Goal: Communication & Community: Ask a question

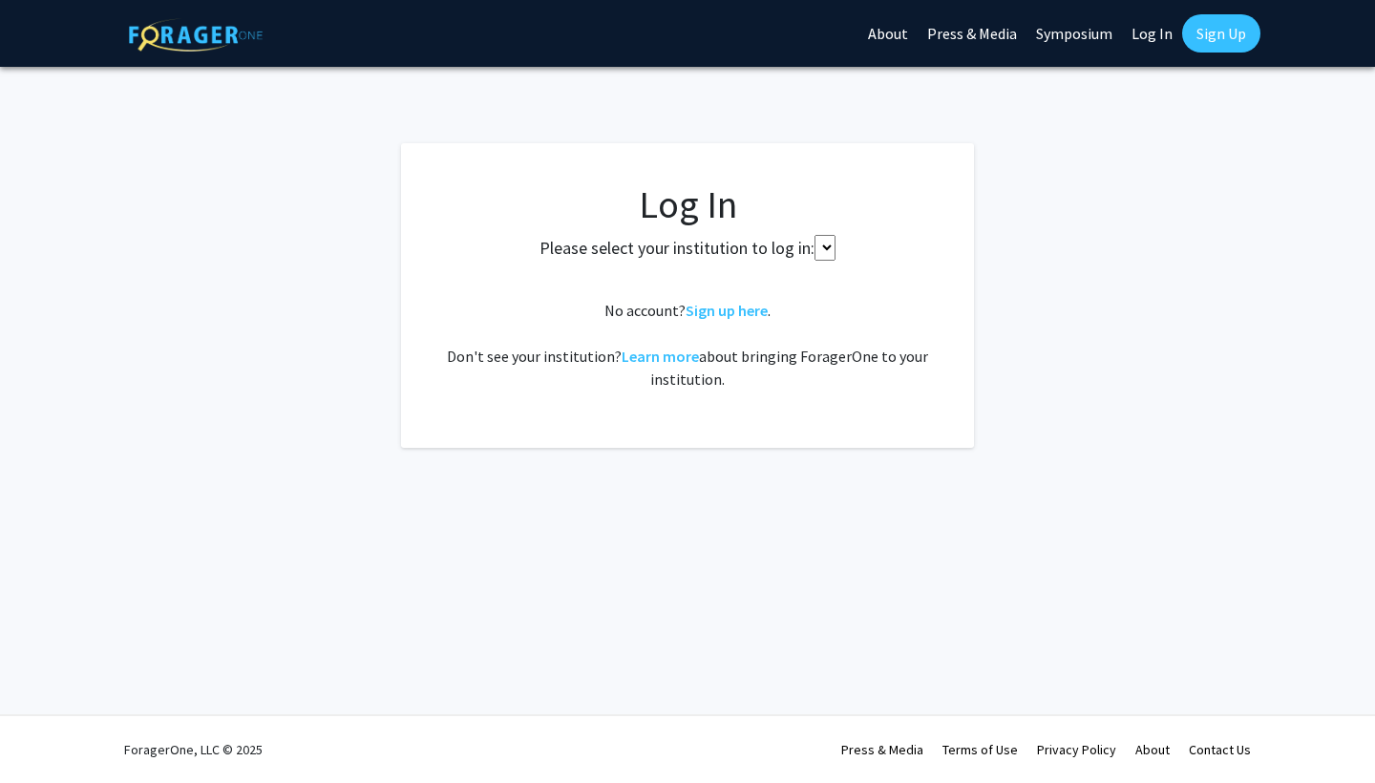
select select
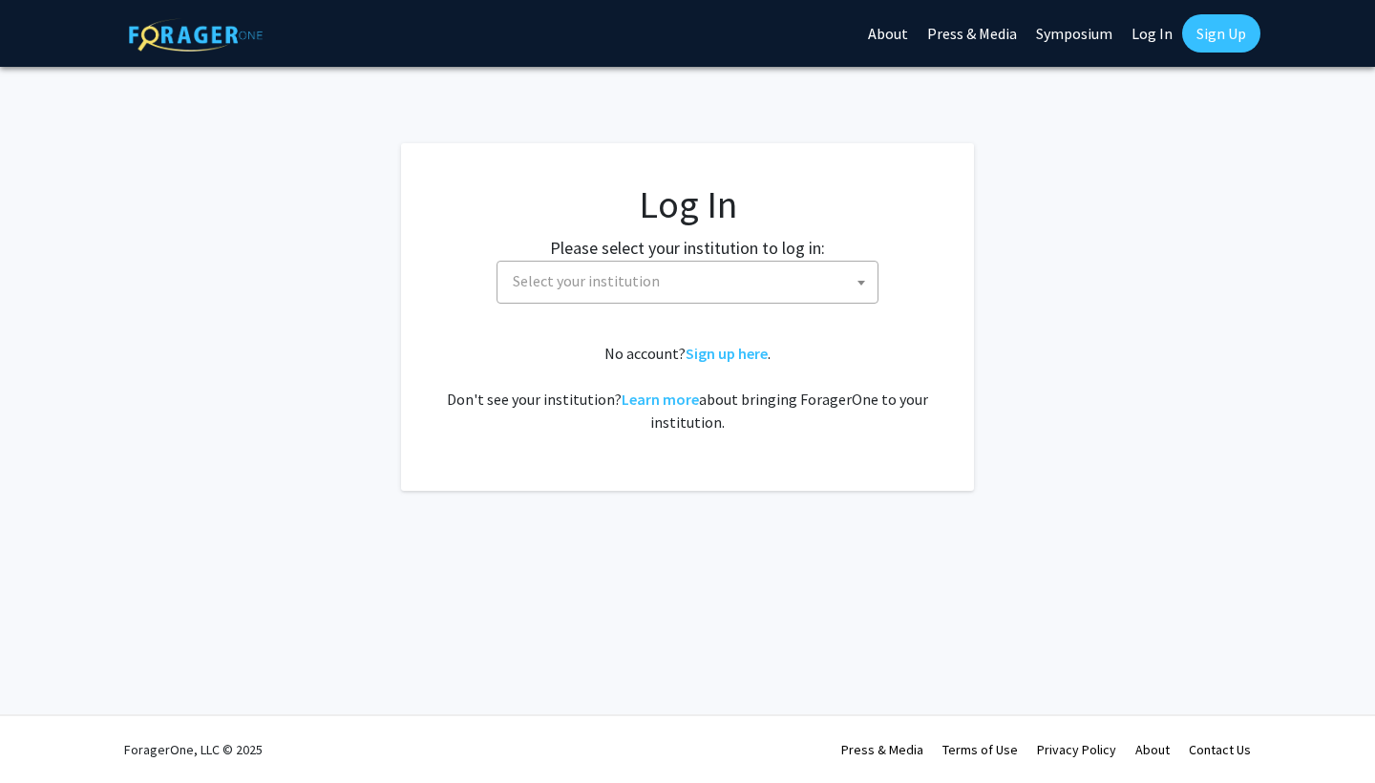
click at [702, 269] on span "Select your institution" at bounding box center [691, 281] width 373 height 39
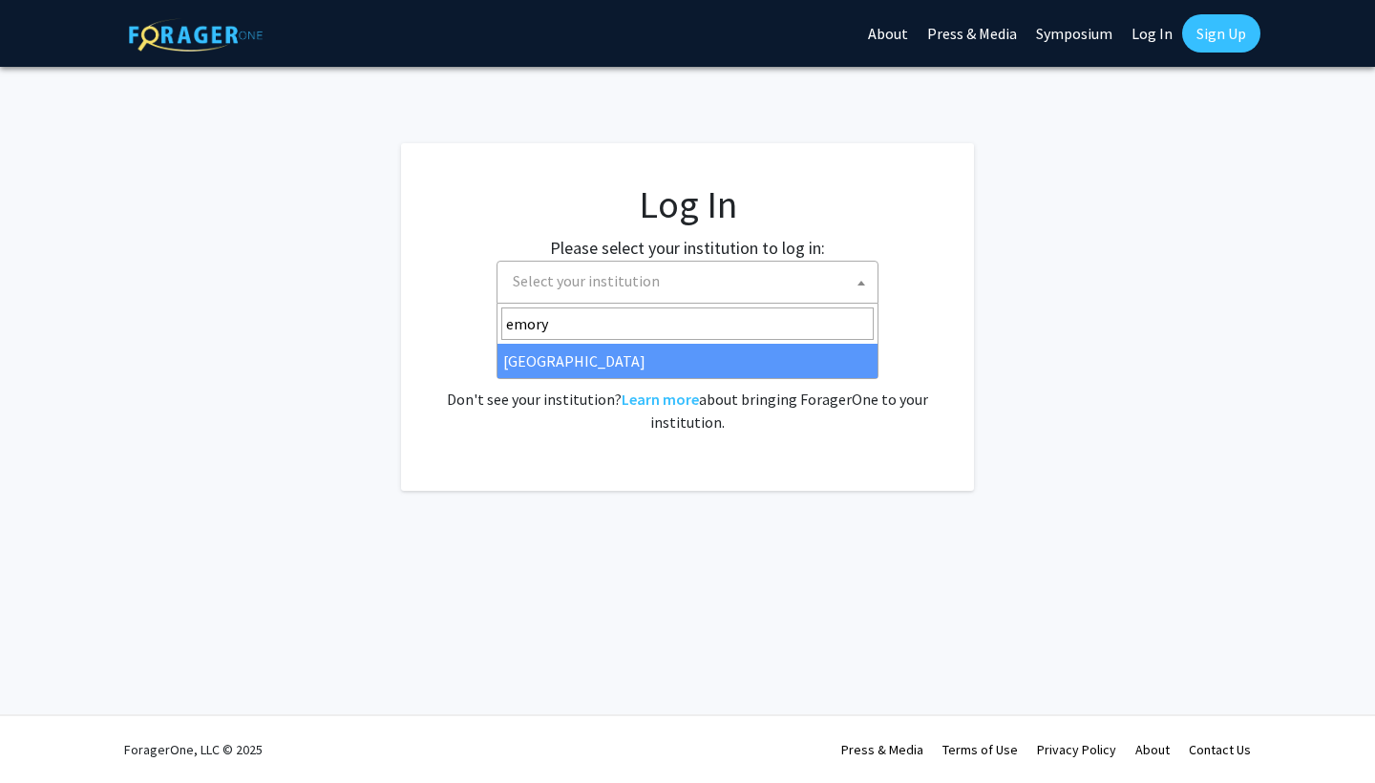
type input "emory"
select select "12"
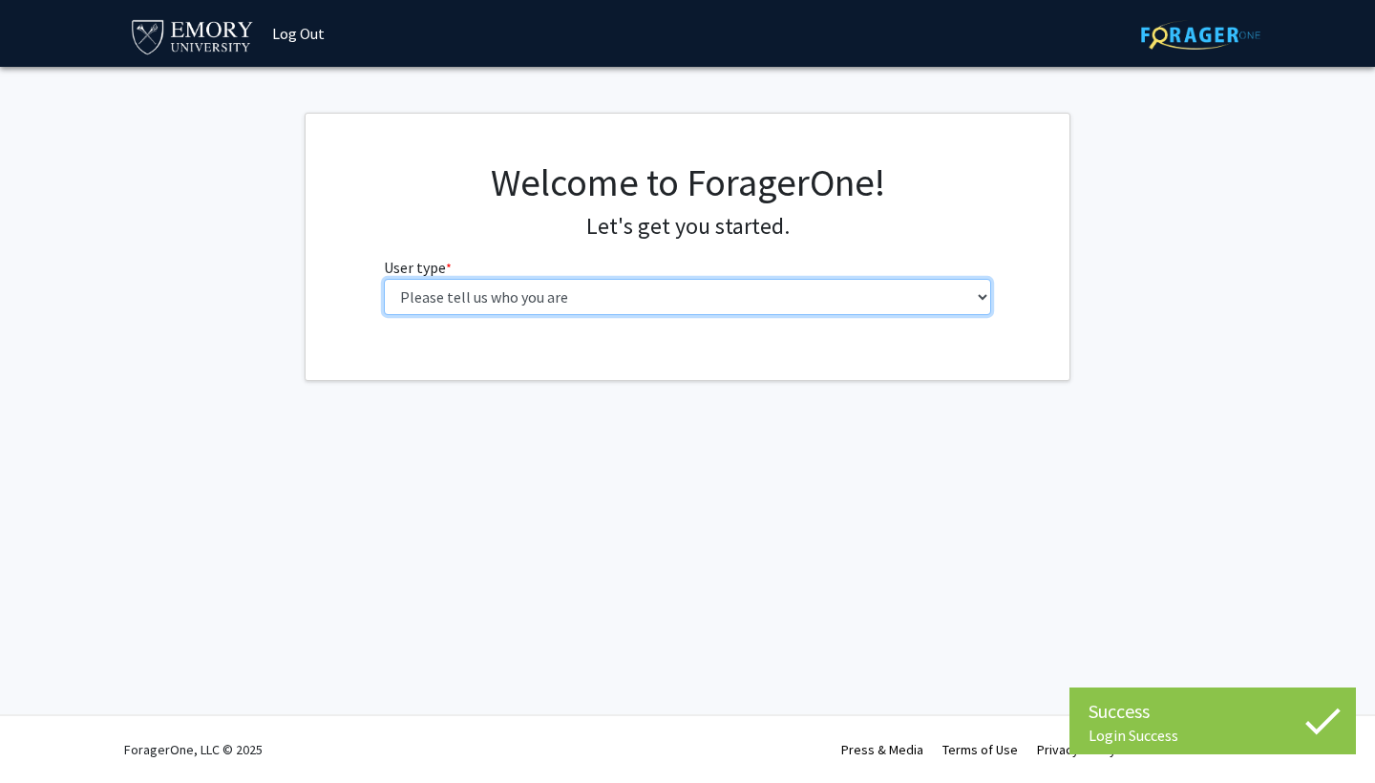
select select "1: undergrad"
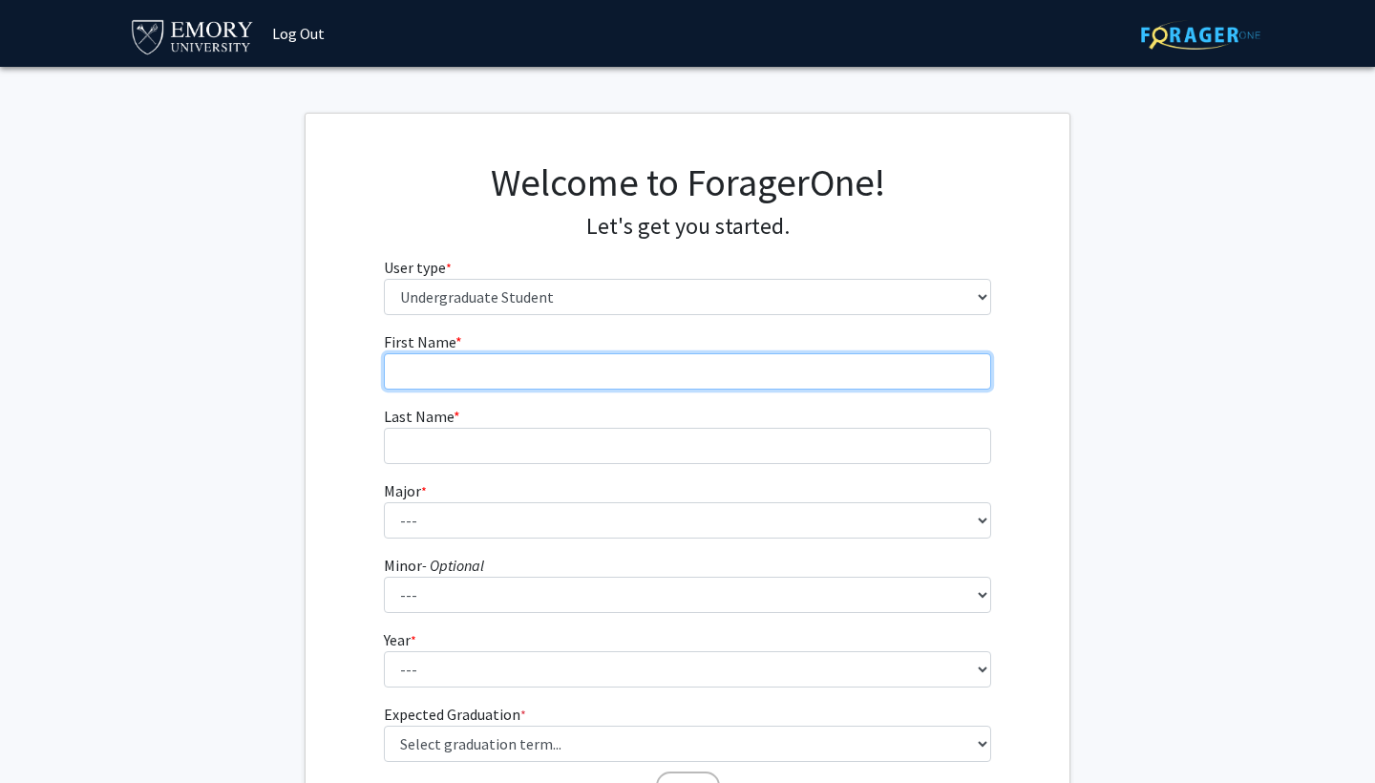
click at [682, 376] on input "First Name * required" at bounding box center [688, 371] width 608 height 36
type input "Zekun"
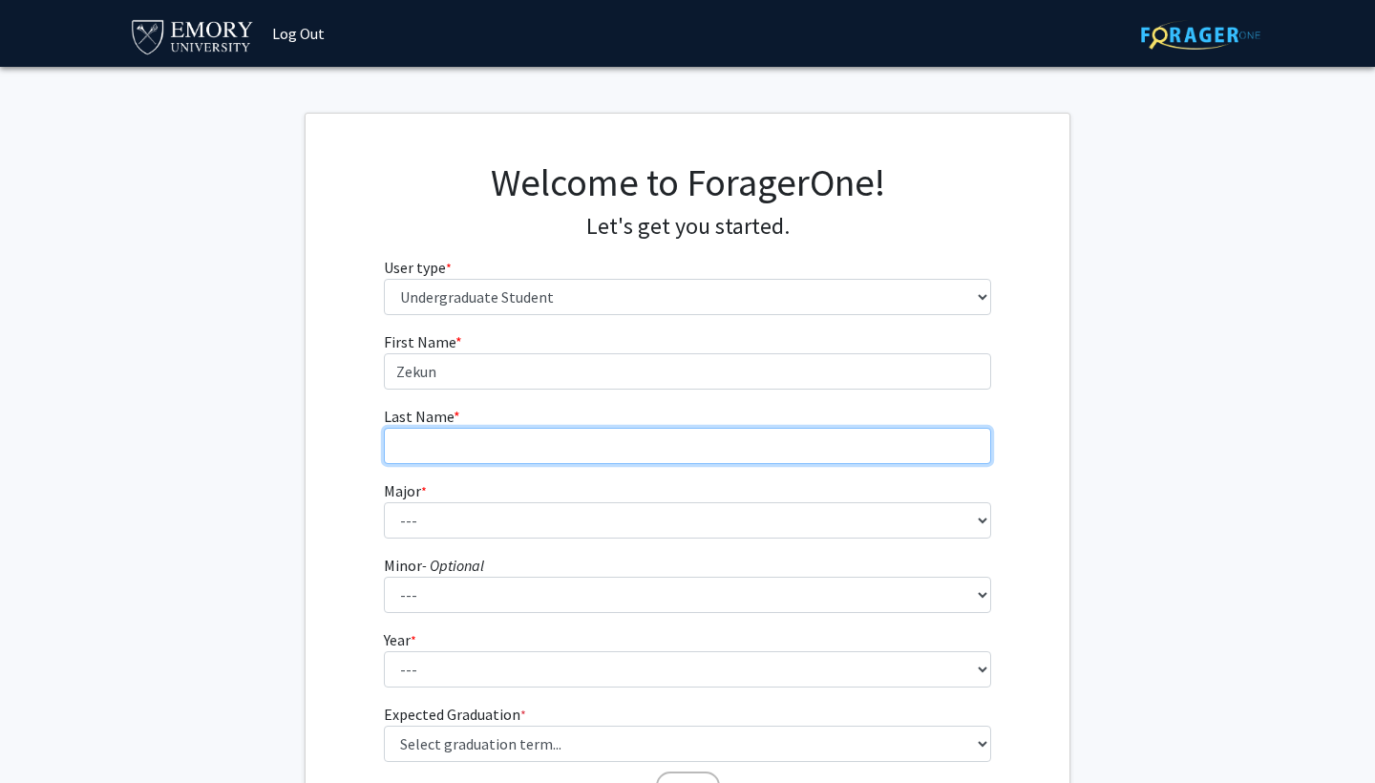
click at [676, 456] on input "Last Name * required" at bounding box center [688, 446] width 608 height 36
type input "[PERSON_NAME]"
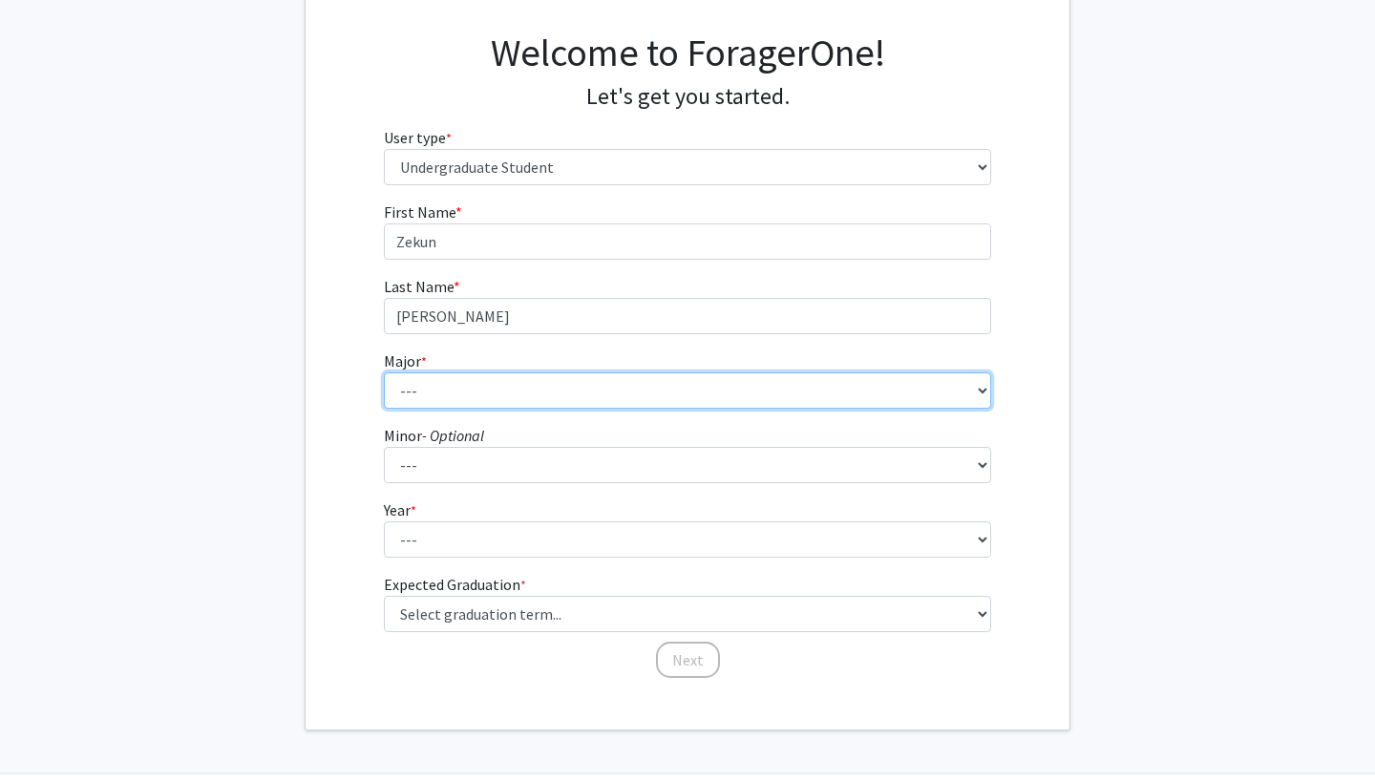
scroll to position [132, 0]
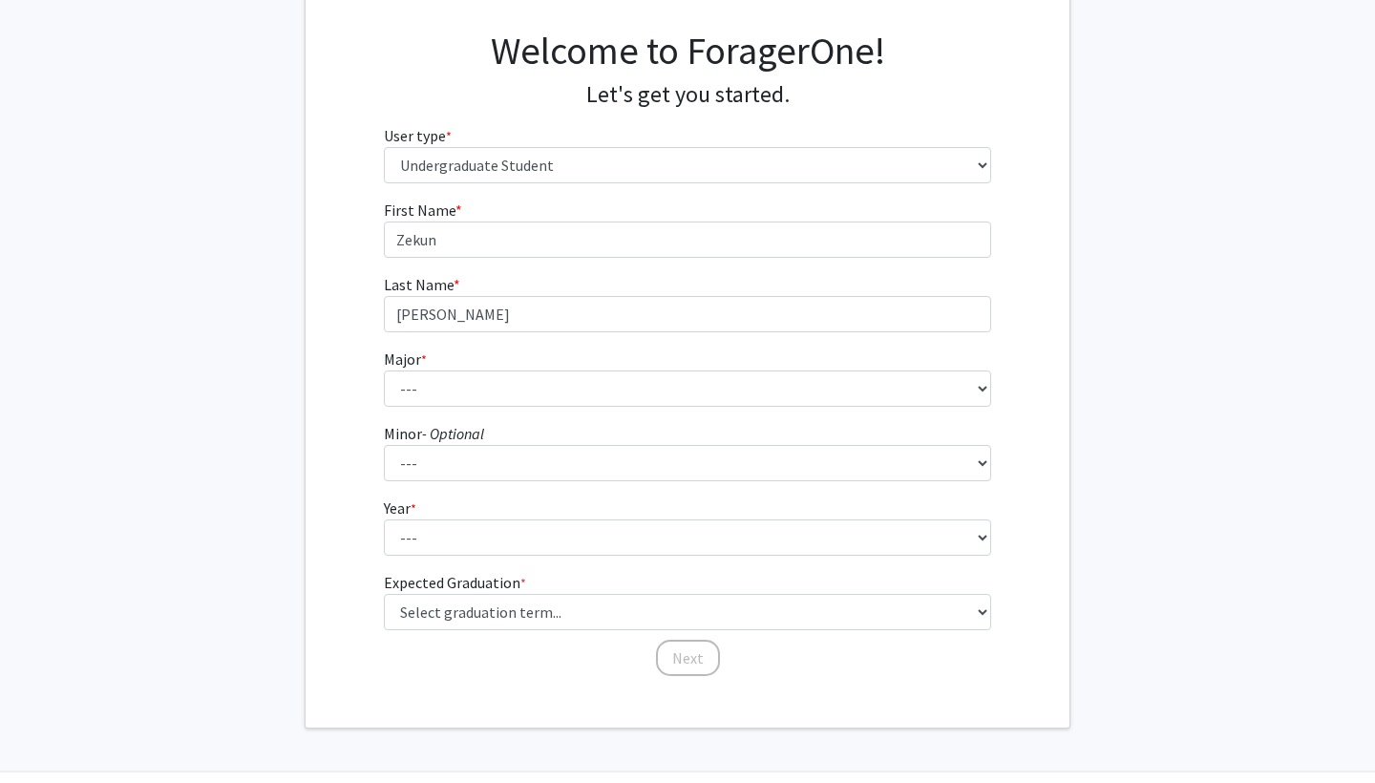
drag, startPoint x: 962, startPoint y: 355, endPoint x: 665, endPoint y: 556, distance: 358.4
click at [665, 556] on form "First Name * required [PERSON_NAME] Last Name * required [PERSON_NAME] * requir…" at bounding box center [688, 429] width 608 height 460
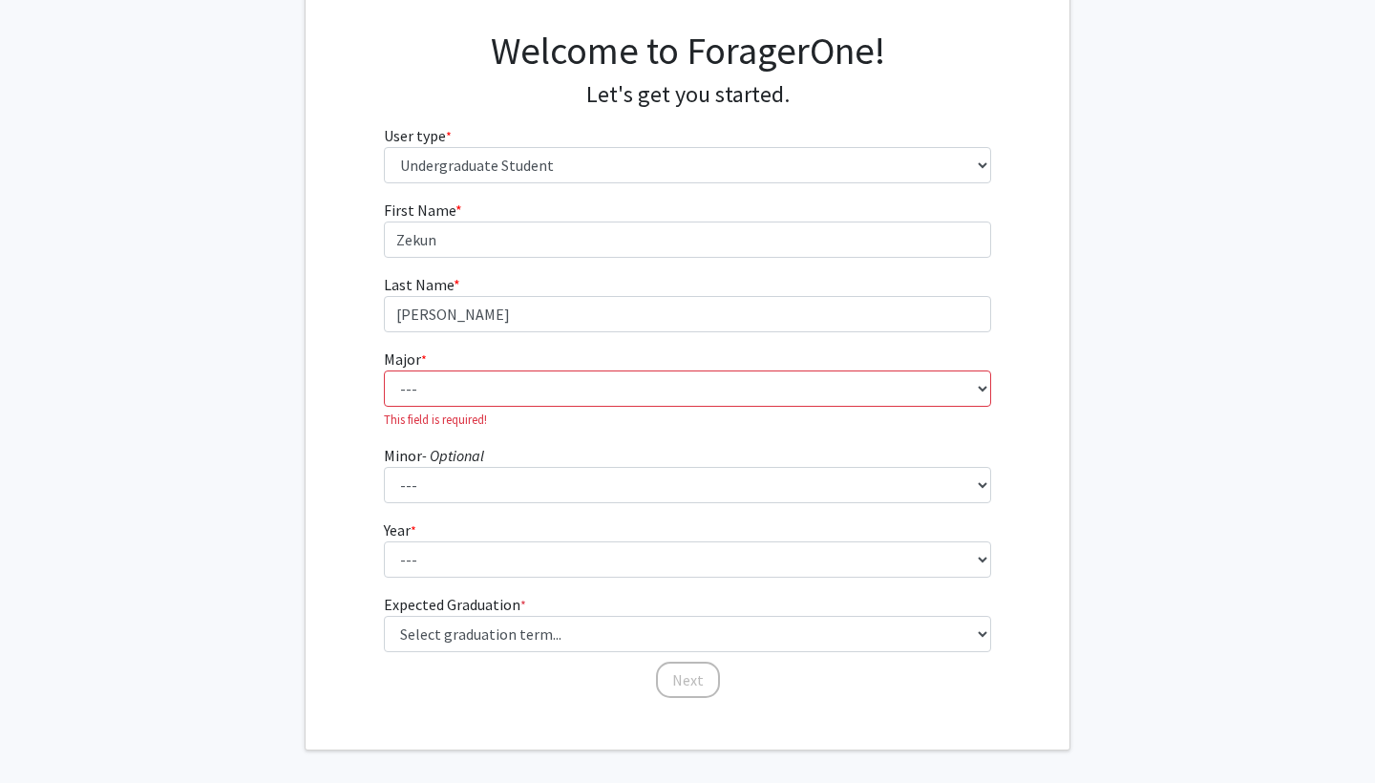
click at [650, 537] on fg-select "Year * required --- First-year Sophomore Junior Senior Postbaccalaureate Certif…" at bounding box center [688, 548] width 608 height 59
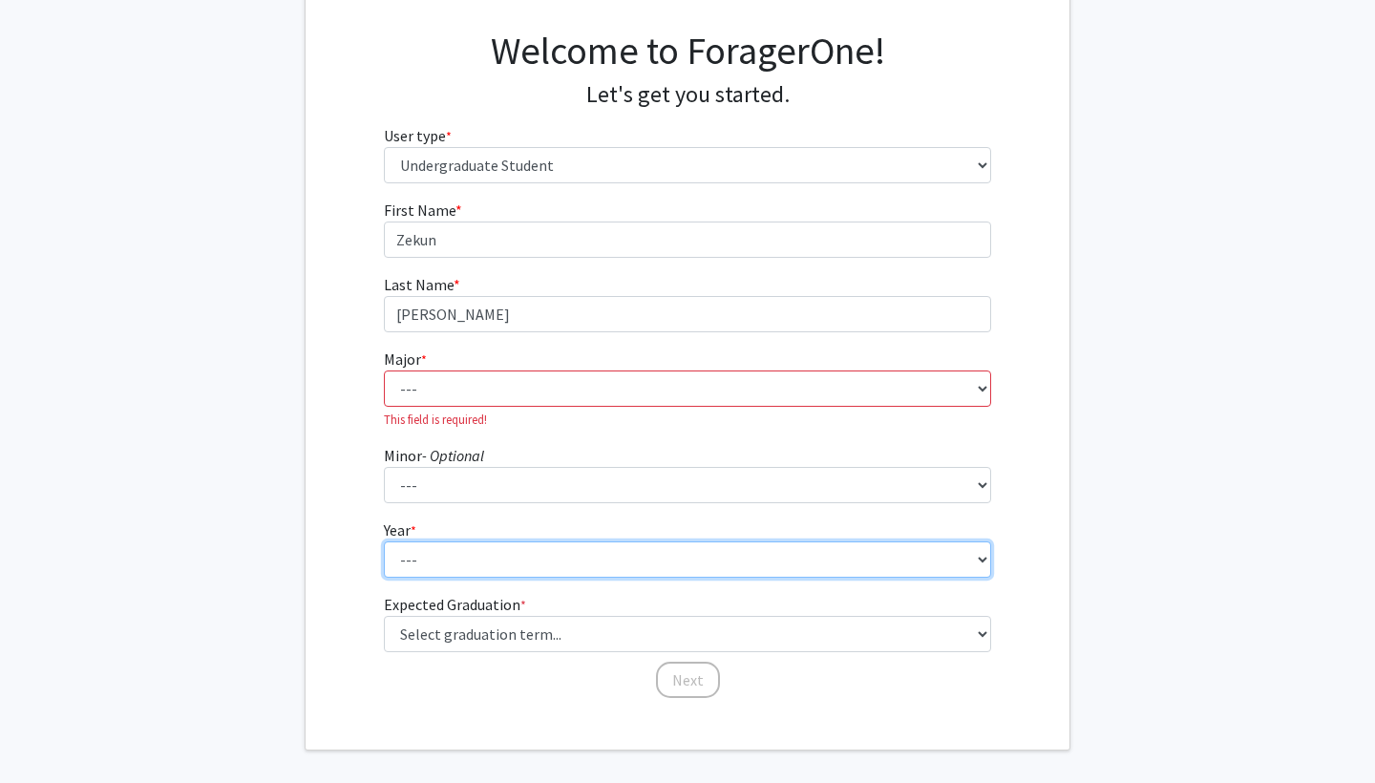
select select "1: first-year"
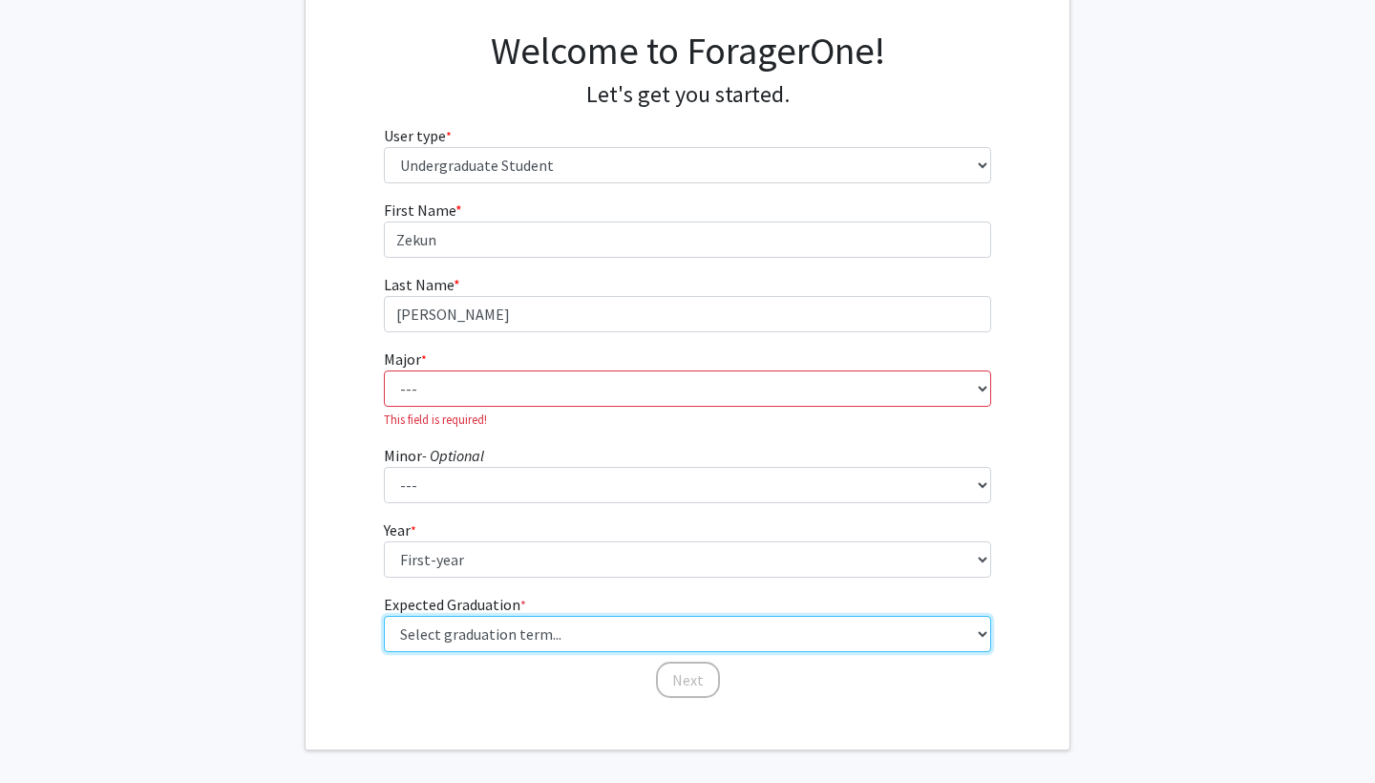
select select "18: summer_2029"
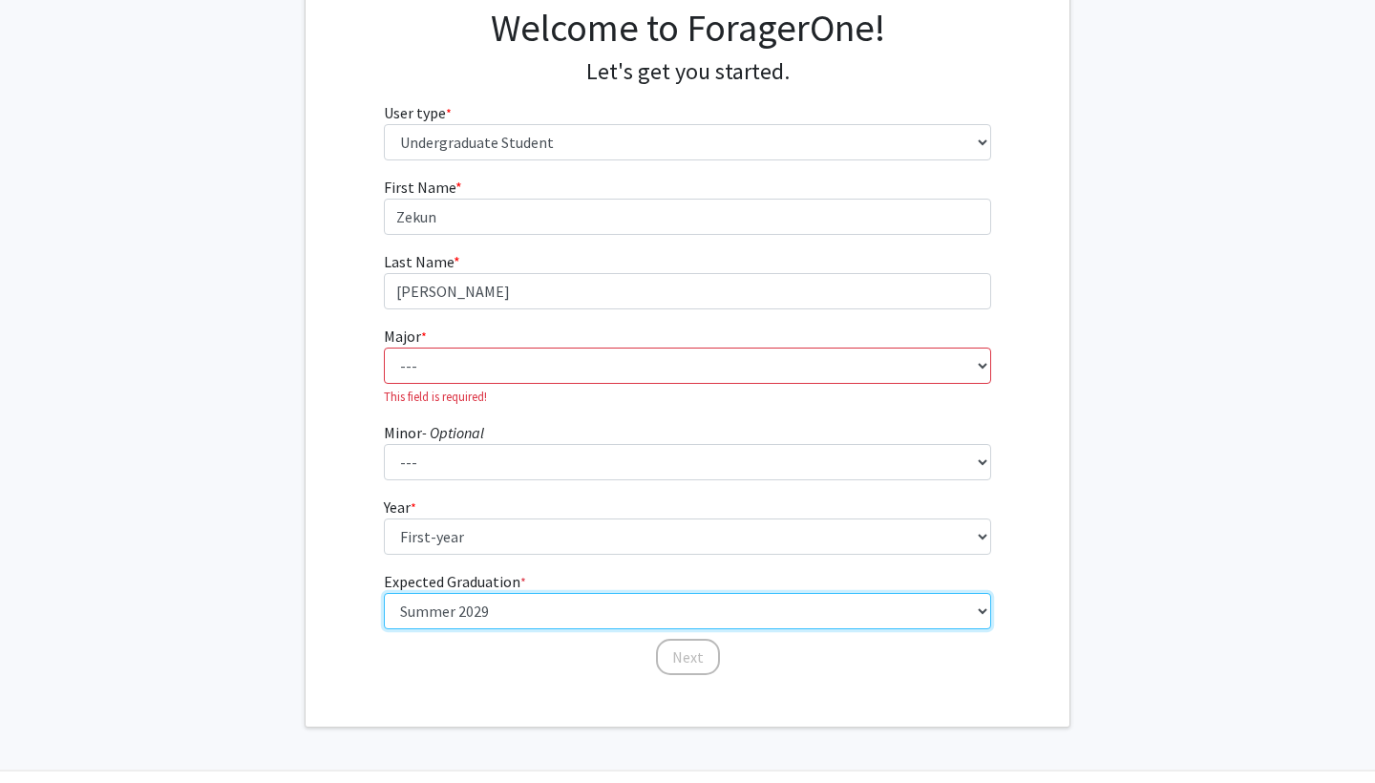
scroll to position [160, 0]
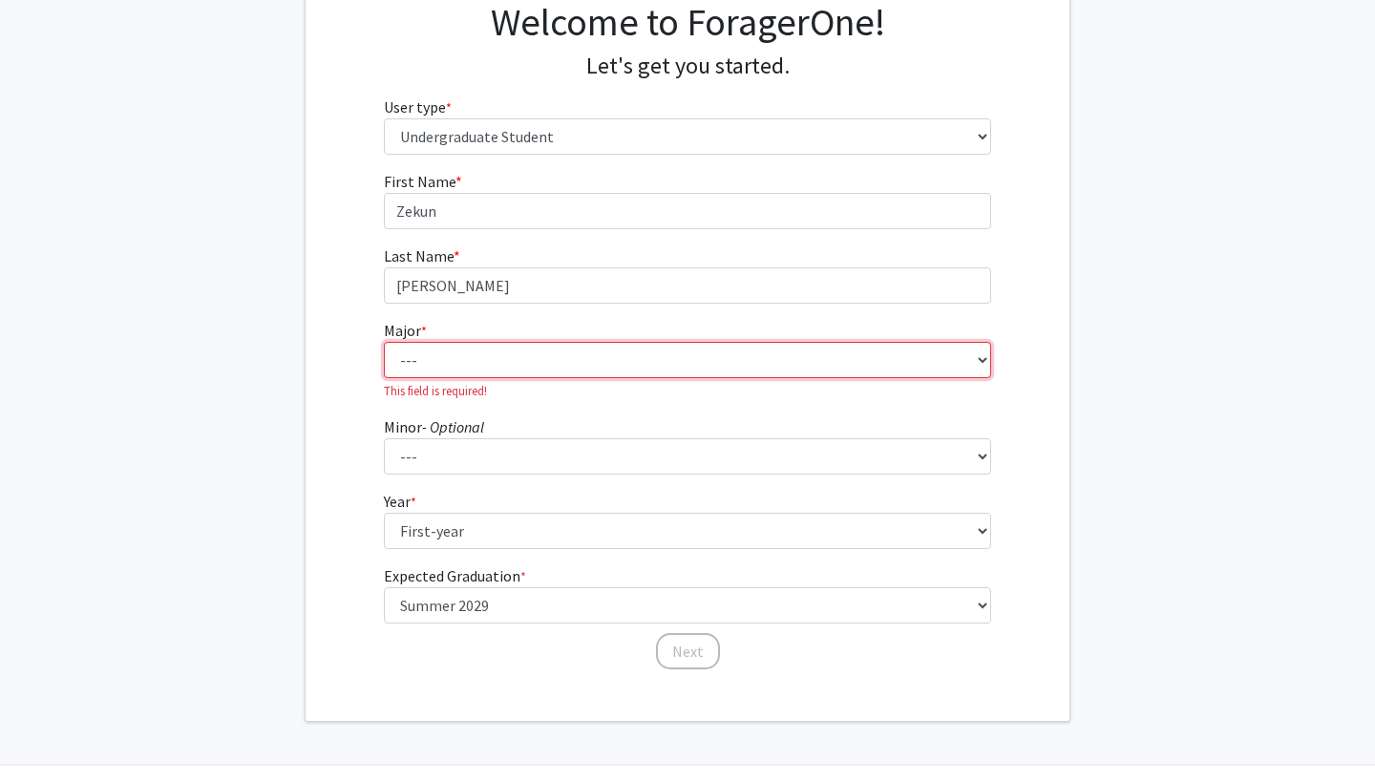
select select "39: 1000"
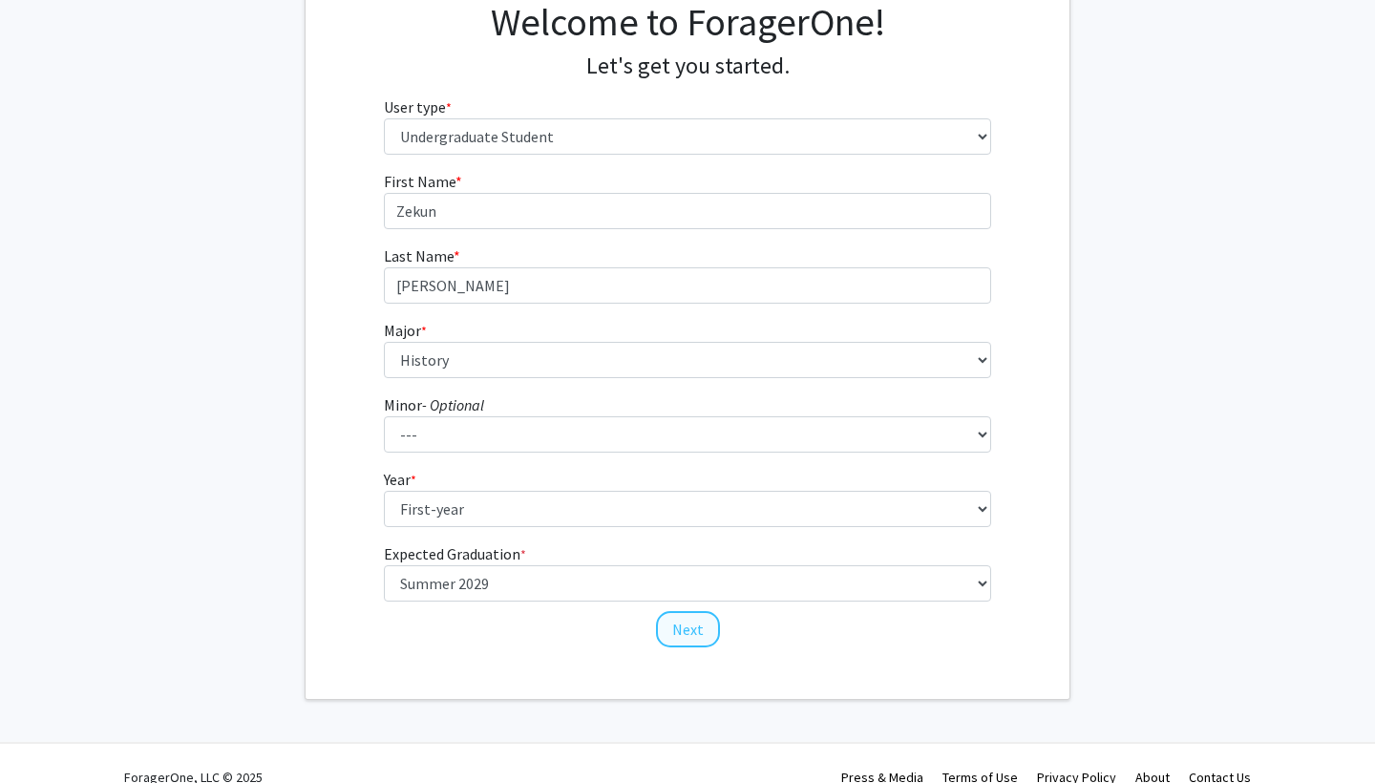
click at [688, 634] on button "Next" at bounding box center [688, 629] width 64 height 36
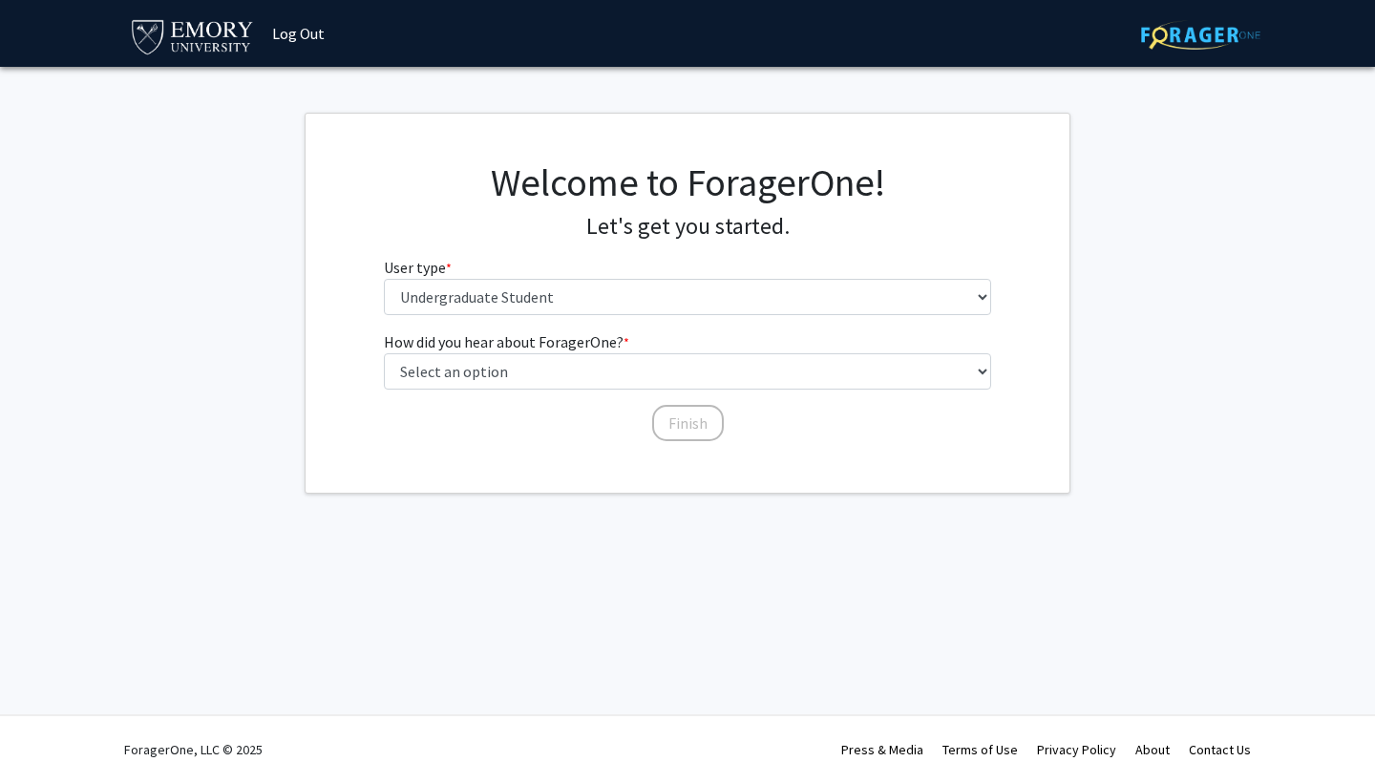
scroll to position [0, 0]
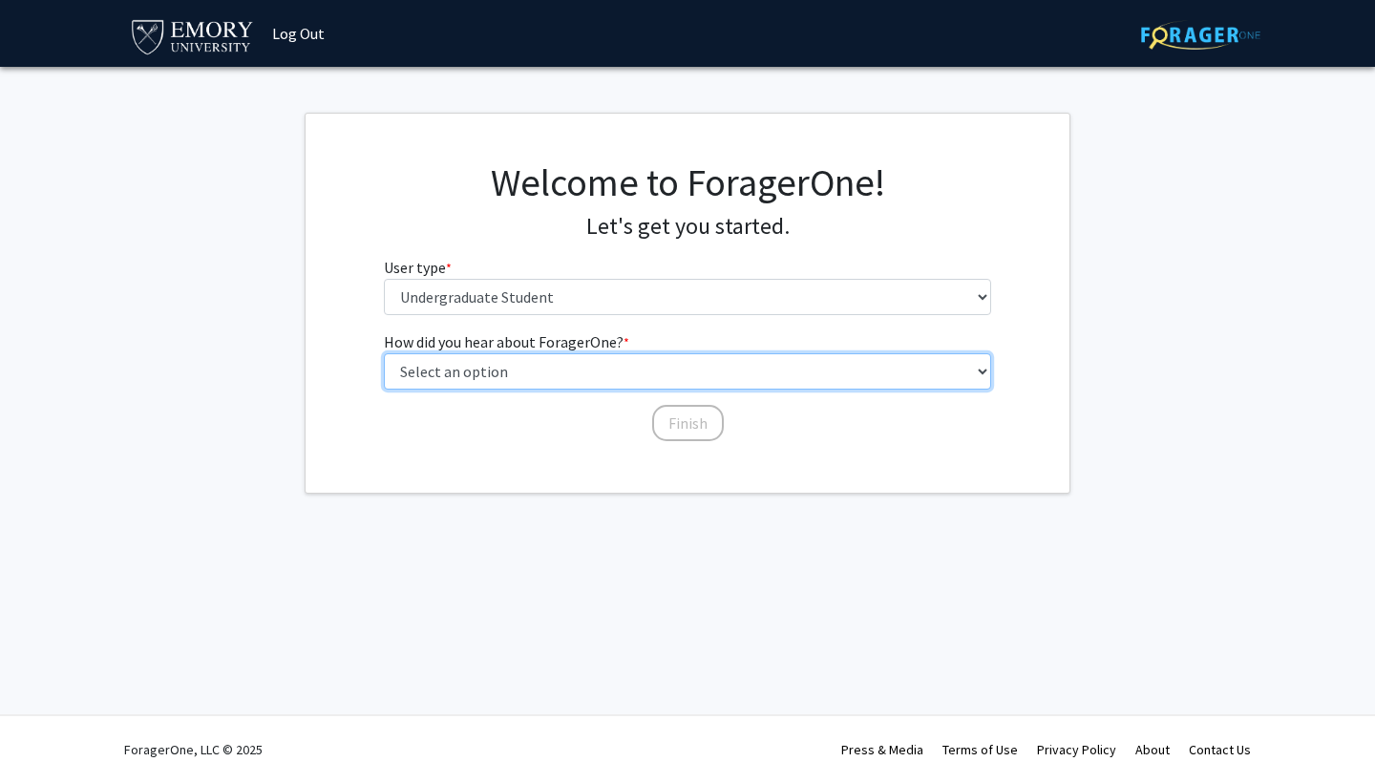
select select "2: faculty_recommendation"
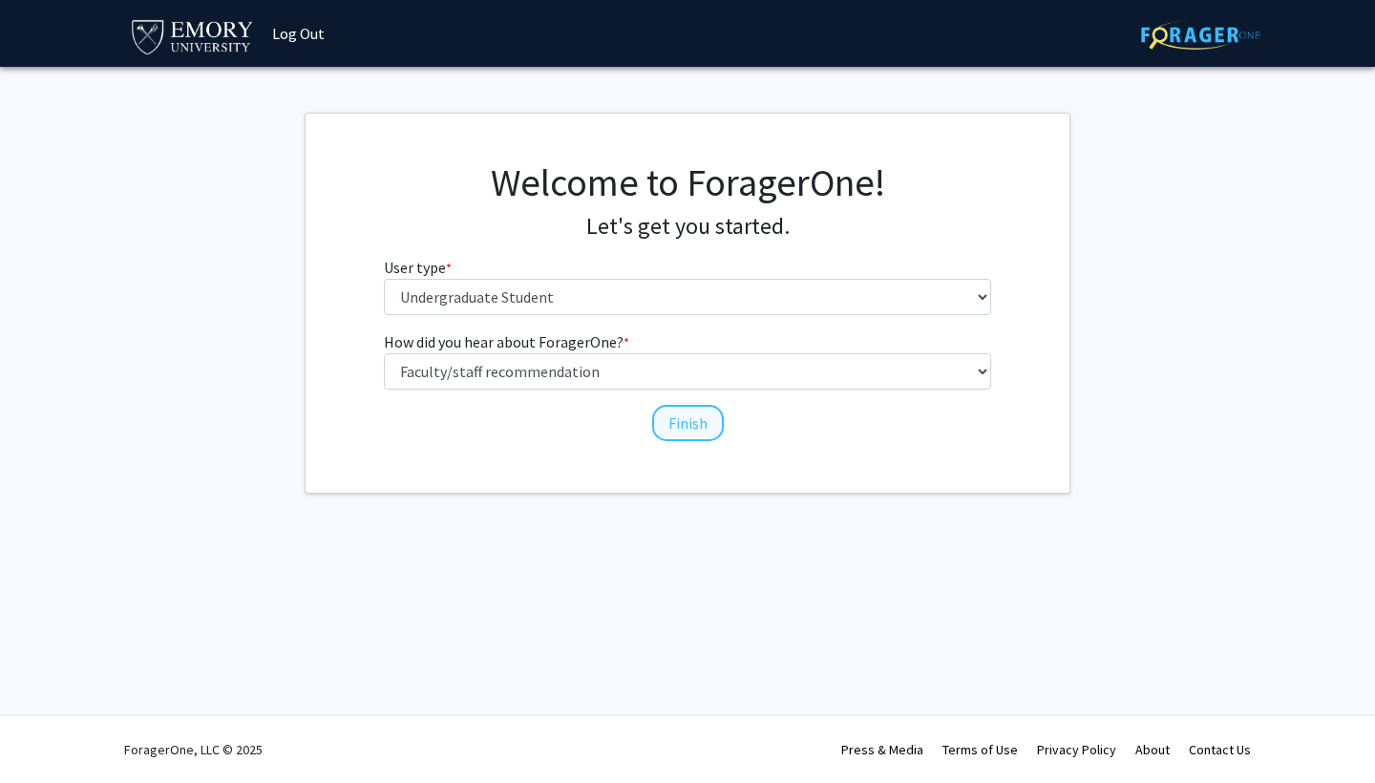
click at [682, 421] on button "Finish" at bounding box center [688, 423] width 72 height 36
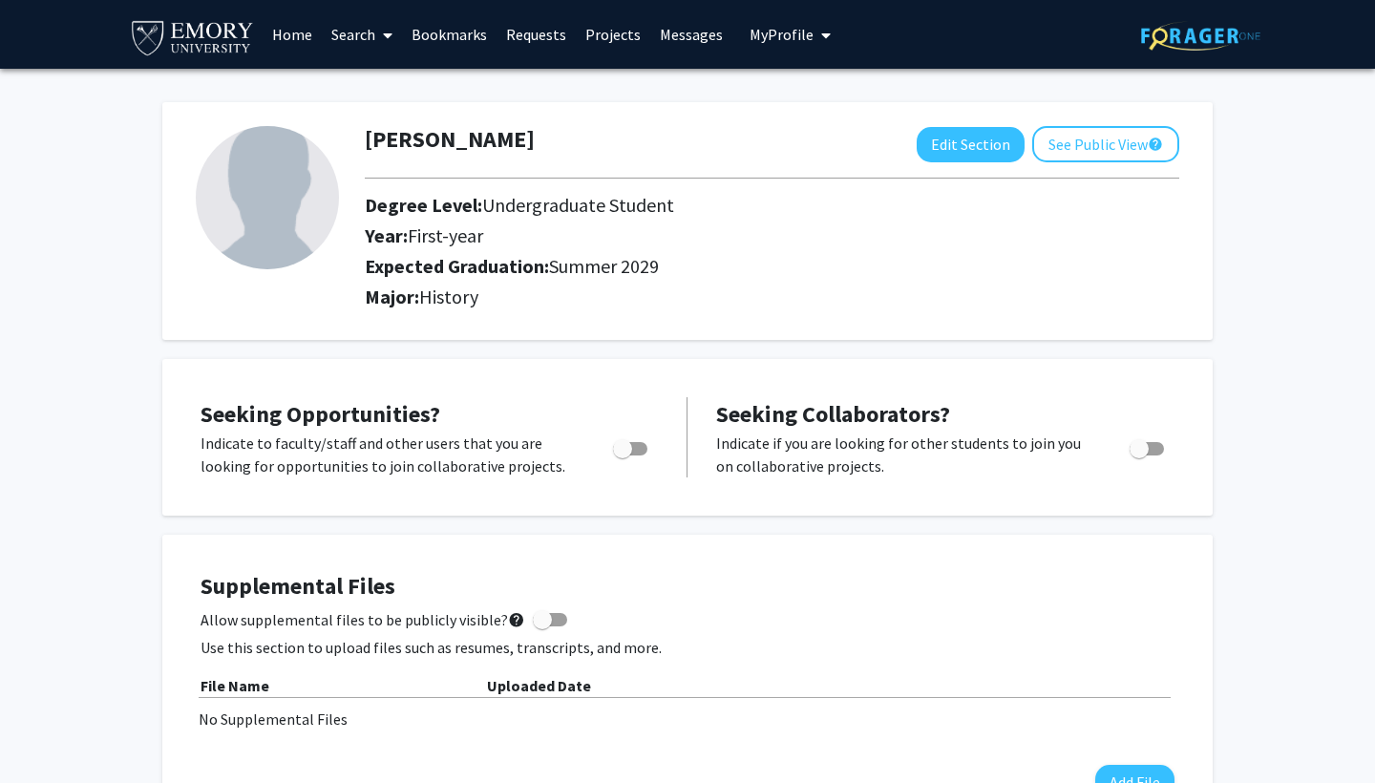
click at [389, 34] on icon at bounding box center [388, 35] width 10 height 15
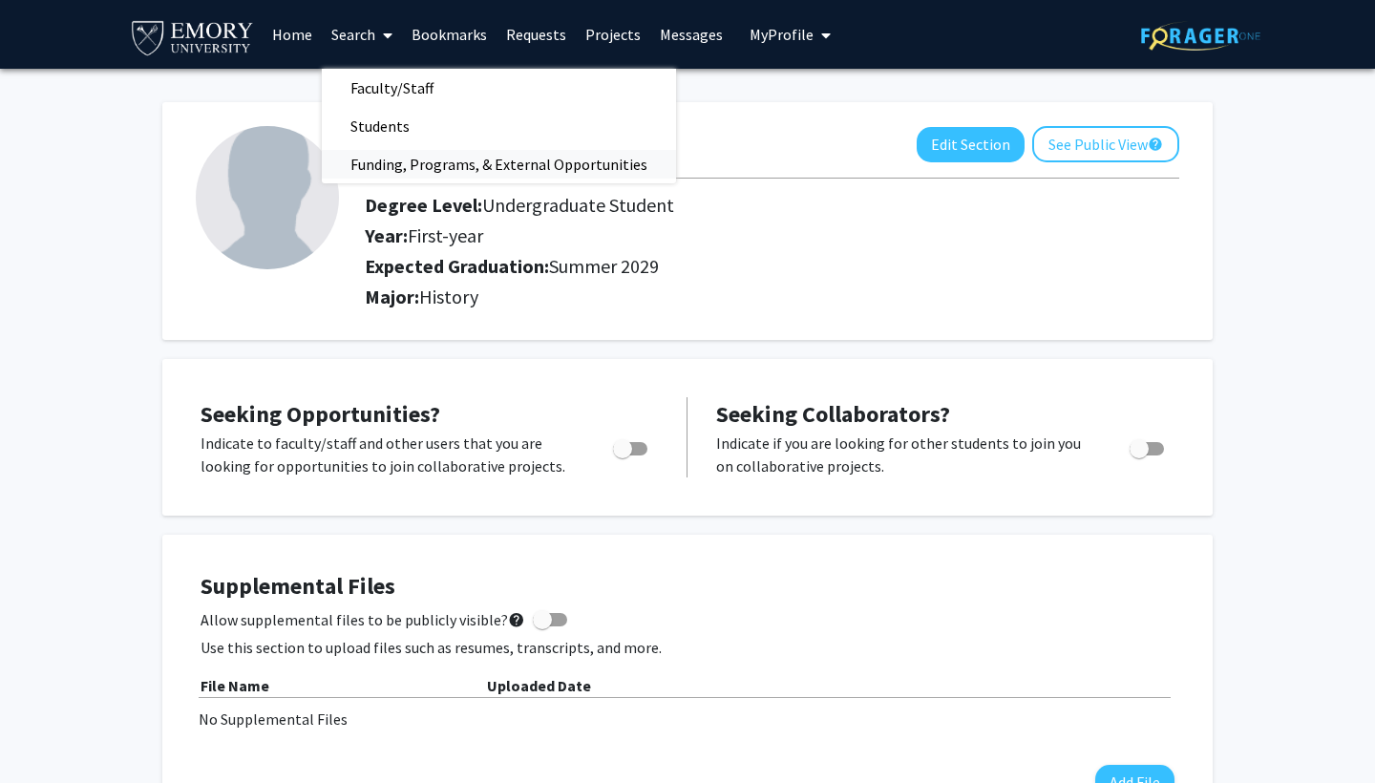
click at [416, 167] on span "Funding, Programs, & External Opportunities" at bounding box center [499, 164] width 354 height 38
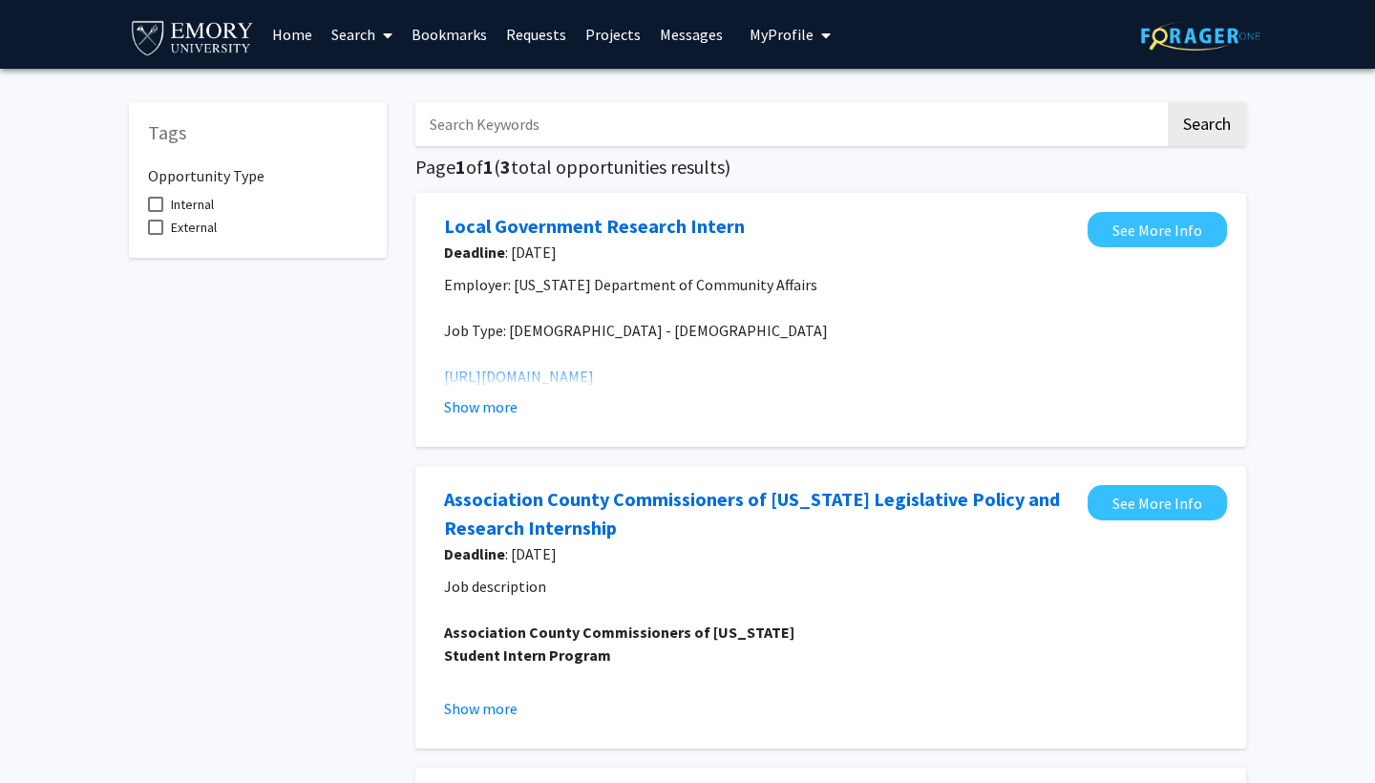
scroll to position [1, 0]
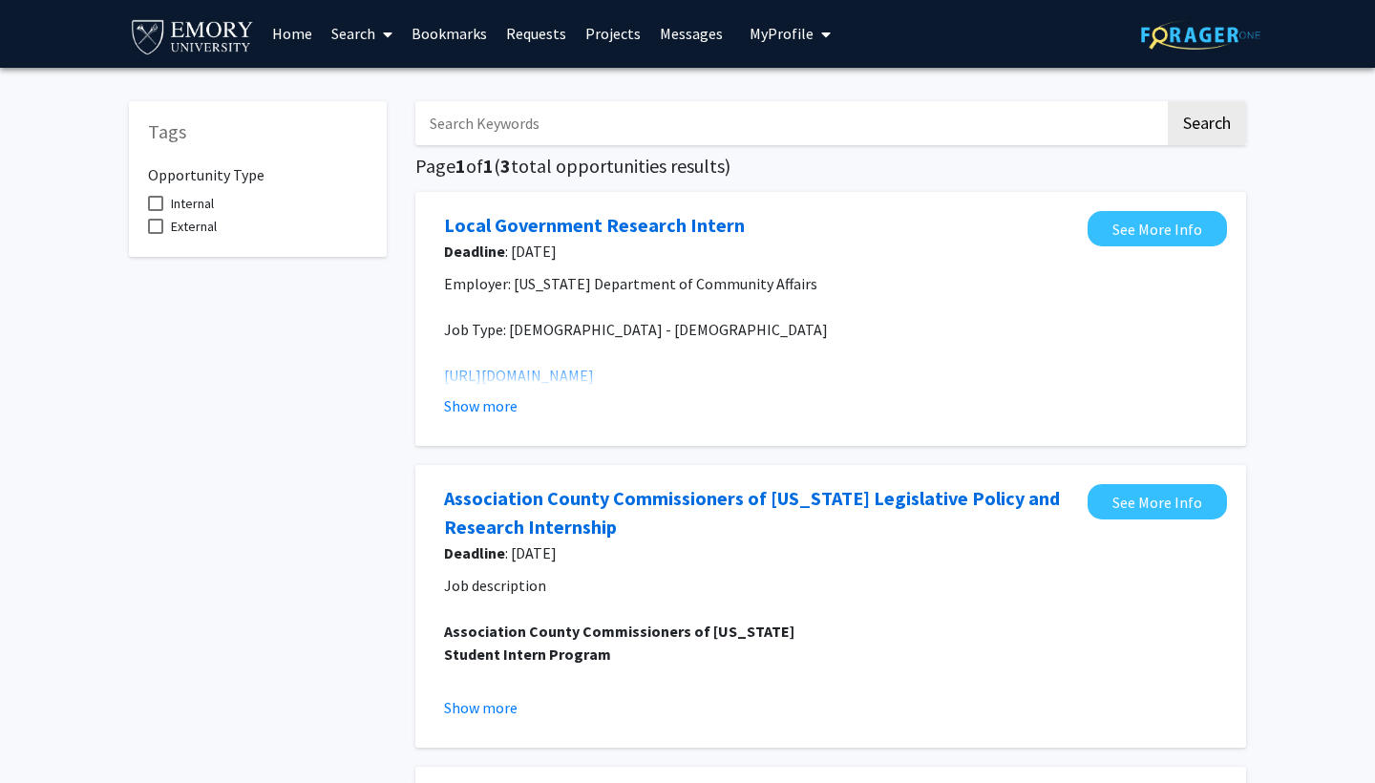
click at [160, 211] on span at bounding box center [155, 203] width 15 height 15
click at [156, 212] on input "Internal" at bounding box center [155, 211] width 1 height 1
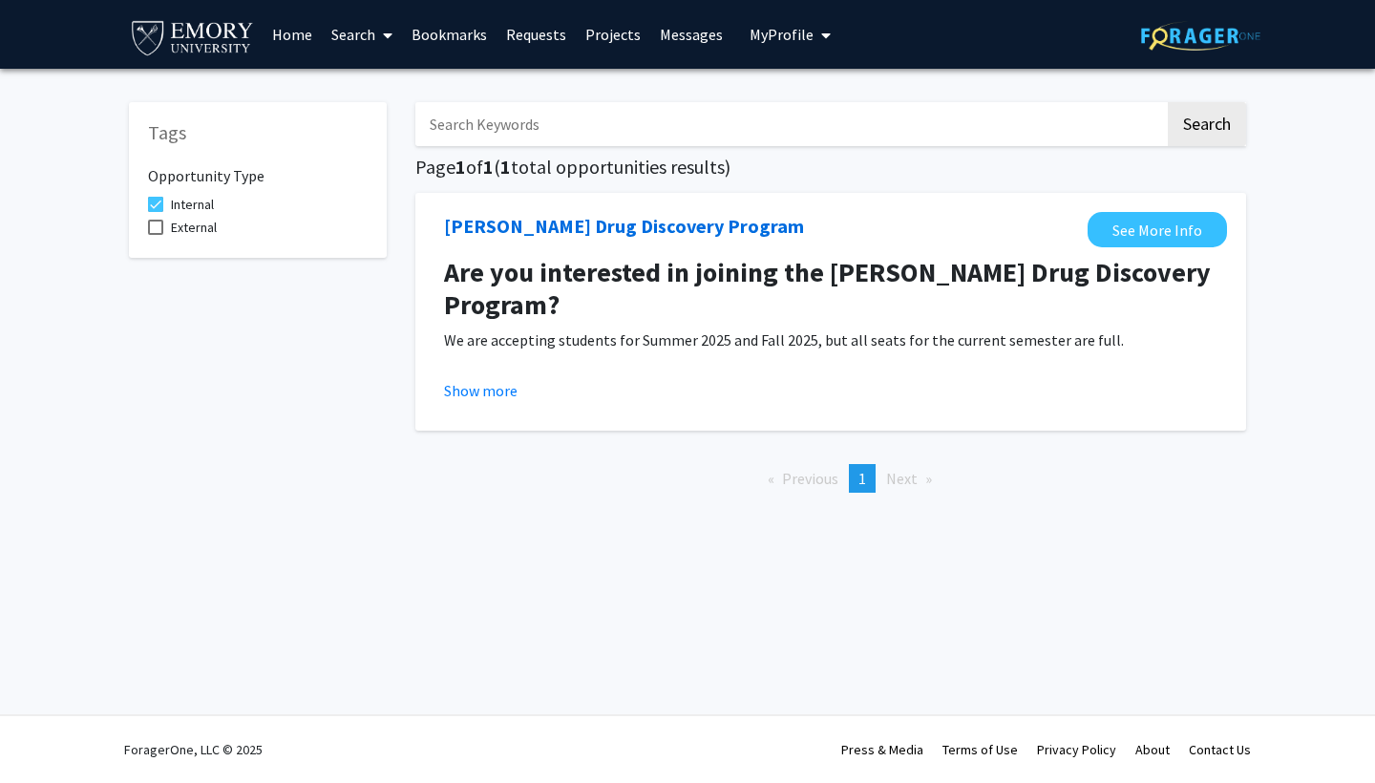
click at [142, 204] on div "Tags Opportunity Type Internal External" at bounding box center [258, 180] width 258 height 156
click at [154, 209] on span at bounding box center [155, 204] width 15 height 15
click at [155, 212] on input "Internal" at bounding box center [155, 212] width 1 height 1
checkbox input "false"
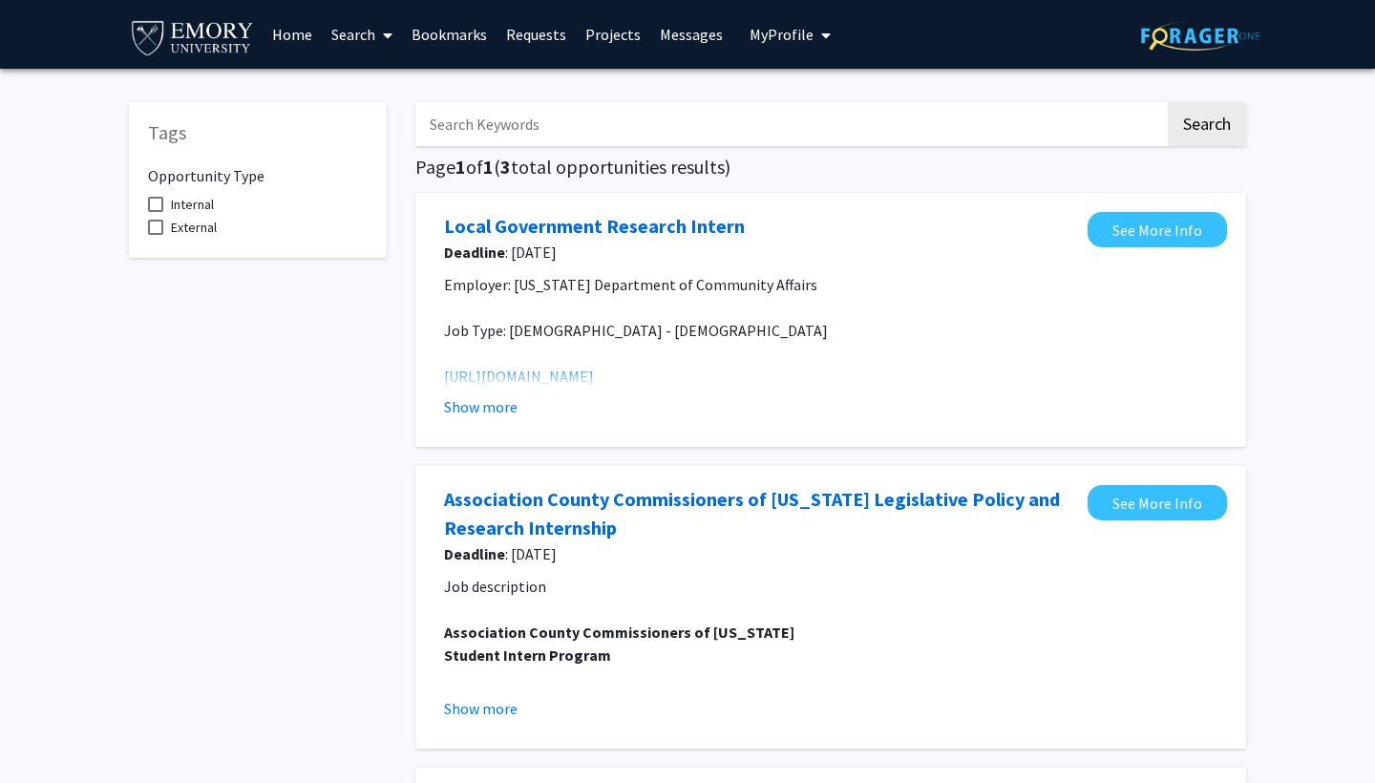
click at [363, 39] on link "Search" at bounding box center [362, 34] width 80 height 67
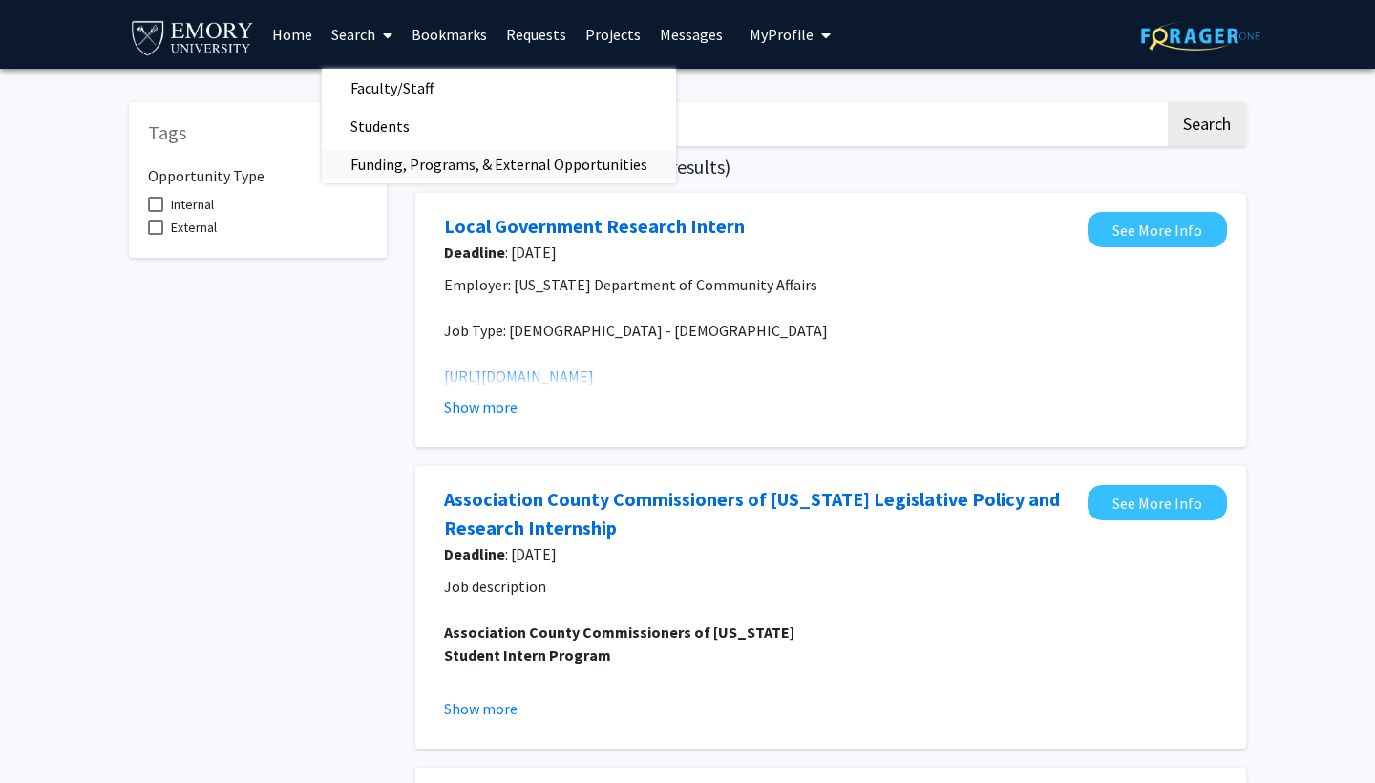
click at [401, 175] on span "Funding, Programs, & External Opportunities" at bounding box center [499, 164] width 354 height 38
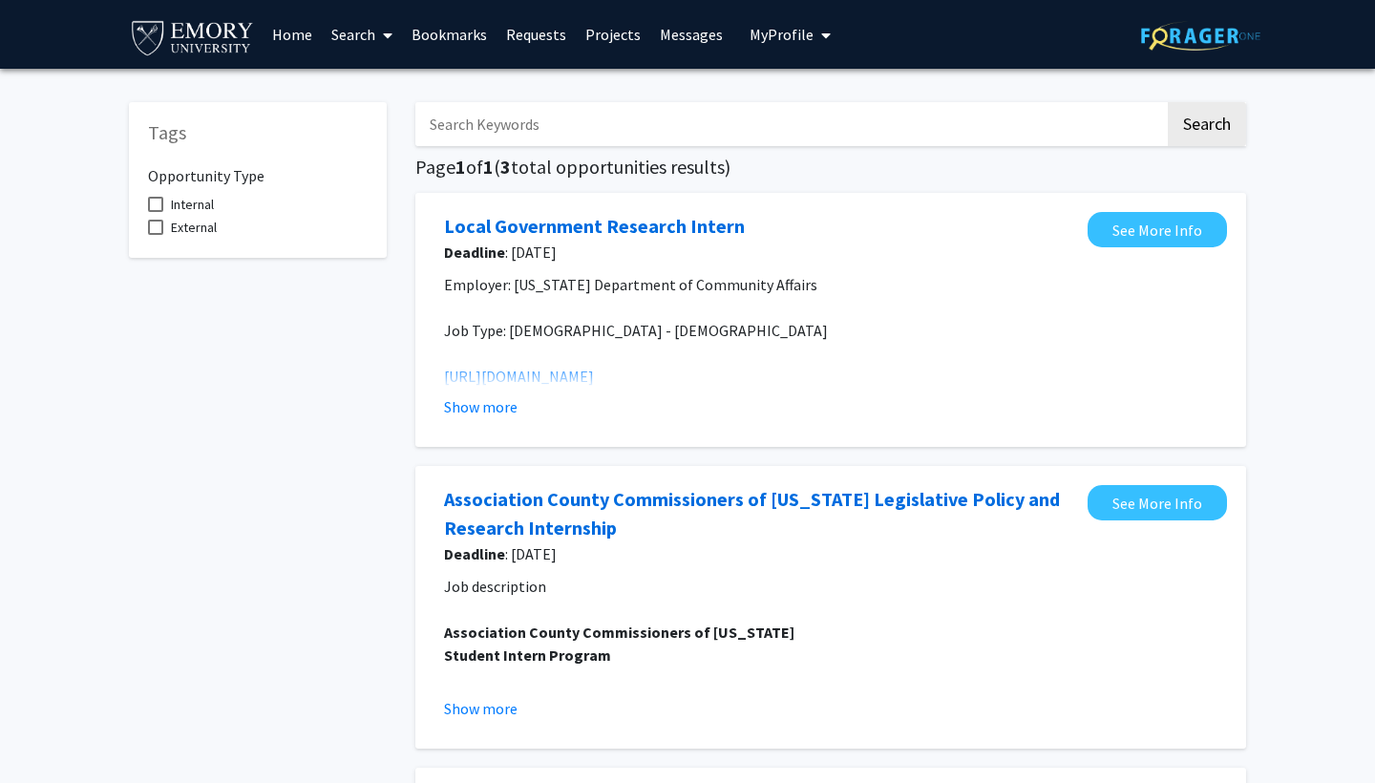
click at [609, 39] on link "Projects" at bounding box center [613, 34] width 75 height 67
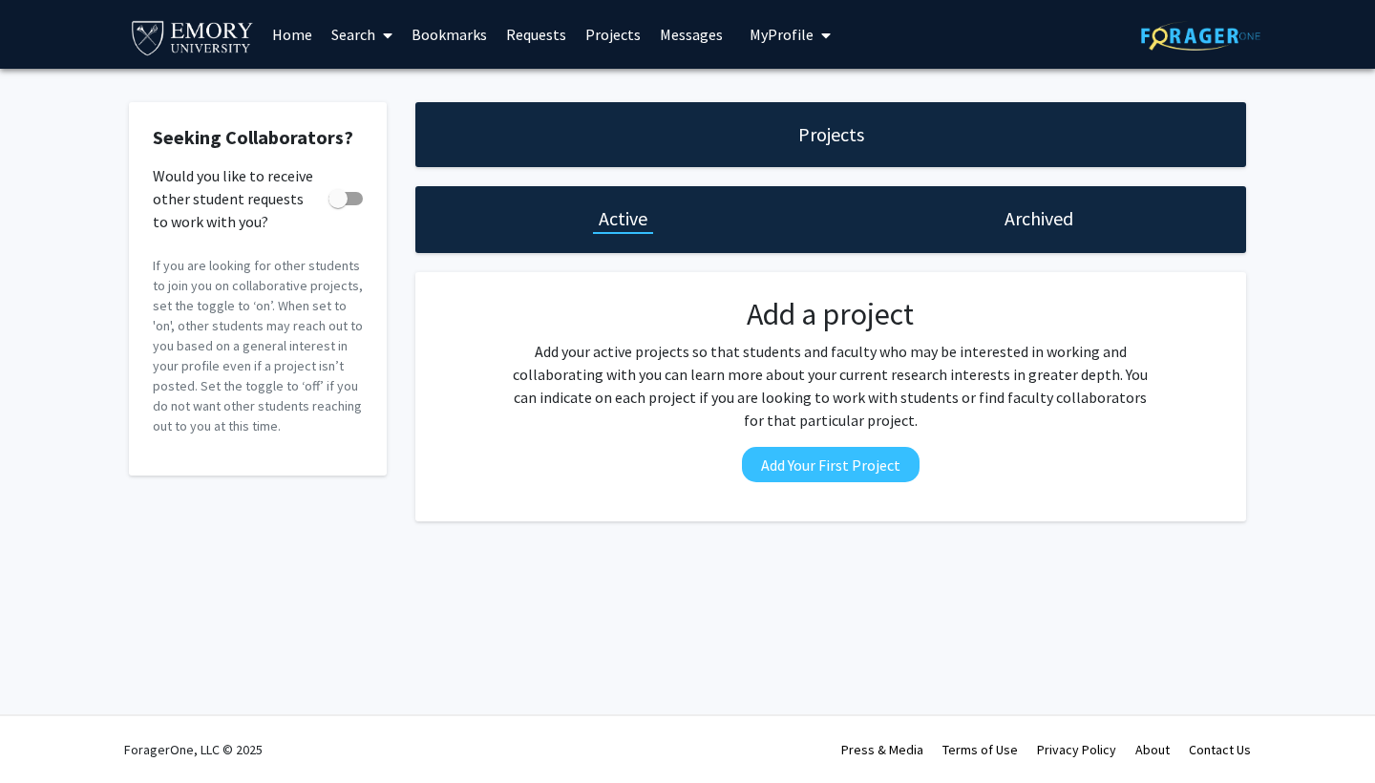
click at [1039, 239] on div "Archived" at bounding box center [1039, 219] width 416 height 67
click at [280, 42] on link "Home" at bounding box center [292, 34] width 59 height 67
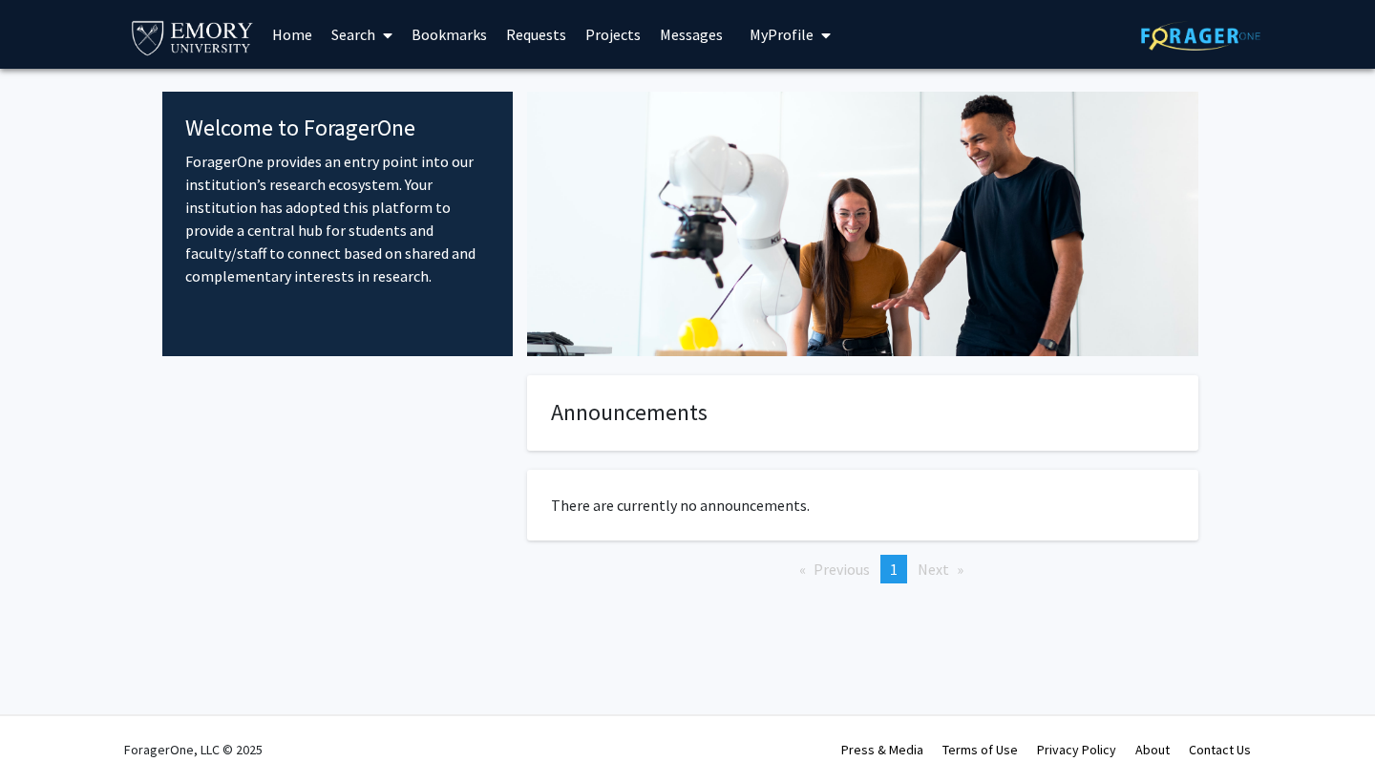
click at [383, 33] on span at bounding box center [383, 35] width 17 height 67
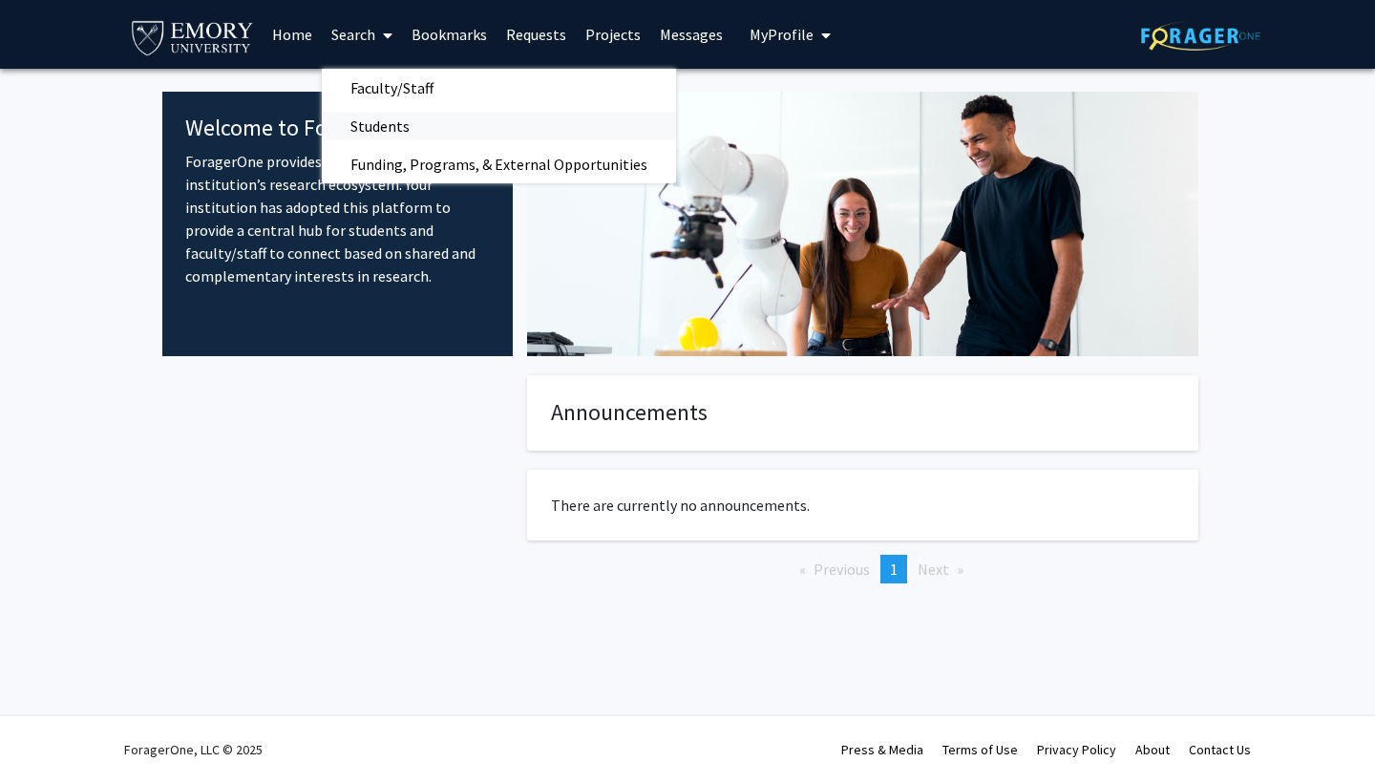
click at [408, 132] on span "Students" at bounding box center [380, 126] width 117 height 38
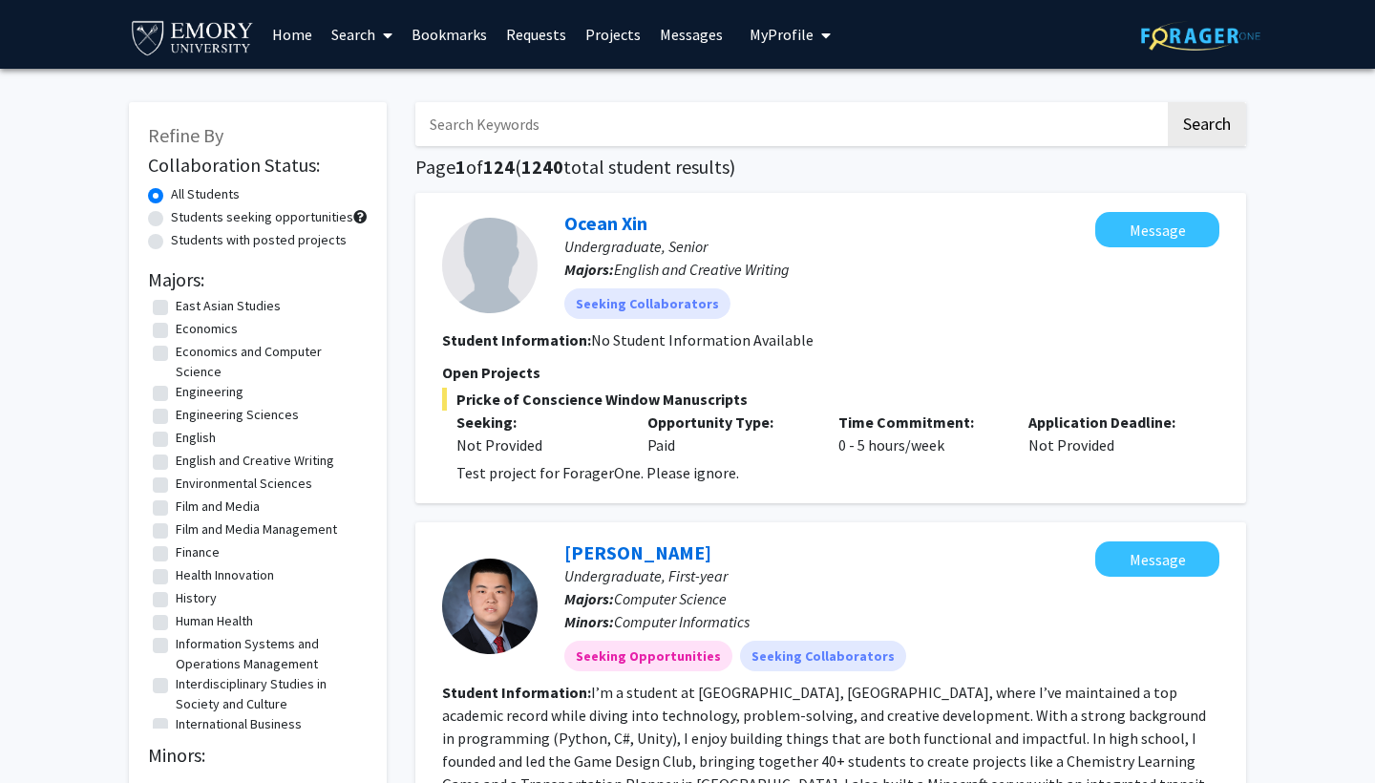
scroll to position [551, 0]
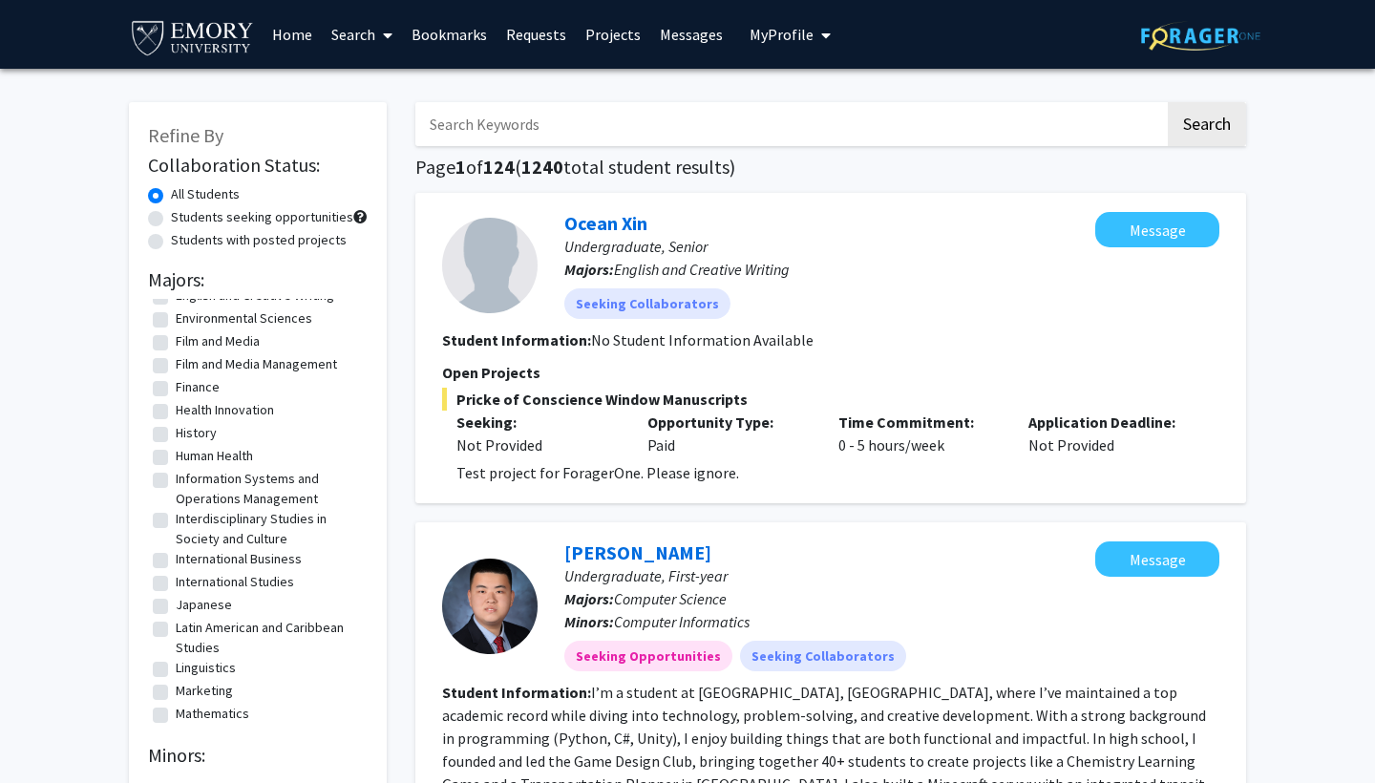
click at [176, 441] on label "History" at bounding box center [196, 433] width 41 height 20
click at [176, 436] on input "History" at bounding box center [182, 429] width 12 height 12
checkbox input "true"
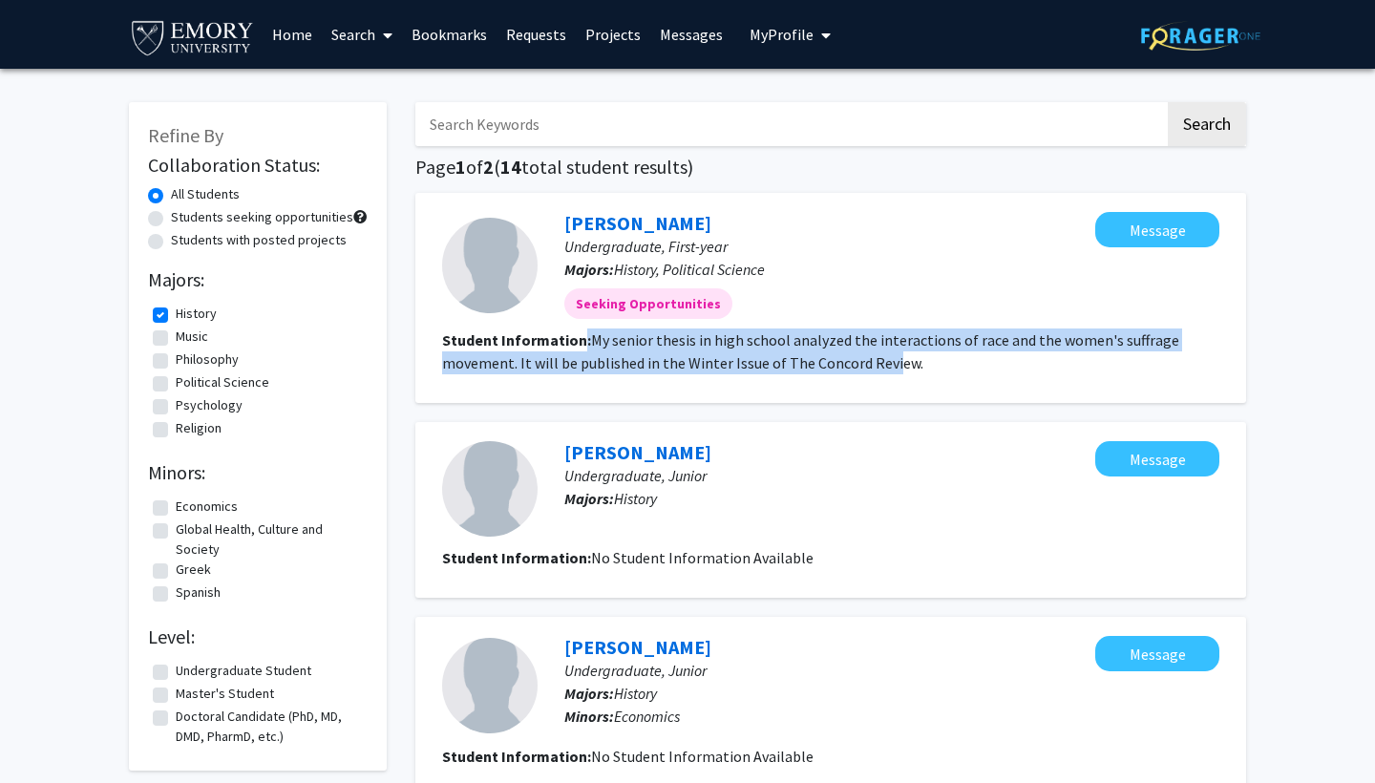
drag, startPoint x: 582, startPoint y: 341, endPoint x: 892, endPoint y: 369, distance: 311.7
click at [892, 369] on section "Student Information: My senior thesis in high school analyzed the interactions …" at bounding box center [831, 352] width 778 height 46
click at [892, 369] on fg-read-more "My senior thesis in high school analyzed the interactions of race and the women…" at bounding box center [810, 351] width 737 height 42
drag, startPoint x: 891, startPoint y: 368, endPoint x: 765, endPoint y: 333, distance: 130.7
click at [765, 333] on fg-read-more "My senior thesis in high school analyzed the interactions of race and the women…" at bounding box center [810, 351] width 737 height 42
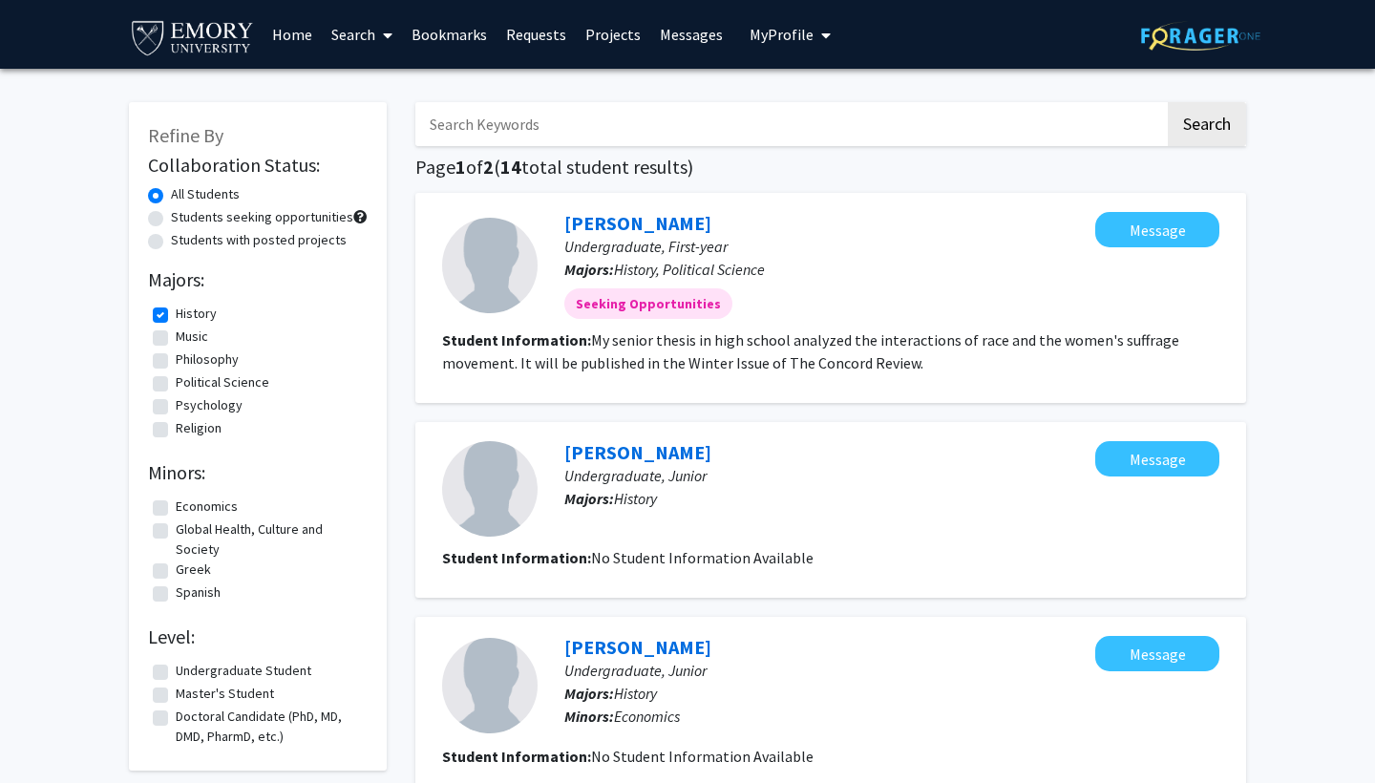
click at [764, 333] on fg-read-more "My senior thesis in high school analyzed the interactions of race and the women…" at bounding box center [810, 351] width 737 height 42
click at [176, 323] on label "History" at bounding box center [196, 314] width 41 height 20
click at [176, 316] on input "History" at bounding box center [182, 310] width 12 height 12
checkbox input "false"
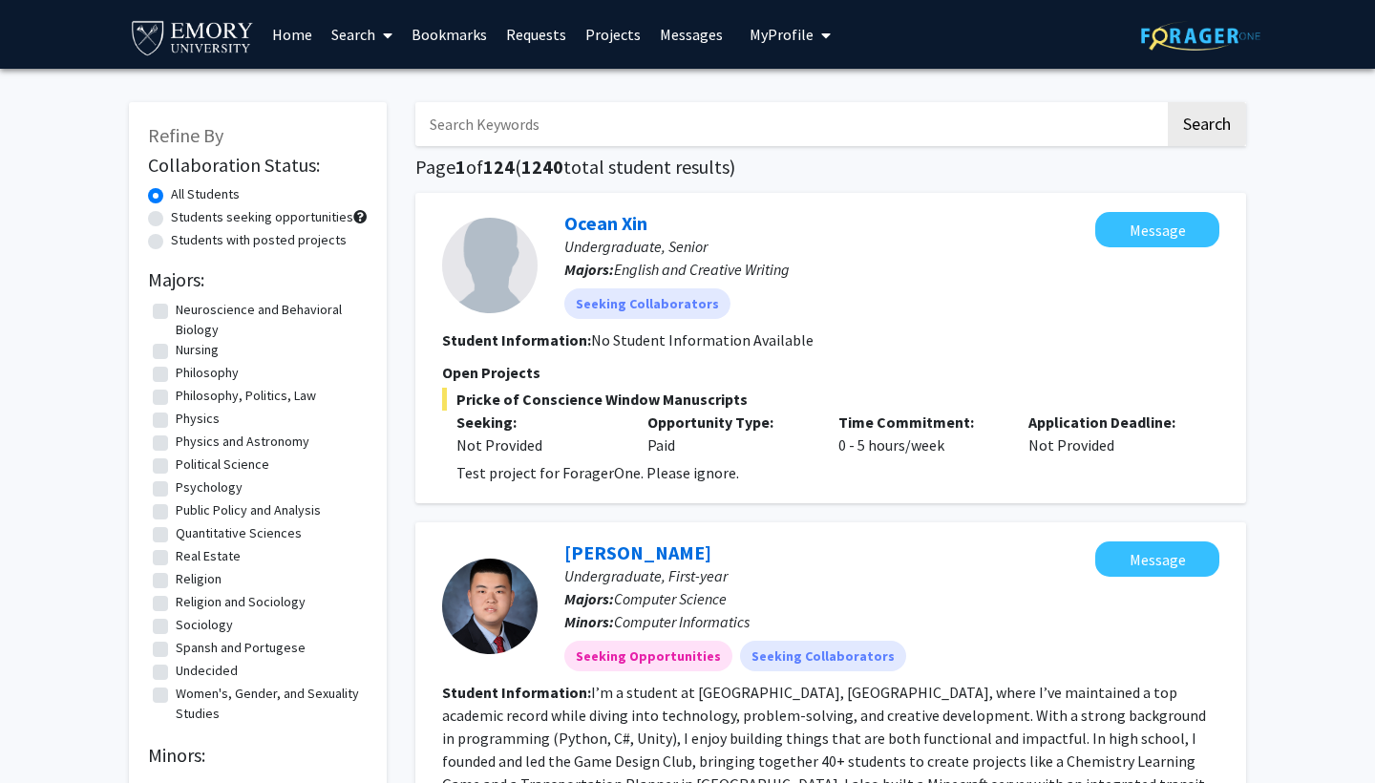
scroll to position [1041, 0]
click at [176, 398] on label "Philosophy, Politics, Law" at bounding box center [246, 396] width 140 height 20
click at [176, 398] on input "Philosophy, Politics, Law" at bounding box center [182, 392] width 12 height 12
checkbox input "true"
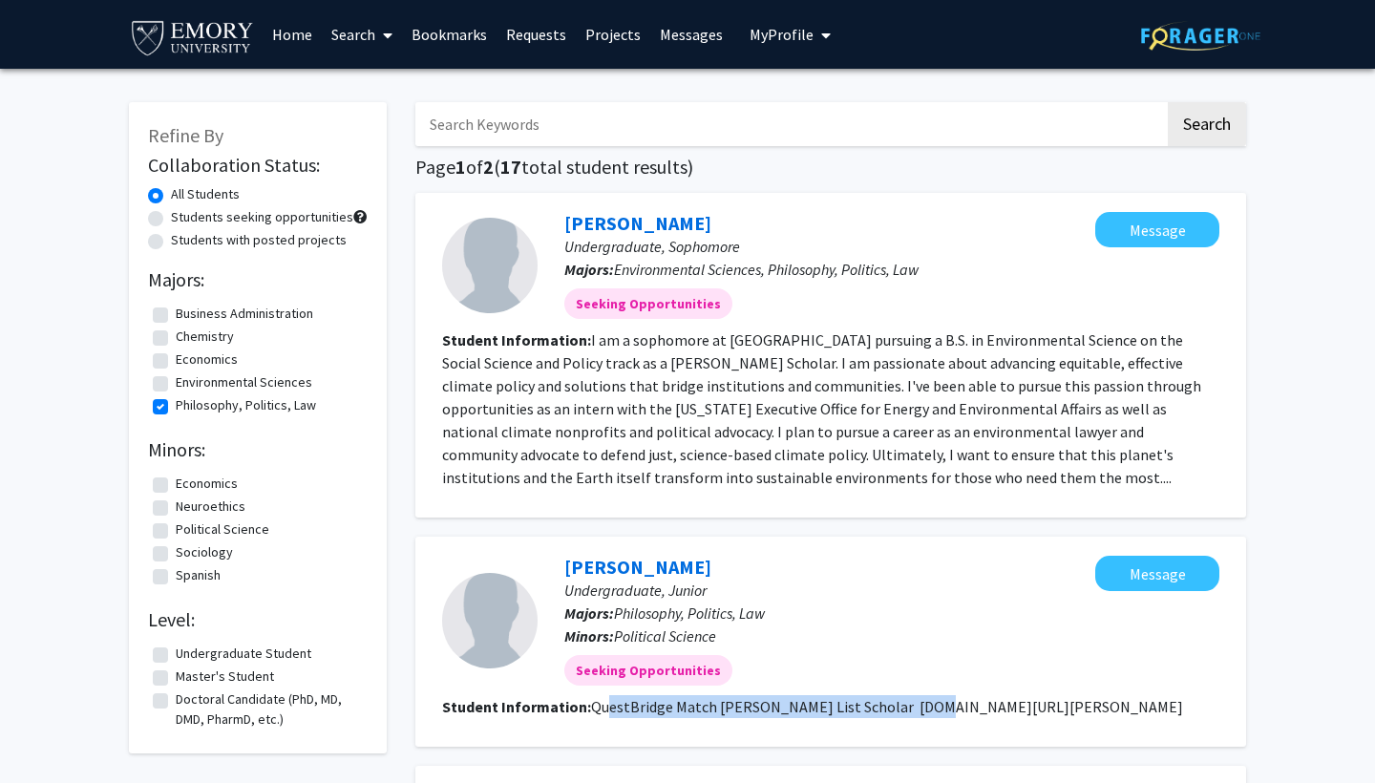
drag, startPoint x: 604, startPoint y: 710, endPoint x: 920, endPoint y: 715, distance: 316.2
click at [920, 715] on fg-read-more "QuestBridge Match [PERSON_NAME] List Scholar [DOMAIN_NAME][URL][PERSON_NAME]" at bounding box center [887, 706] width 592 height 19
click at [921, 715] on fg-read-more "QuestBridge Match [PERSON_NAME] List Scholar [DOMAIN_NAME][URL][PERSON_NAME]" at bounding box center [887, 706] width 592 height 19
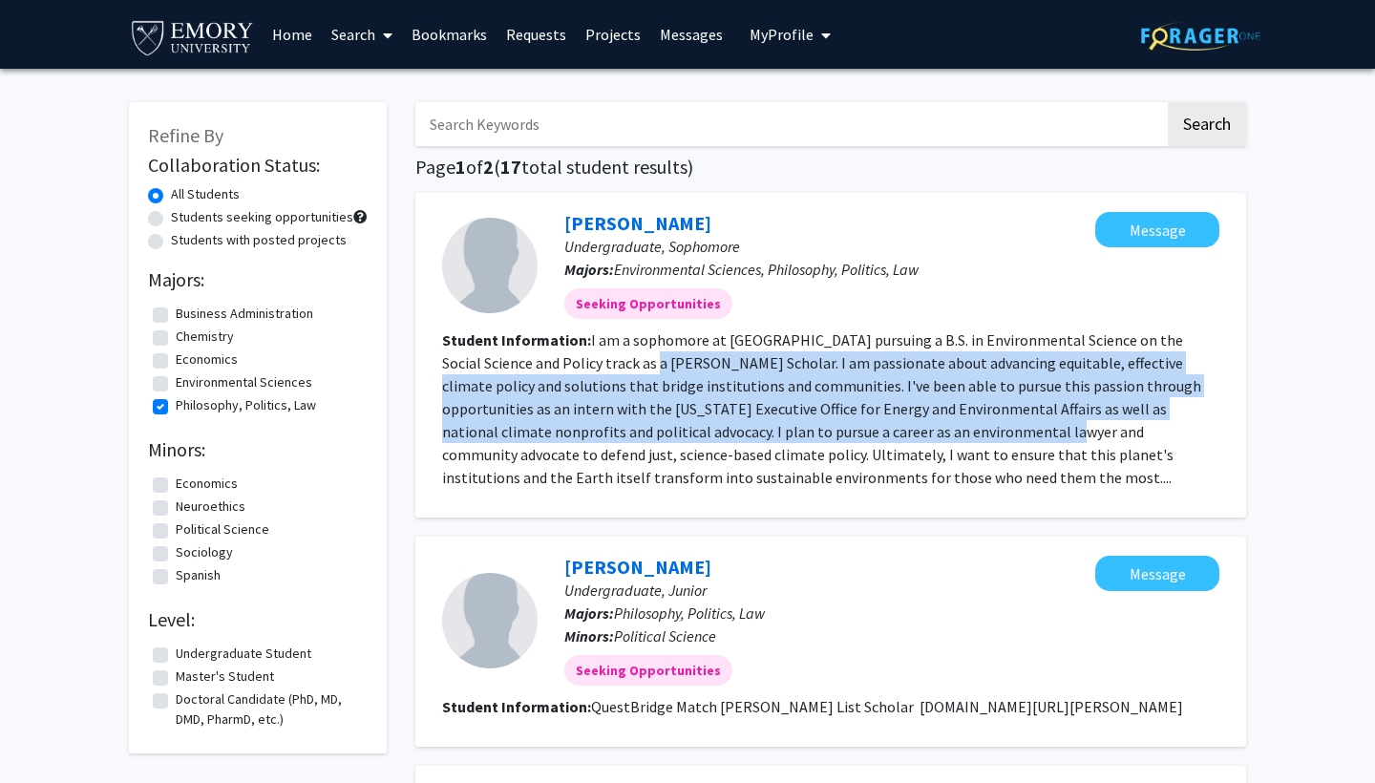
drag, startPoint x: 623, startPoint y: 355, endPoint x: 916, endPoint y: 429, distance: 302.3
click at [919, 430] on section "Student Information: I am a sophomore at [GEOGRAPHIC_DATA] pursuing a B.S. in E…" at bounding box center [831, 409] width 778 height 160
click at [916, 429] on fg-read-more "I am a sophomore at [GEOGRAPHIC_DATA] pursuing a B.S. in Environmental Science …" at bounding box center [821, 408] width 759 height 157
drag, startPoint x: 916, startPoint y: 429, endPoint x: 710, endPoint y: 350, distance: 221.0
click at [711, 351] on fg-read-more "I am a sophomore at [GEOGRAPHIC_DATA] pursuing a B.S. in Environmental Science …" at bounding box center [821, 408] width 759 height 157
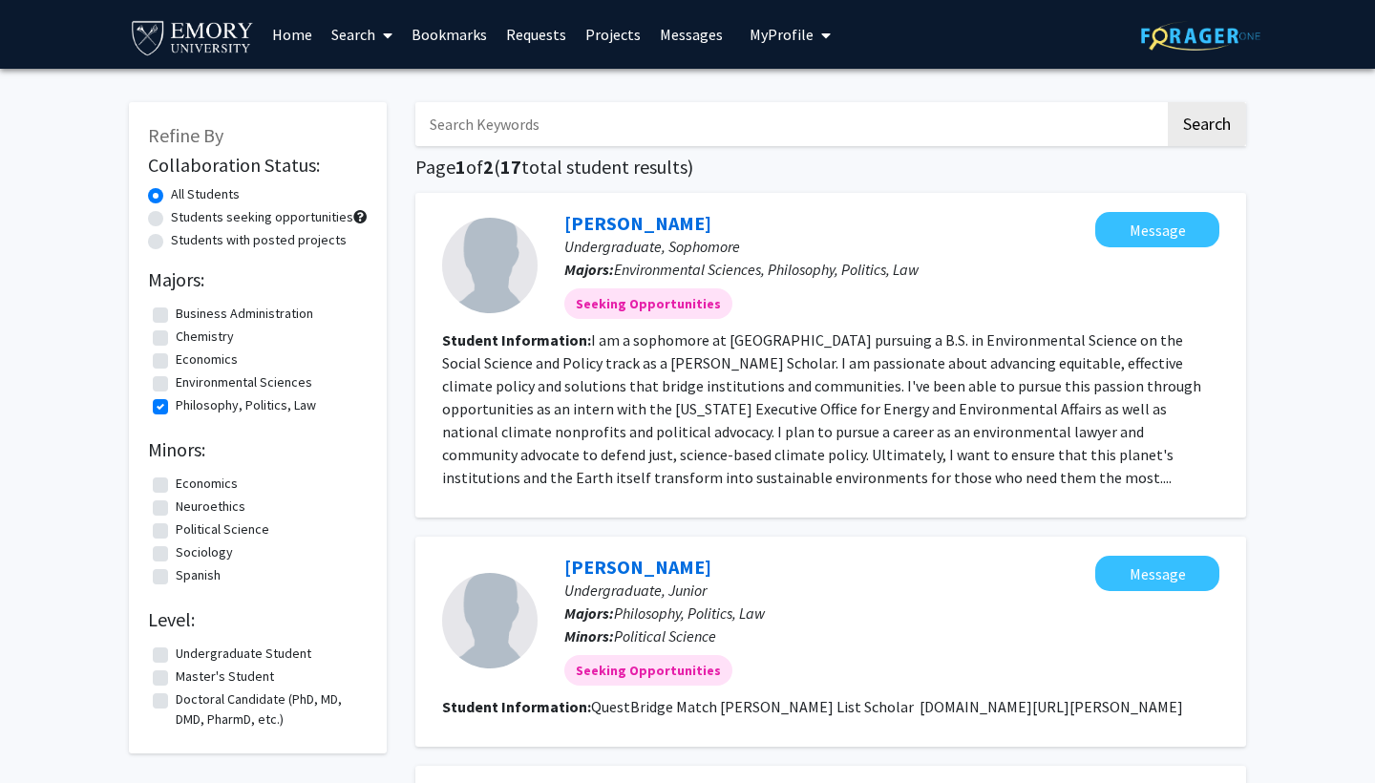
click at [710, 351] on fg-read-more "I am a sophomore at [GEOGRAPHIC_DATA] pursuing a B.S. in Environmental Science …" at bounding box center [821, 408] width 759 height 157
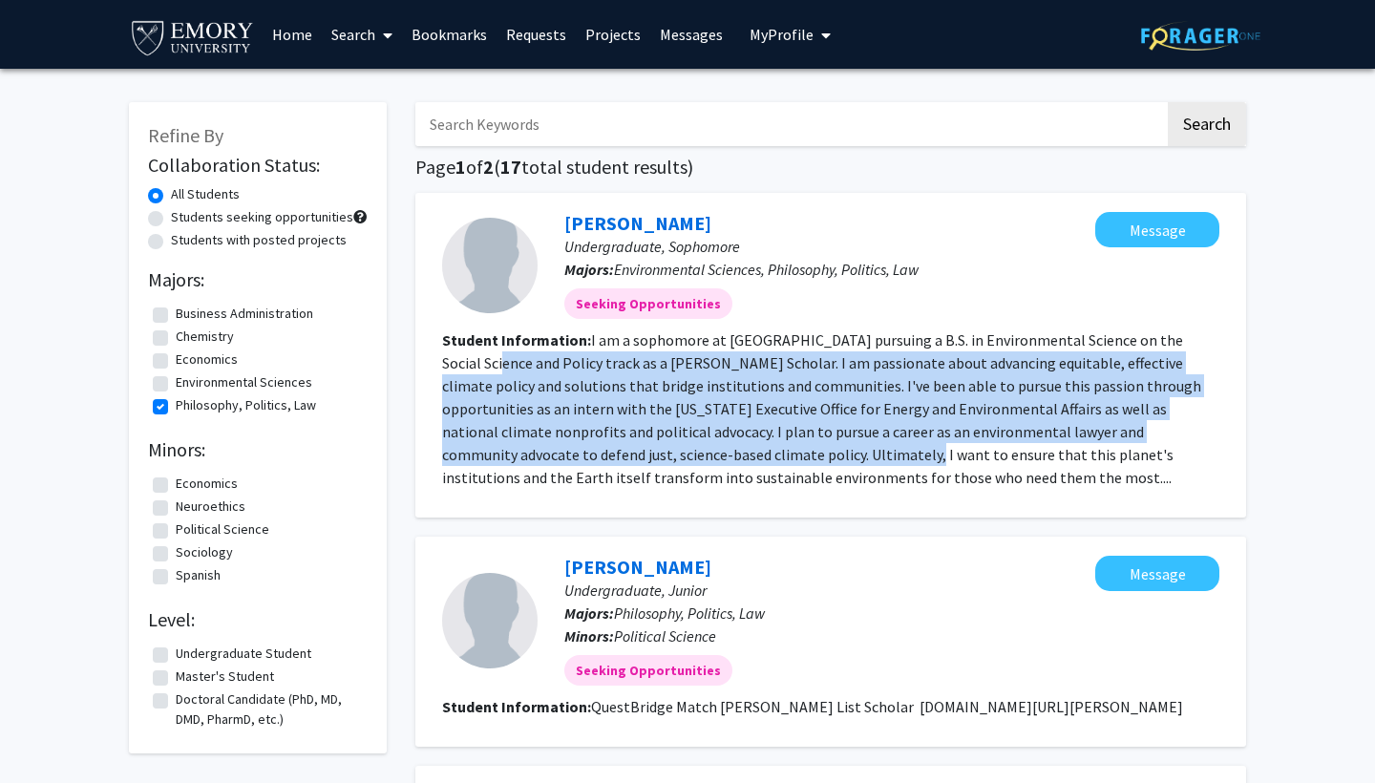
drag, startPoint x: 468, startPoint y: 370, endPoint x: 730, endPoint y: 441, distance: 271.4
click at [733, 442] on fg-read-more "I am a sophomore at [GEOGRAPHIC_DATA] pursuing a B.S. in Environmental Science …" at bounding box center [821, 408] width 759 height 157
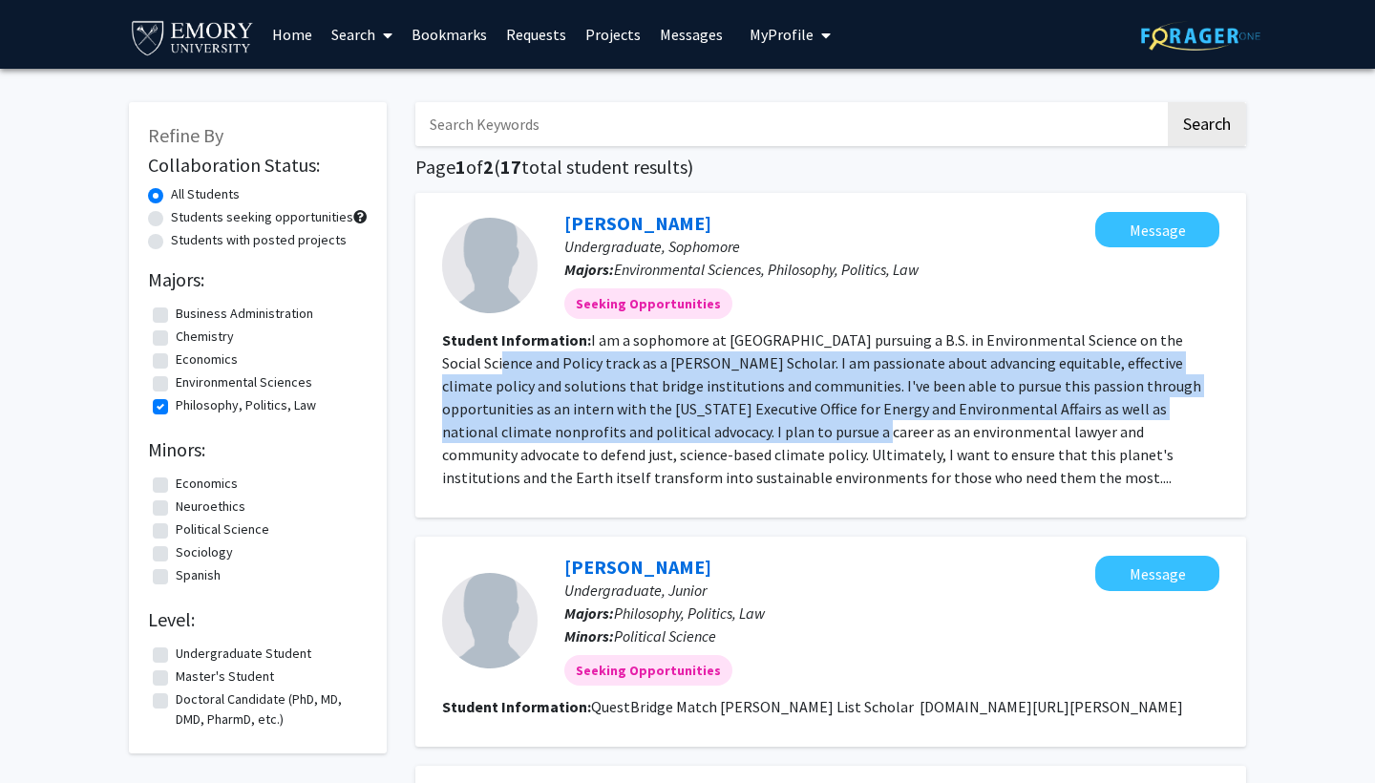
click at [730, 441] on fg-read-more "I am a sophomore at [GEOGRAPHIC_DATA] pursuing a B.S. in Environmental Science …" at bounding box center [821, 408] width 759 height 157
drag, startPoint x: 652, startPoint y: 370, endPoint x: 758, endPoint y: 494, distance: 163.3
click at [759, 496] on fg-search-applicant "[PERSON_NAME] Undergraduate, Sophomore Majors: Environmental Sciences, Philosop…" at bounding box center [831, 355] width 778 height 287
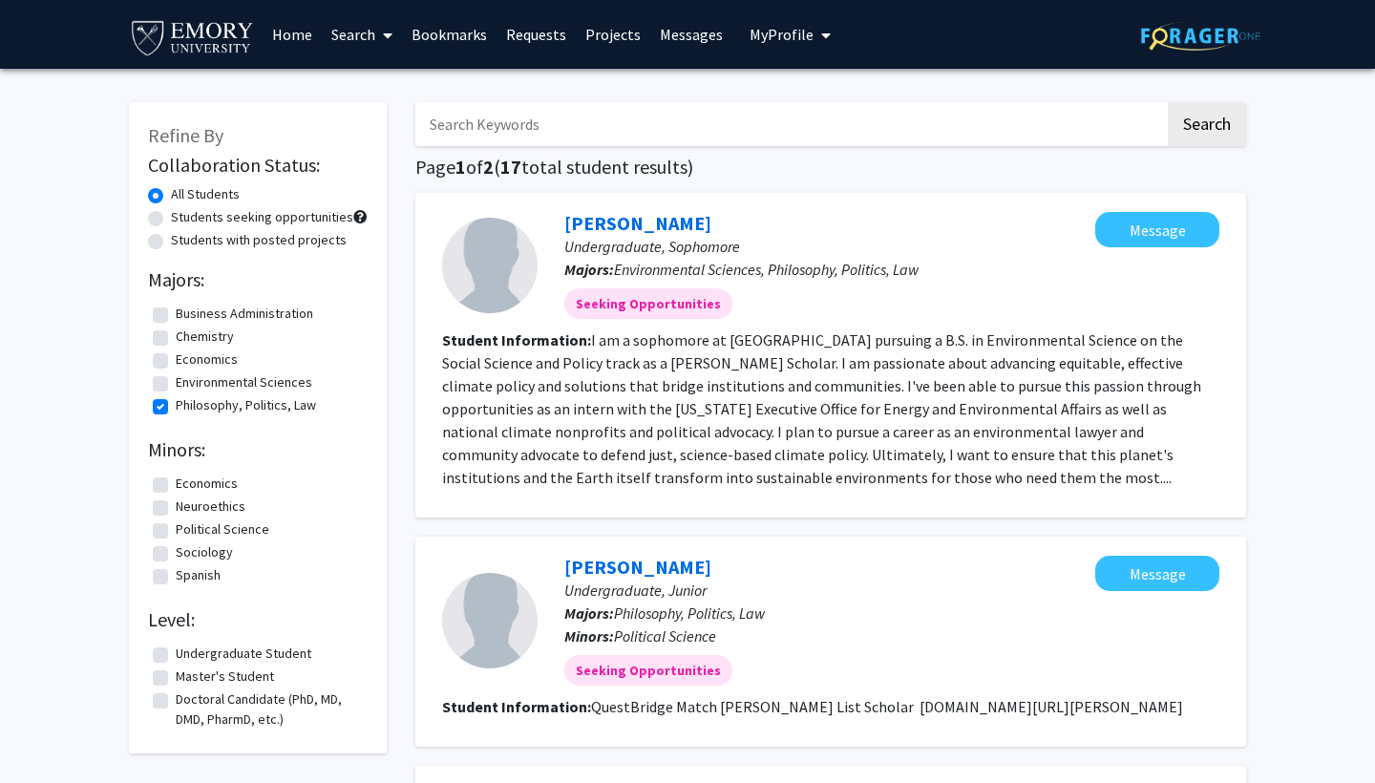
click at [719, 456] on fg-read-more "I am a sophomore at [GEOGRAPHIC_DATA] pursuing a B.S. in Environmental Science …" at bounding box center [821, 408] width 759 height 157
click at [376, 30] on span at bounding box center [383, 35] width 17 height 67
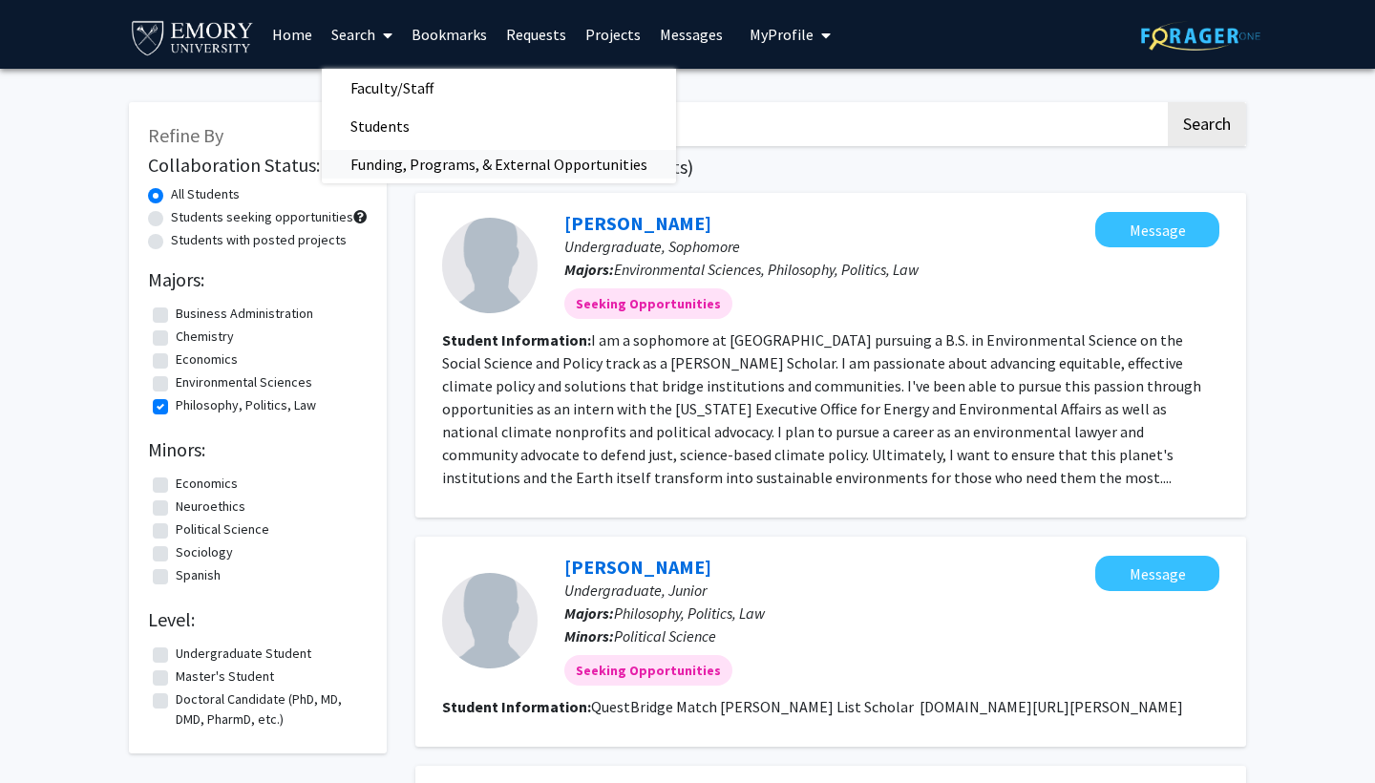
click at [399, 161] on span "Funding, Programs, & External Opportunities" at bounding box center [499, 164] width 354 height 38
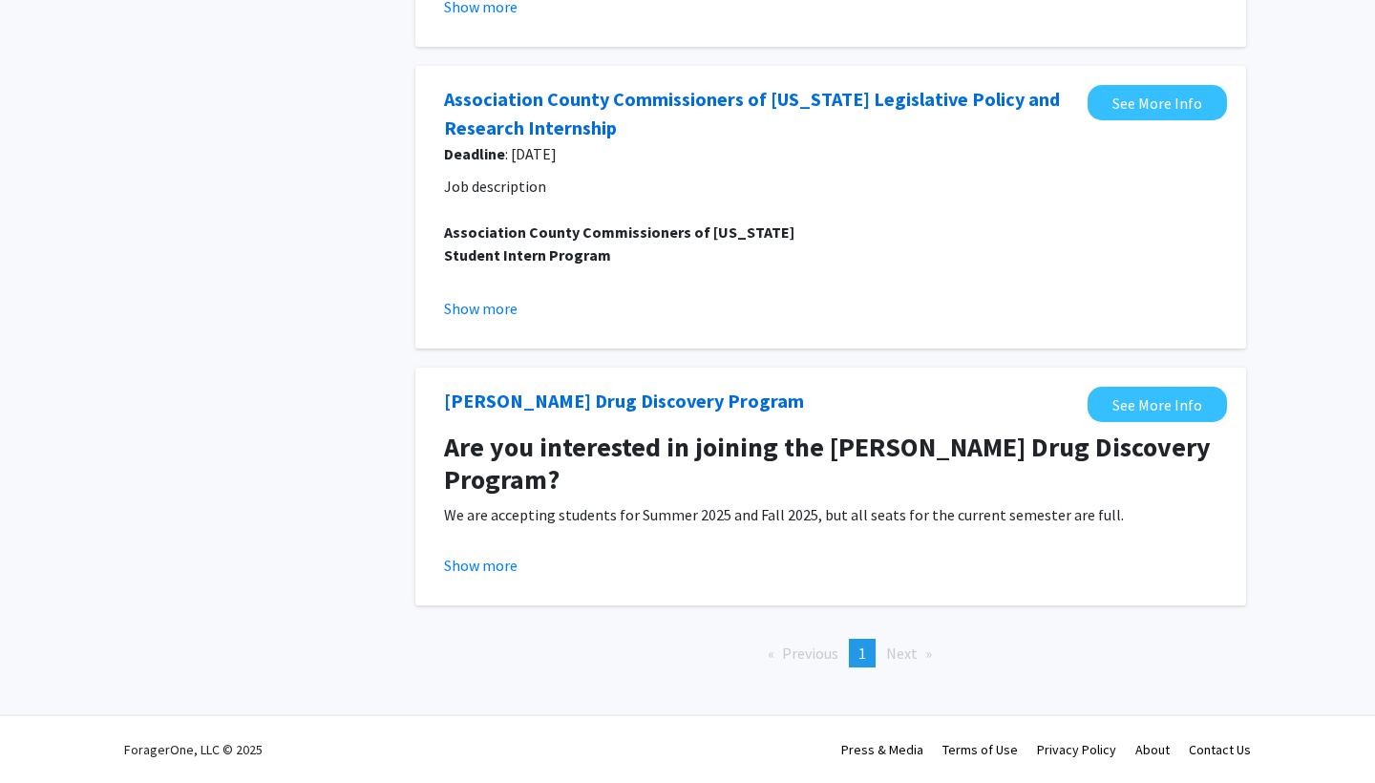
scroll to position [403, 0]
click at [899, 658] on span "Next page" at bounding box center [902, 653] width 32 height 19
click at [1092, 659] on ul "Previous page 1 / 1 You're on page 1 Next page" at bounding box center [831, 653] width 831 height 29
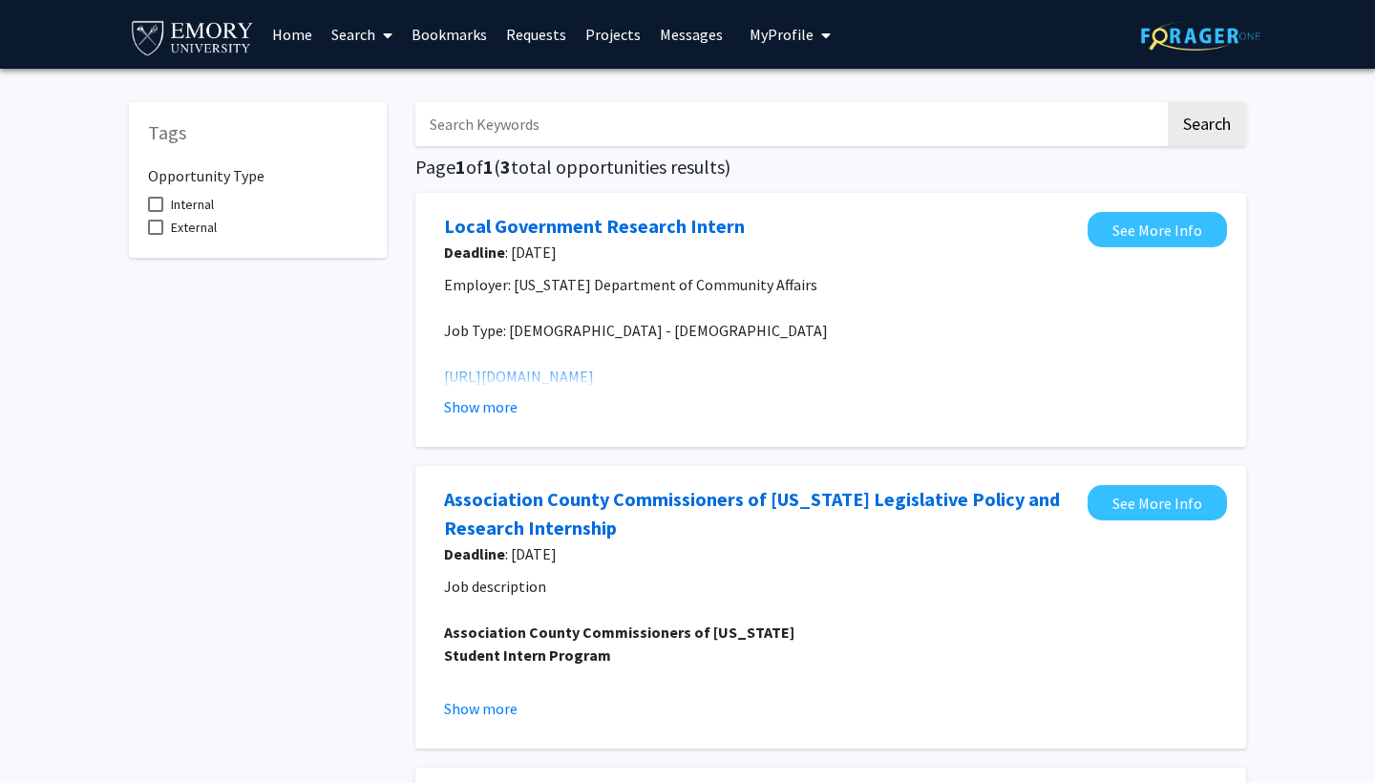
scroll to position [0, 0]
click at [1158, 233] on link "See More Info" at bounding box center [1157, 229] width 139 height 35
click at [382, 31] on span at bounding box center [383, 35] width 17 height 67
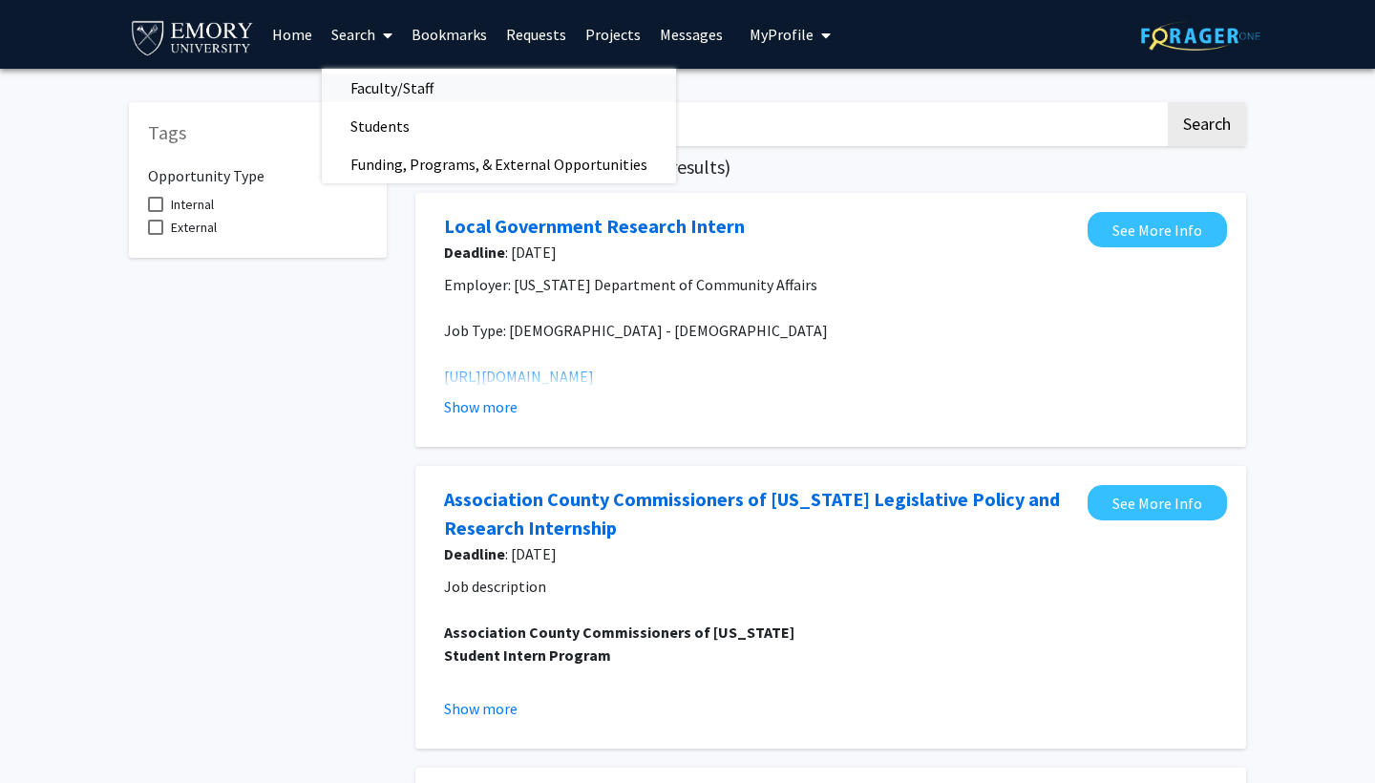
click at [396, 84] on span "Faculty/Staff" at bounding box center [392, 88] width 140 height 38
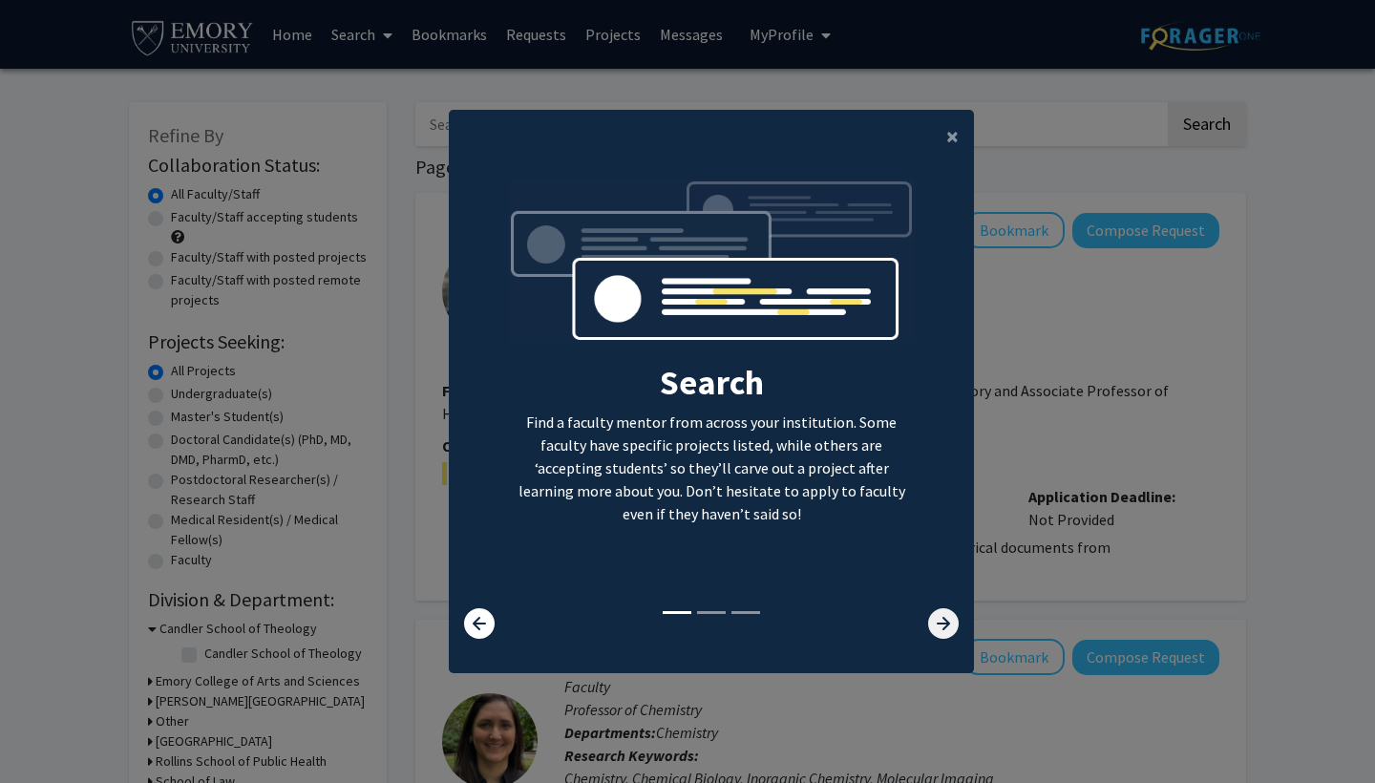
click at [946, 629] on icon at bounding box center [943, 623] width 31 height 31
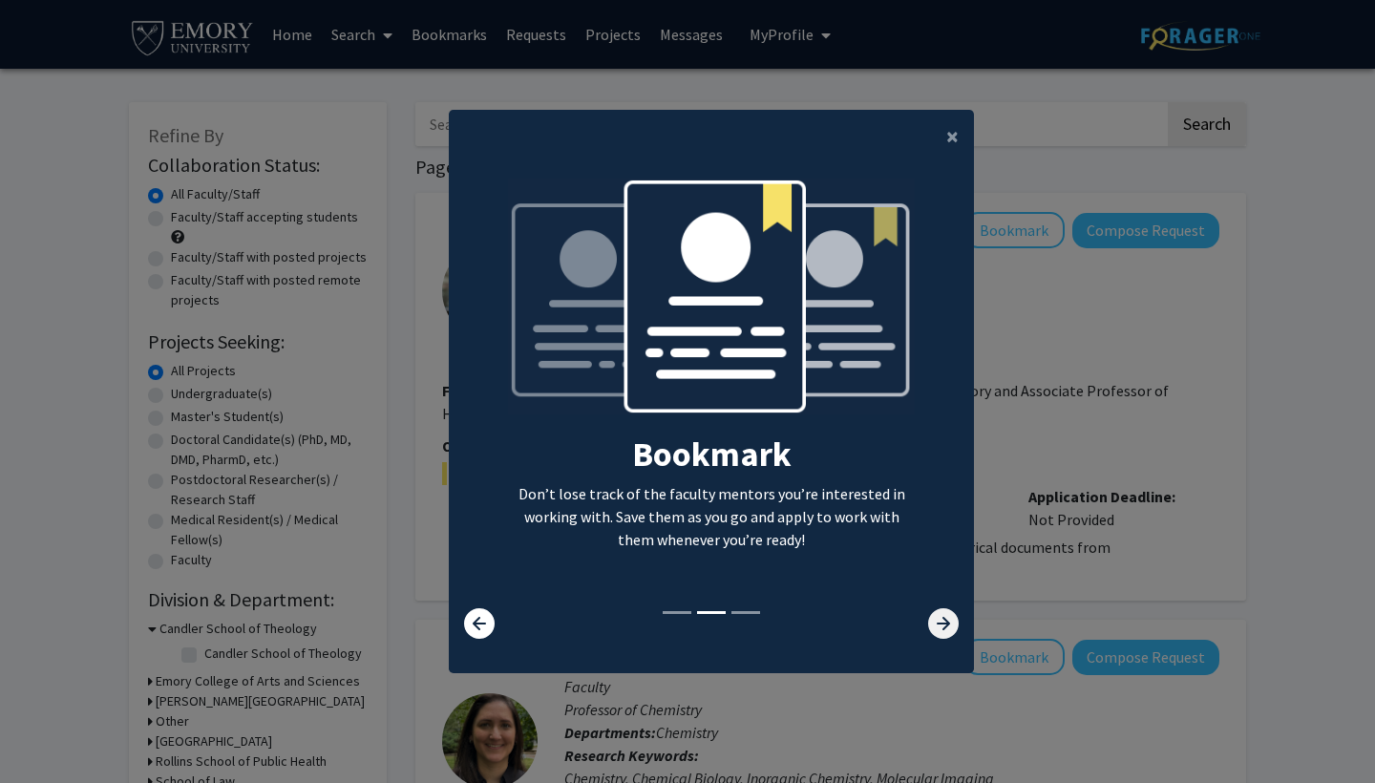
click at [946, 628] on icon at bounding box center [943, 623] width 31 height 31
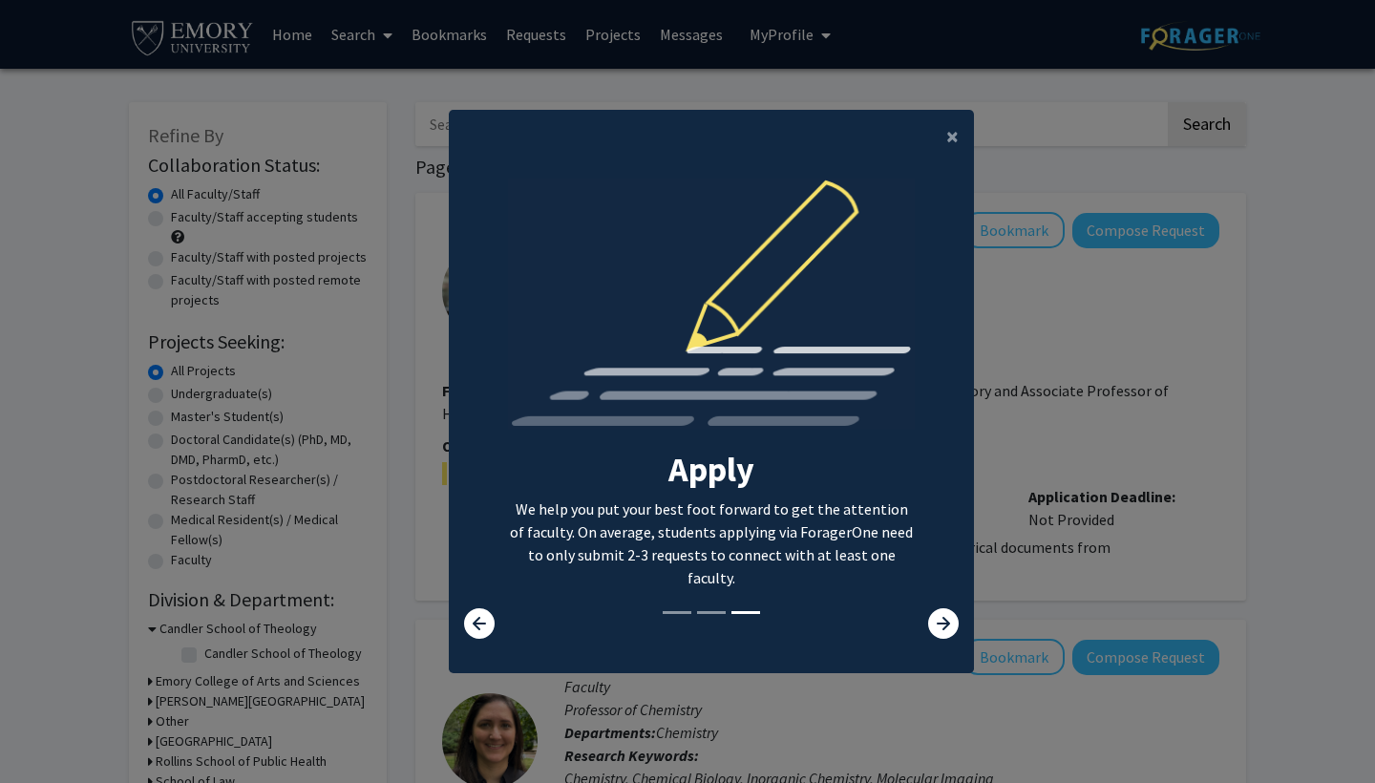
click at [488, 608] on div "Search Find a faculty mentor from across your institution. Some faculty have sp…" at bounding box center [711, 394] width 523 height 430
click at [478, 633] on icon at bounding box center [479, 623] width 31 height 31
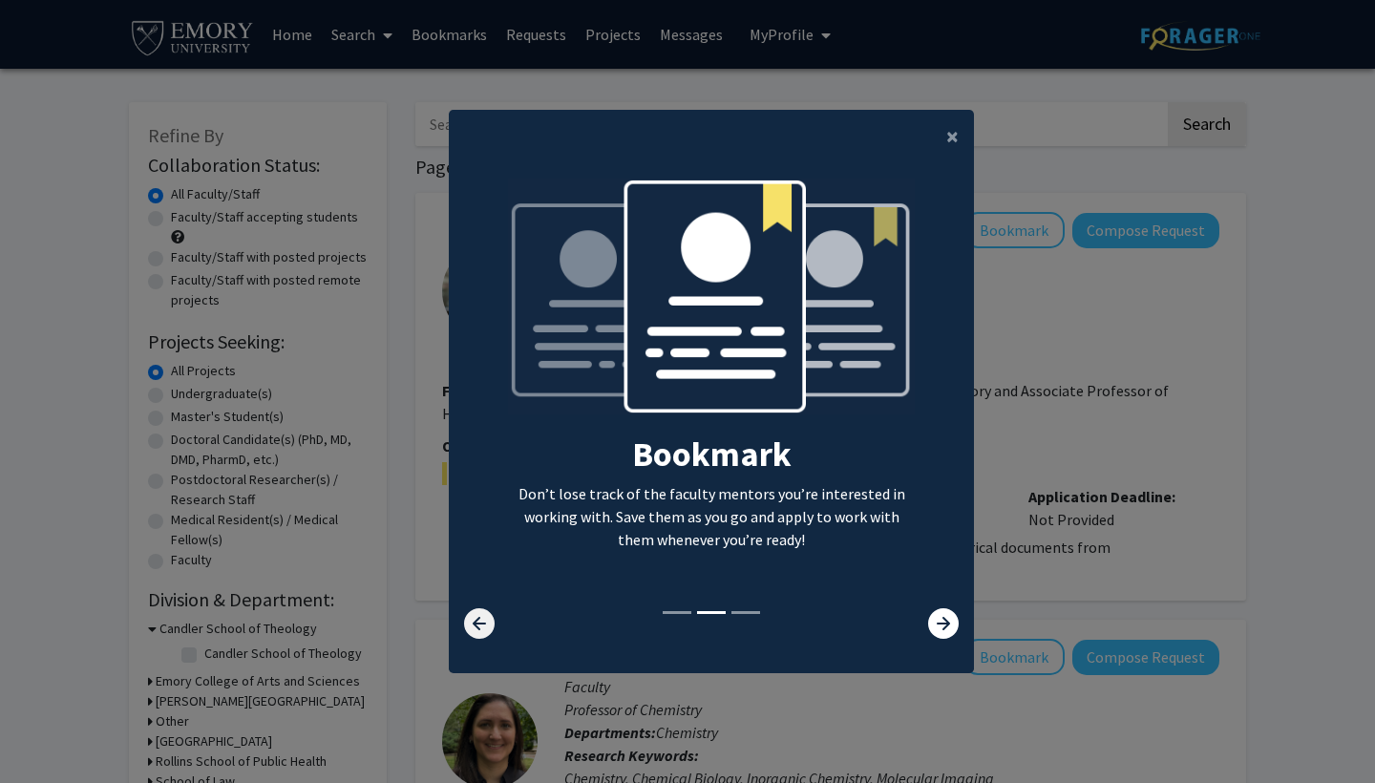
click at [479, 634] on icon at bounding box center [479, 623] width 31 height 31
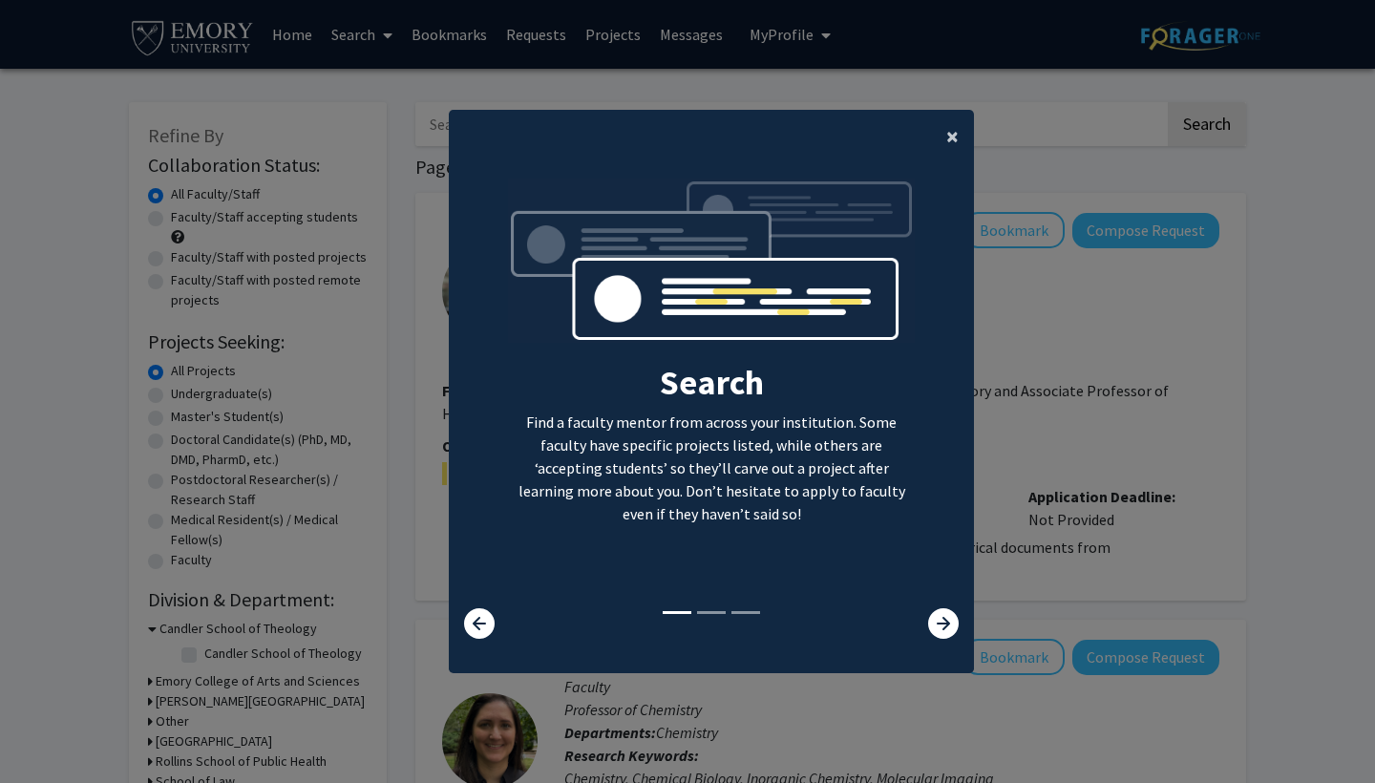
click at [947, 128] on span "×" at bounding box center [953, 136] width 12 height 30
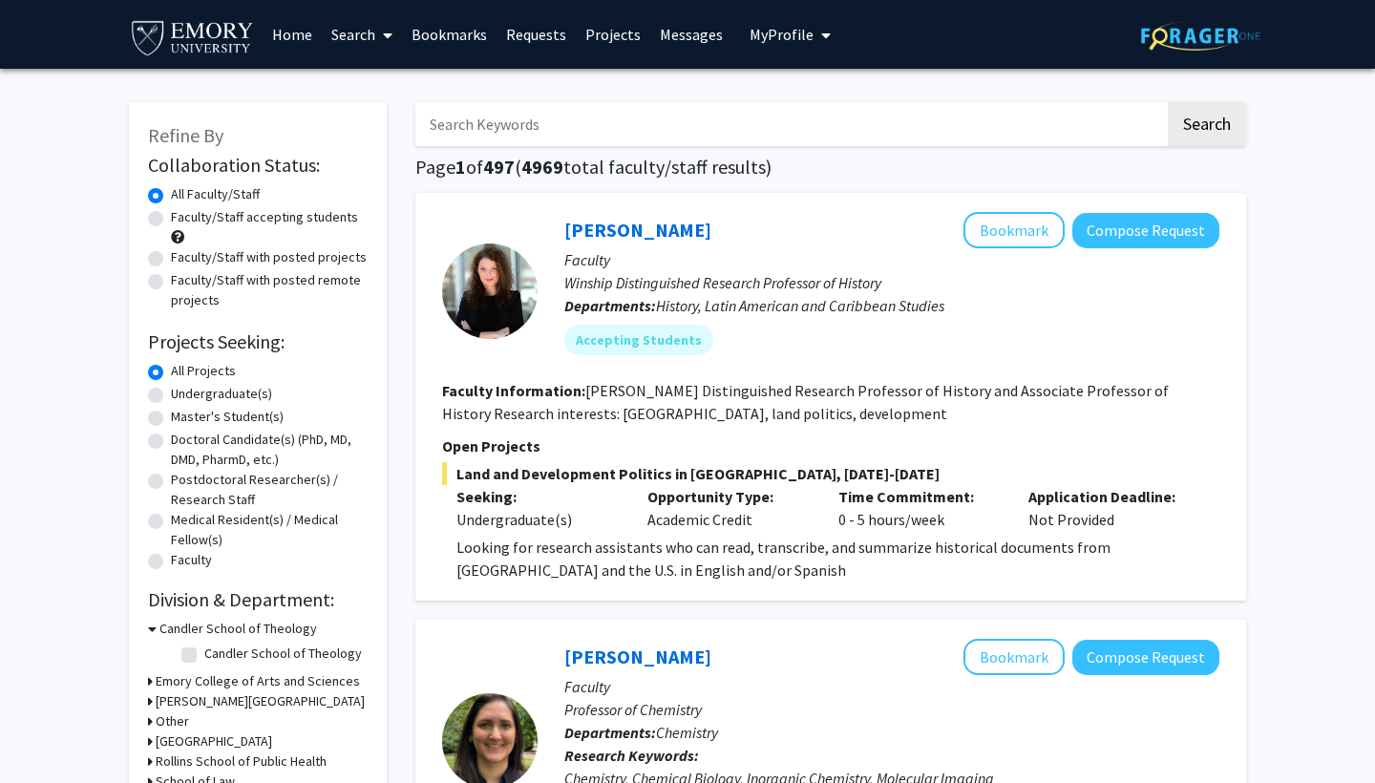
drag, startPoint x: 812, startPoint y: 535, endPoint x: 638, endPoint y: 496, distance: 178.2
click at [640, 496] on div "Land and Development Politics in [GEOGRAPHIC_DATA], [DATE]-[DATE] Seeking: Unde…" at bounding box center [831, 521] width 778 height 119
click at [638, 496] on div "Opportunity Type: Academic Credit" at bounding box center [728, 508] width 191 height 46
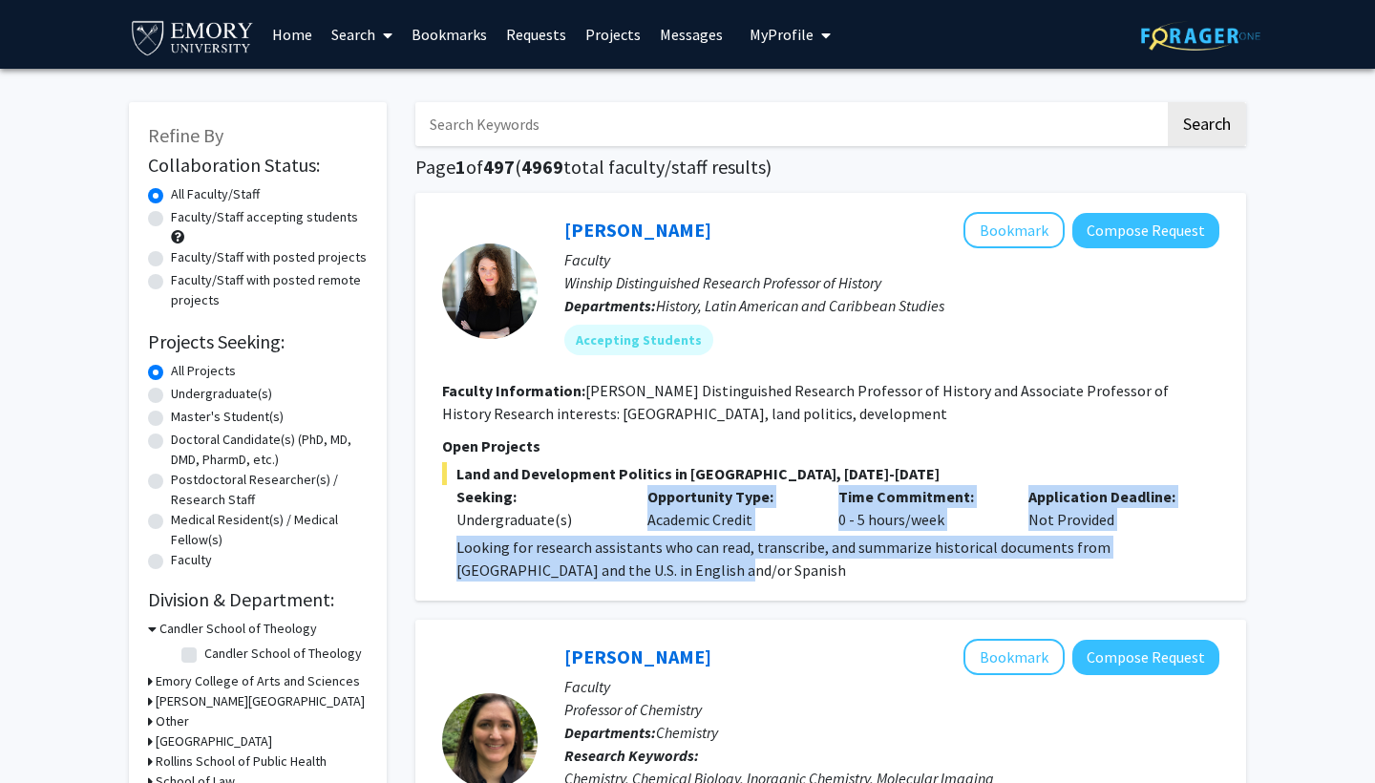
drag, startPoint x: 643, startPoint y: 496, endPoint x: 727, endPoint y: 568, distance: 111.1
click at [727, 568] on div "Land and Development Politics in [GEOGRAPHIC_DATA], [DATE]-[DATE] Seeking: Unde…" at bounding box center [831, 521] width 778 height 119
click at [727, 569] on p "Looking for research assistants who can read, transcribe, and summarize histori…" at bounding box center [838, 559] width 763 height 46
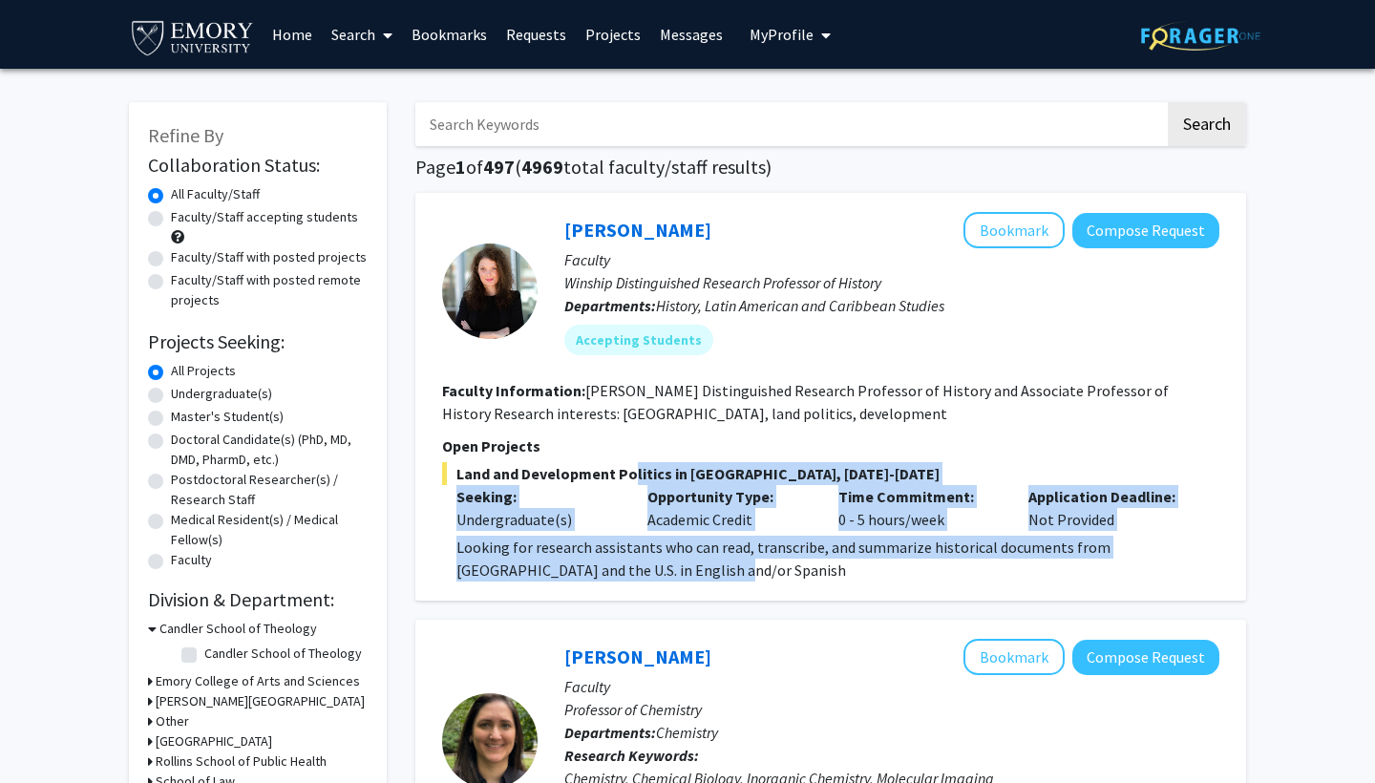
drag, startPoint x: 727, startPoint y: 569, endPoint x: 621, endPoint y: 472, distance: 144.0
click at [621, 472] on div "Land and Development Politics in [GEOGRAPHIC_DATA], [DATE]-[DATE] Seeking: Unde…" at bounding box center [831, 521] width 778 height 119
click at [621, 472] on span "Land and Development Politics in [GEOGRAPHIC_DATA], [DATE]-[DATE]" at bounding box center [831, 473] width 778 height 23
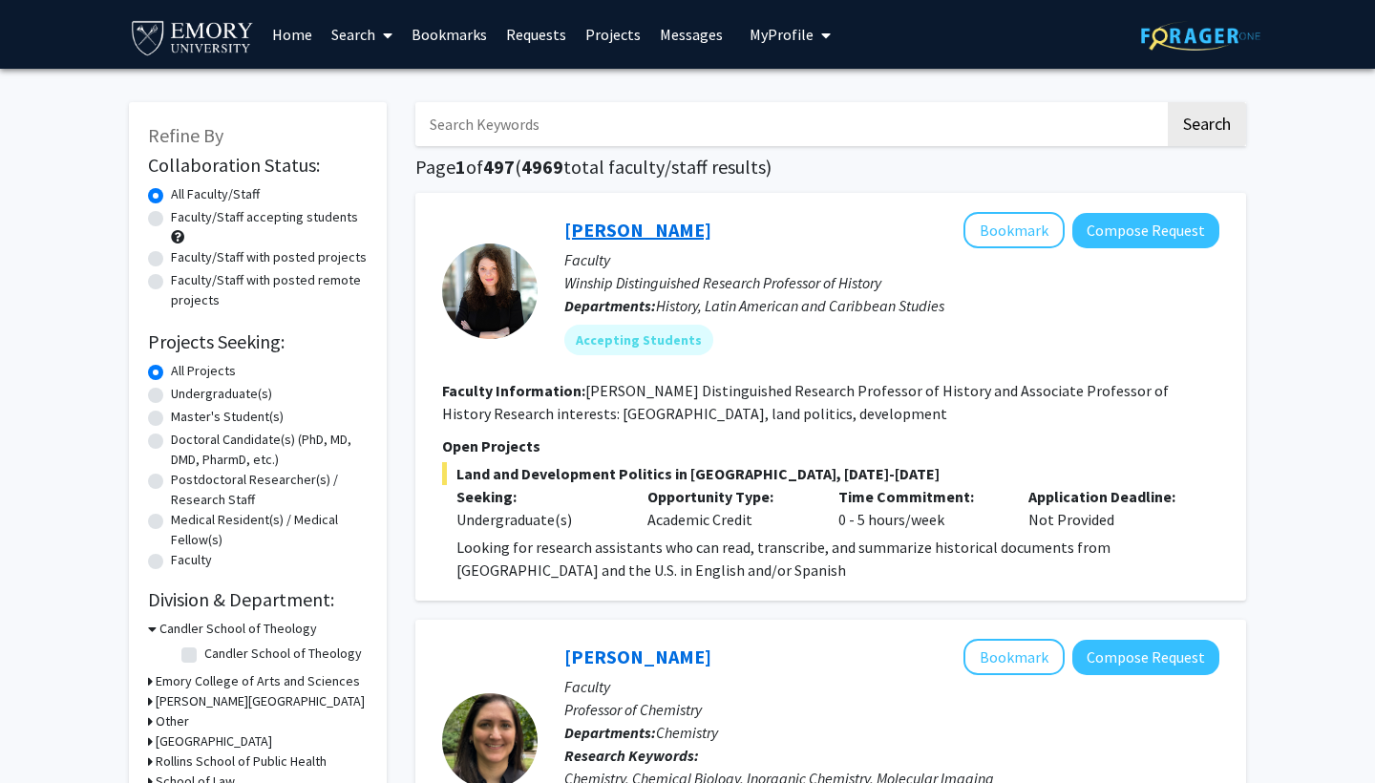
click at [586, 236] on link "[PERSON_NAME]" at bounding box center [638, 230] width 147 height 24
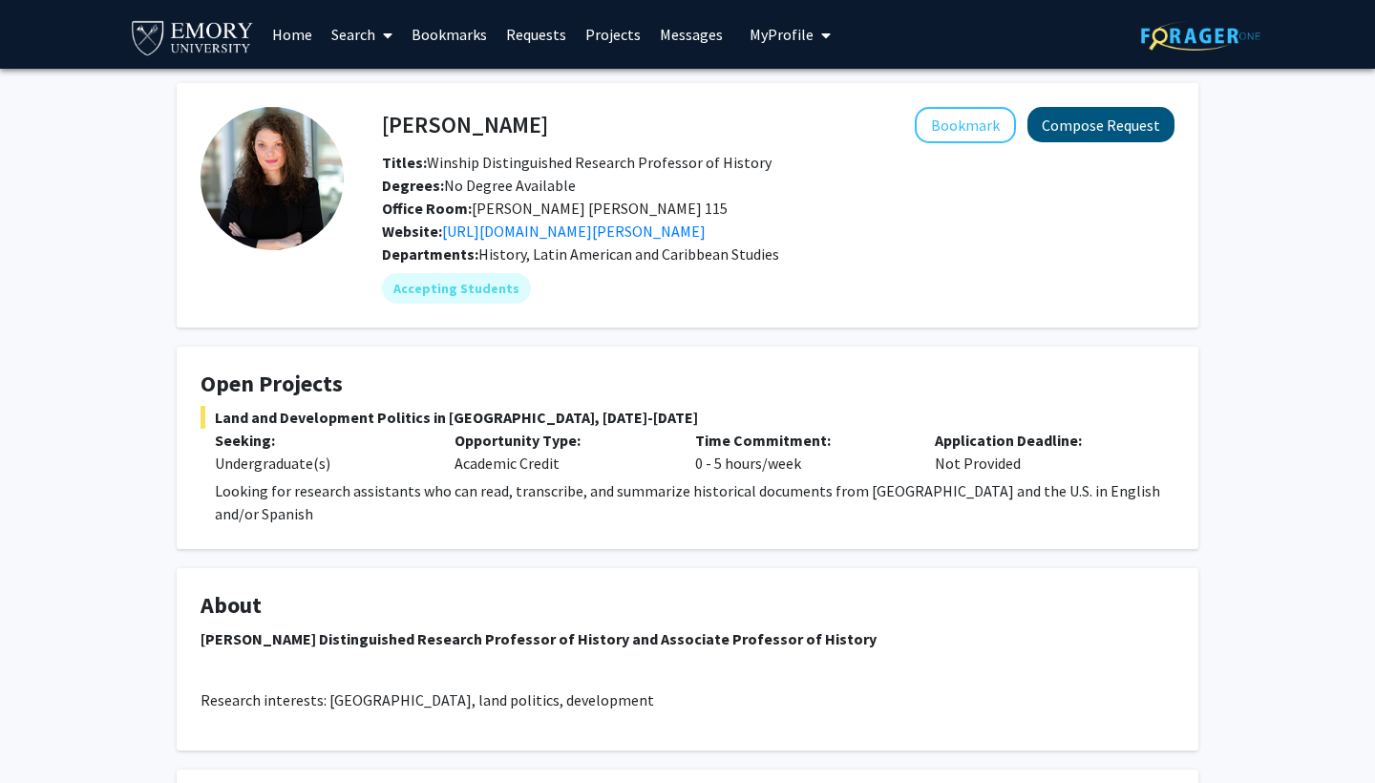
click at [1117, 133] on button "Compose Request" at bounding box center [1101, 124] width 147 height 35
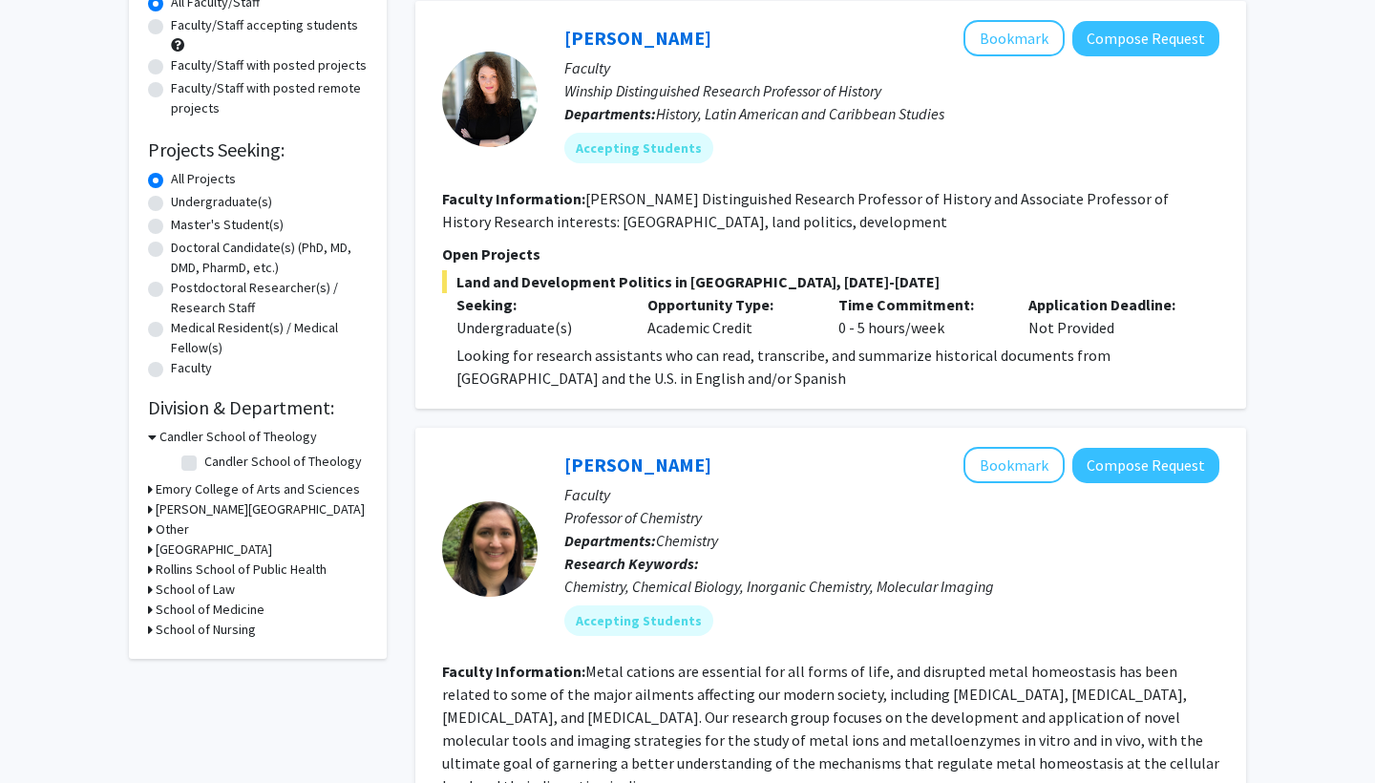
scroll to position [189, 0]
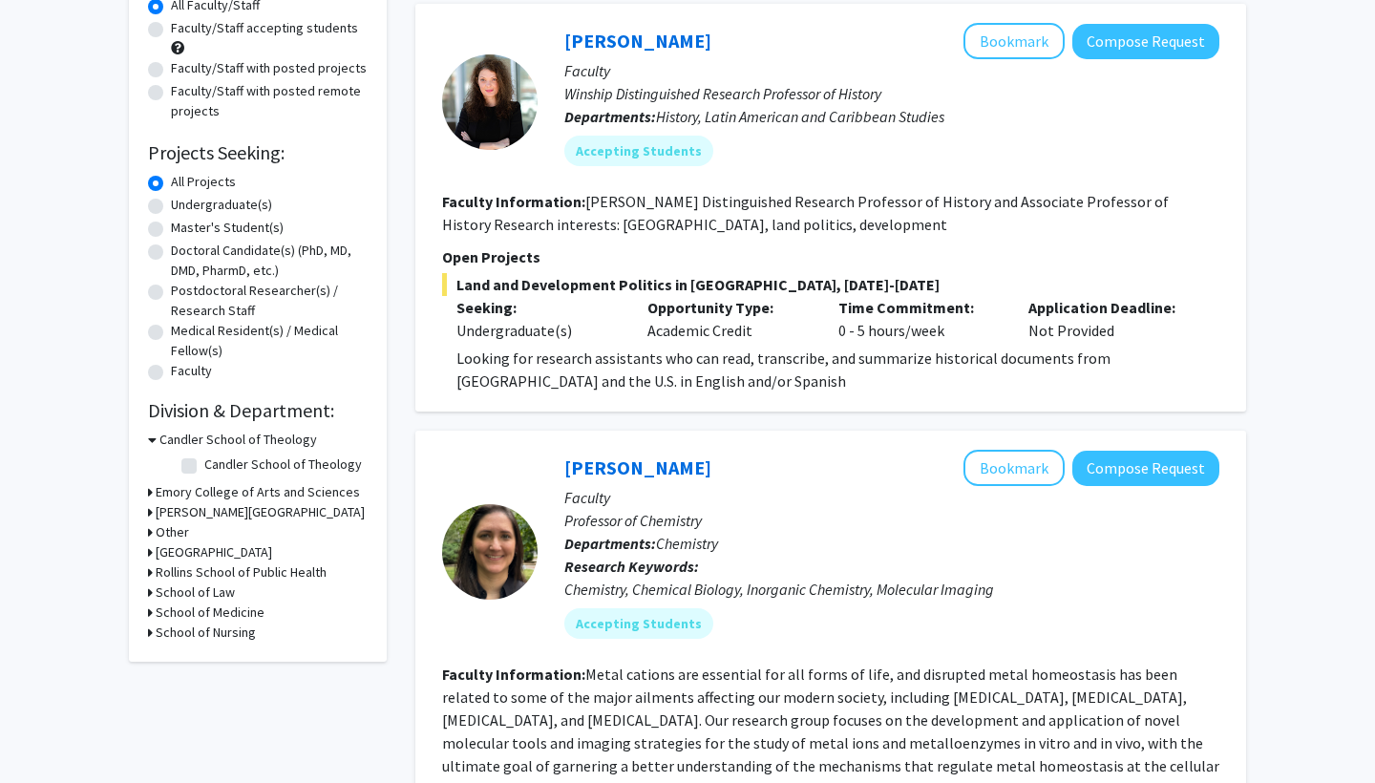
click at [171, 212] on label "Undergraduate(s)" at bounding box center [221, 205] width 101 height 20
click at [171, 207] on input "Undergraduate(s)" at bounding box center [177, 201] width 12 height 12
radio input "true"
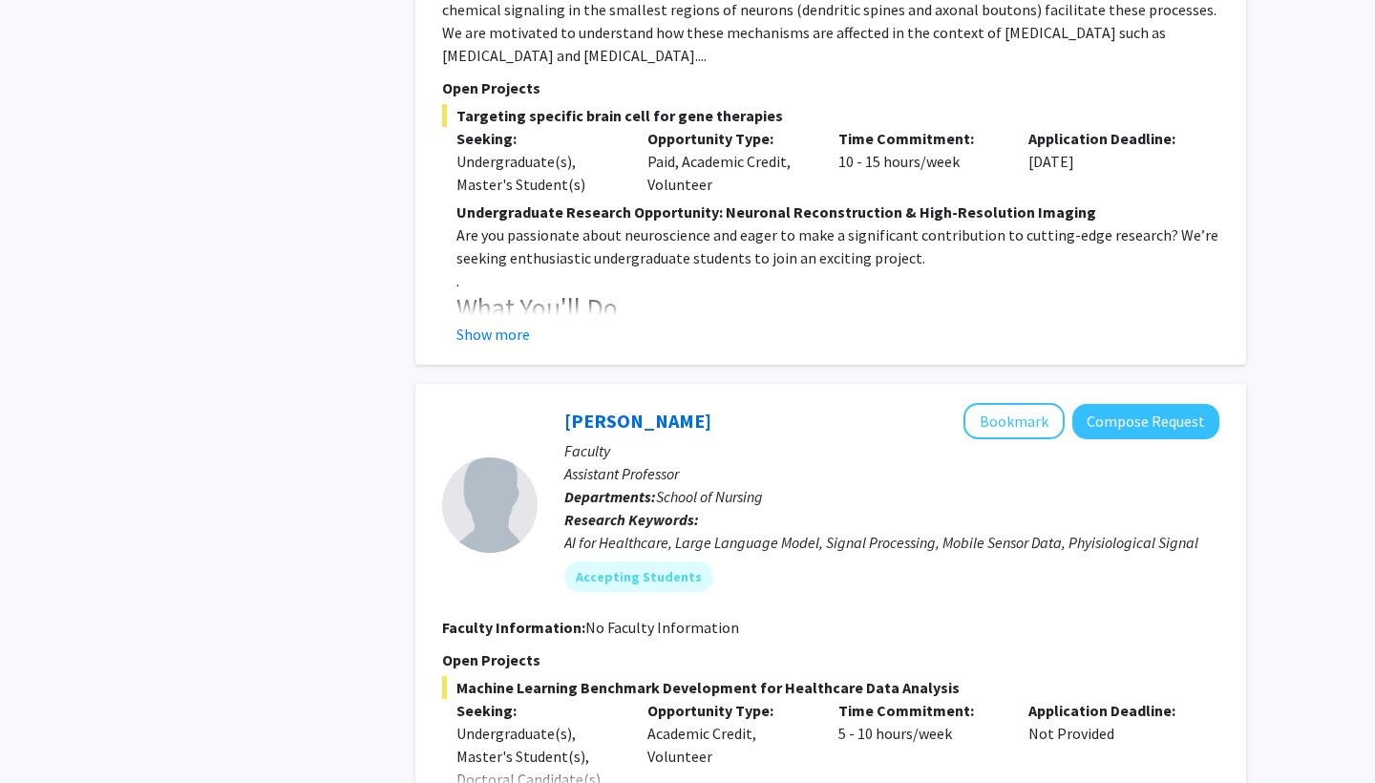
scroll to position [2933, 0]
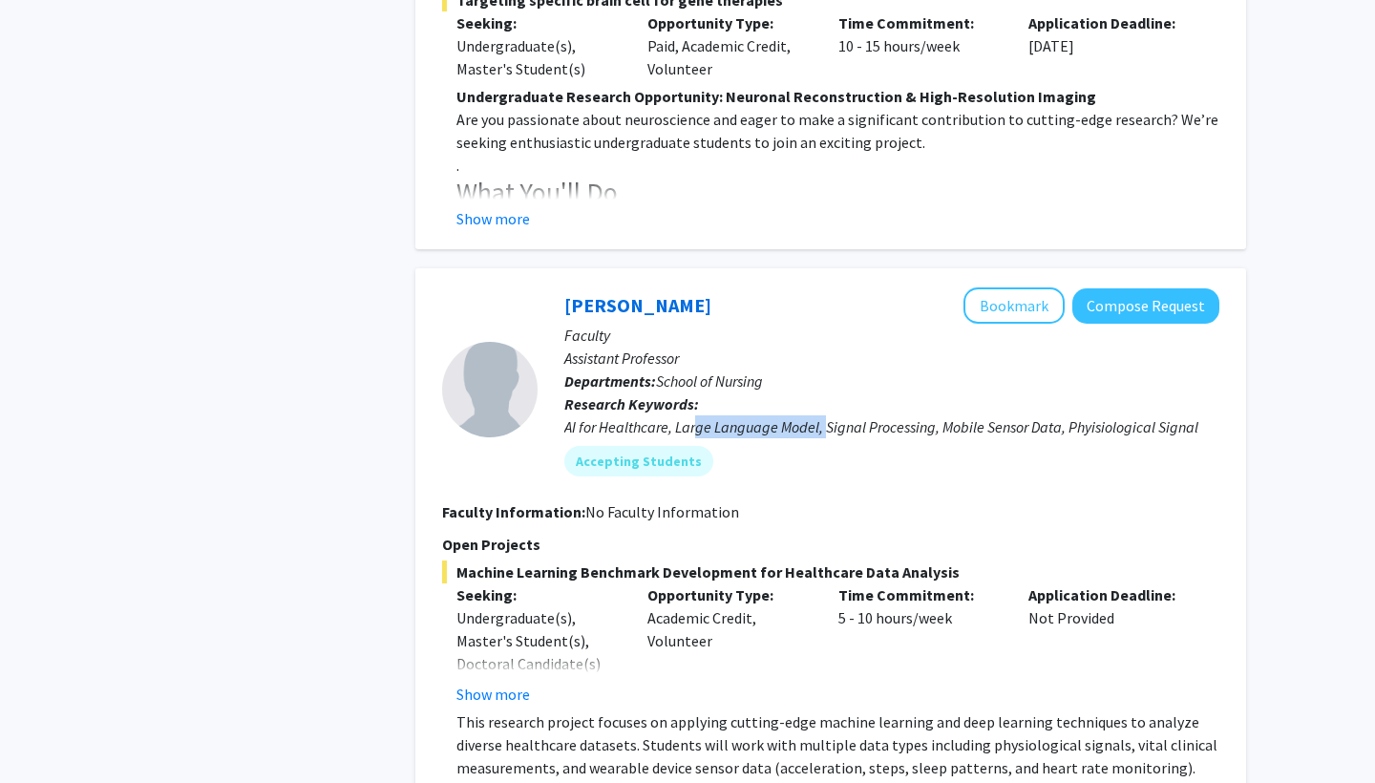
drag, startPoint x: 699, startPoint y: 400, endPoint x: 823, endPoint y: 401, distance: 124.2
click at [826, 416] on div "AI for Healthcare, Large Language Model, Signal Processing, Mobile Sensor Data,…" at bounding box center [892, 427] width 655 height 23
click at [823, 416] on div "AI for Healthcare, Large Language Model, Signal Processing, Mobile Sensor Data,…" at bounding box center [892, 427] width 655 height 23
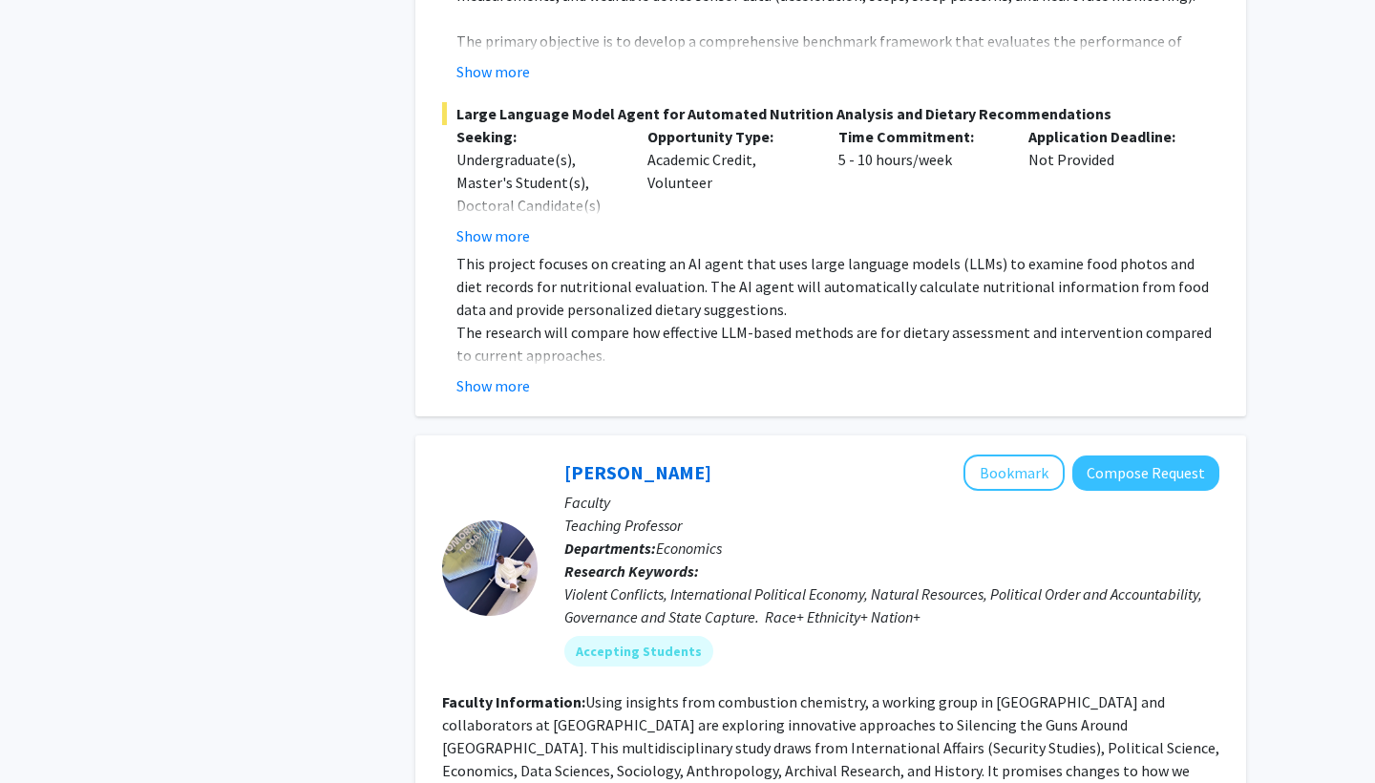
scroll to position [4045, 0]
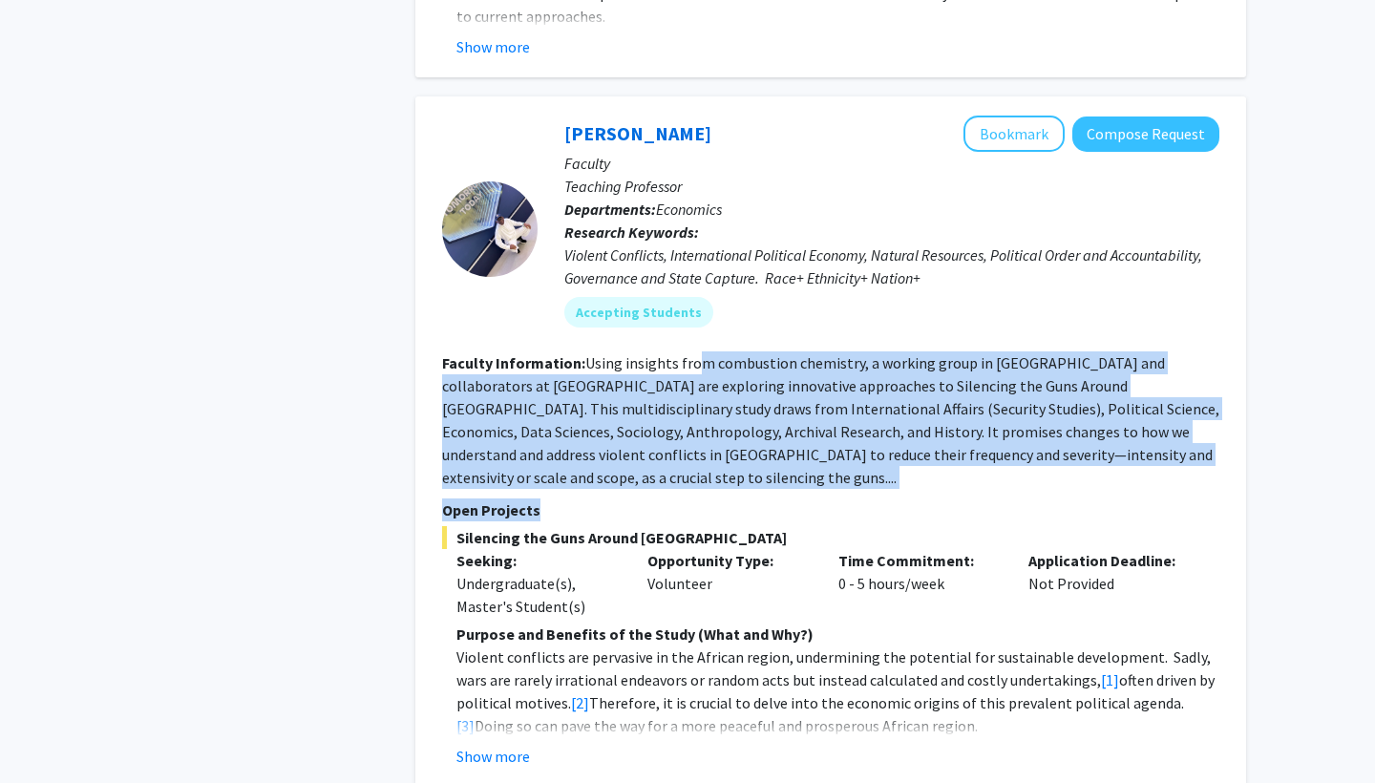
drag, startPoint x: 773, startPoint y: 462, endPoint x: 695, endPoint y: 336, distance: 147.9
click at [695, 336] on fg-search-faculty "[PERSON_NAME] Bookmark Compose Request Faculty Teaching Professor Departments: …" at bounding box center [831, 442] width 778 height 652
click at [695, 353] on fg-read-more "Using insights from combustion chemistry, a working group in [GEOGRAPHIC_DATA] …" at bounding box center [831, 420] width 778 height 134
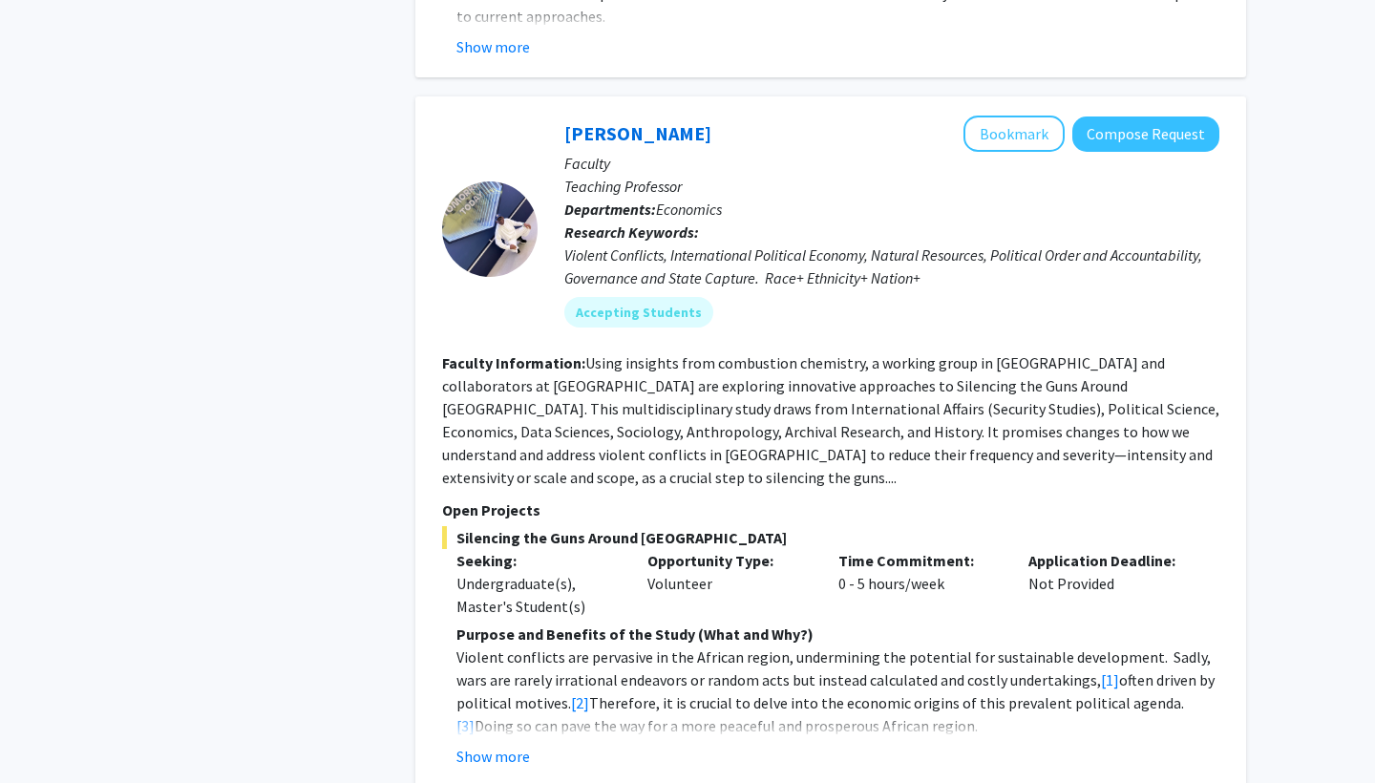
drag, startPoint x: 586, startPoint y: 342, endPoint x: 672, endPoint y: 457, distance: 143.9
click at [673, 458] on fg-search-faculty "[PERSON_NAME] Bookmark Compose Request Faculty Teaching Professor Departments: …" at bounding box center [831, 442] width 778 height 652
click at [672, 499] on p "Open Projects" at bounding box center [831, 510] width 778 height 23
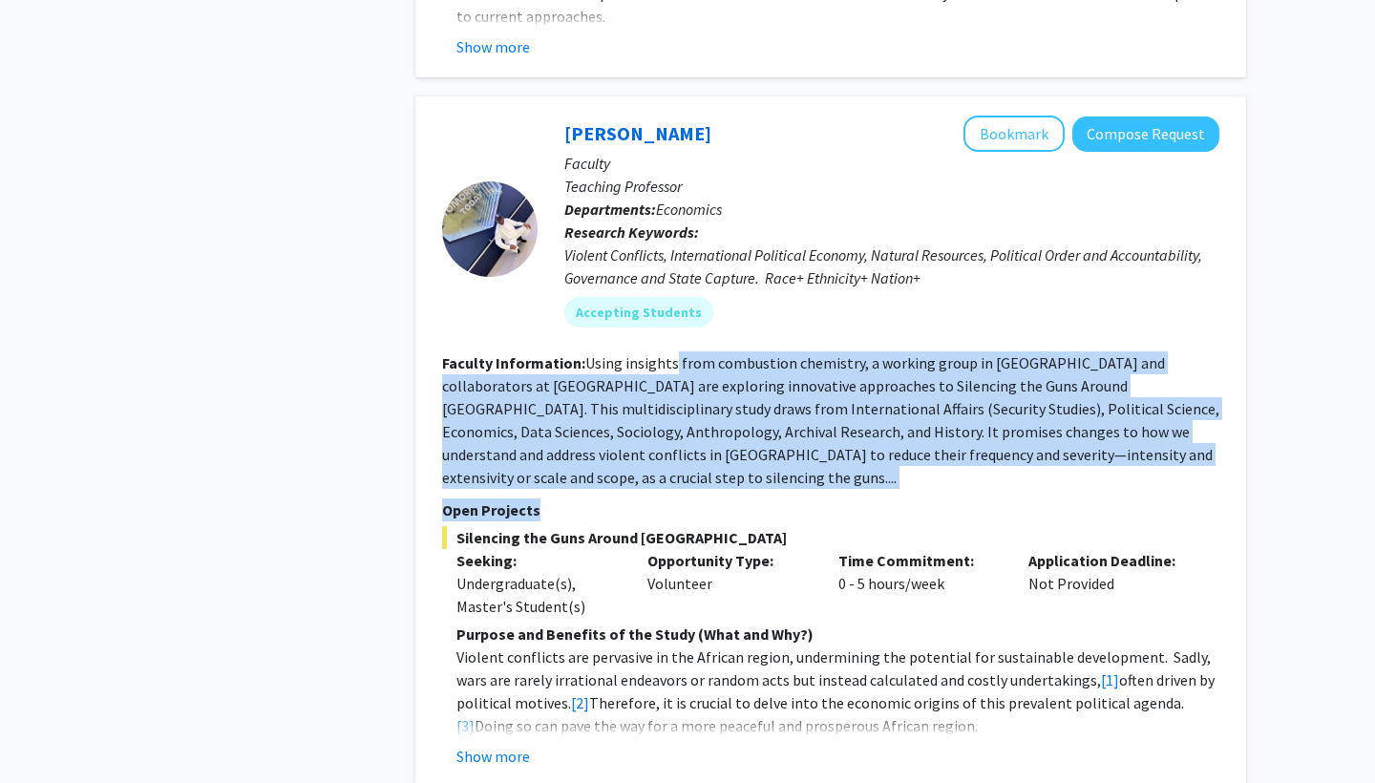
drag, startPoint x: 672, startPoint y: 457, endPoint x: 670, endPoint y: 333, distance: 123.3
click at [670, 333] on fg-search-faculty "[PERSON_NAME] Bookmark Compose Request Faculty Teaching Professor Departments: …" at bounding box center [831, 442] width 778 height 652
click at [670, 353] on fg-read-more "Using insights from combustion chemistry, a working group in [GEOGRAPHIC_DATA] …" at bounding box center [831, 420] width 778 height 134
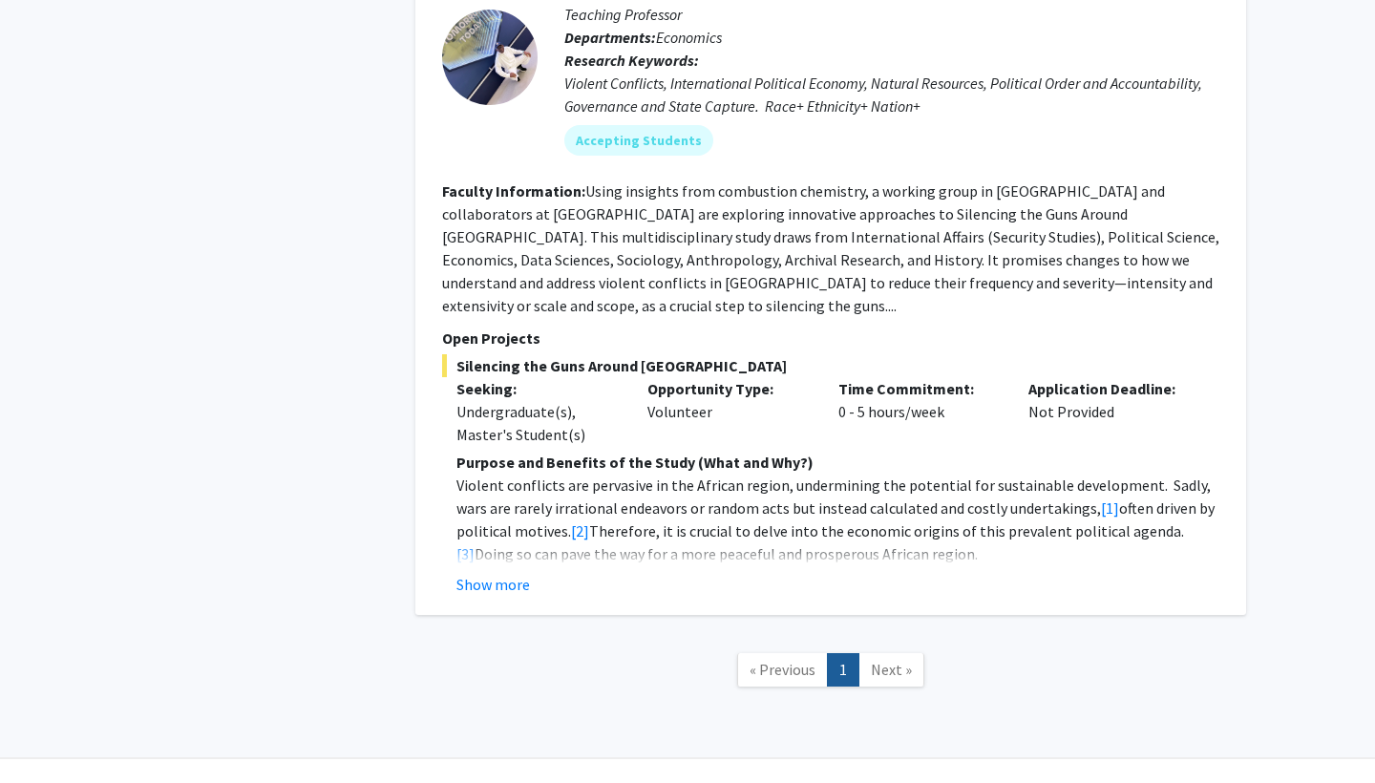
scroll to position [4216, 0]
click at [882, 661] on span "Next »" at bounding box center [891, 670] width 41 height 19
click at [910, 654] on link "Next »" at bounding box center [892, 670] width 66 height 33
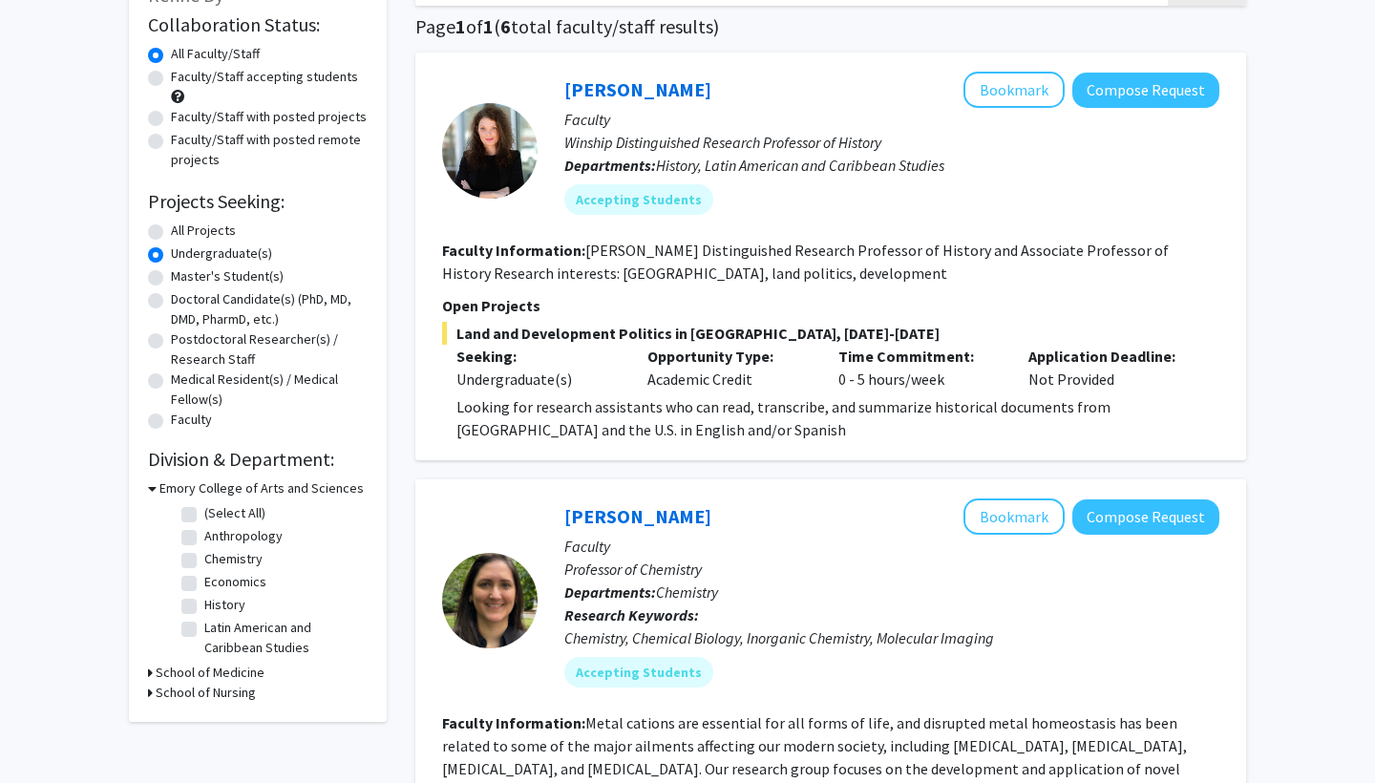
scroll to position [149, 0]
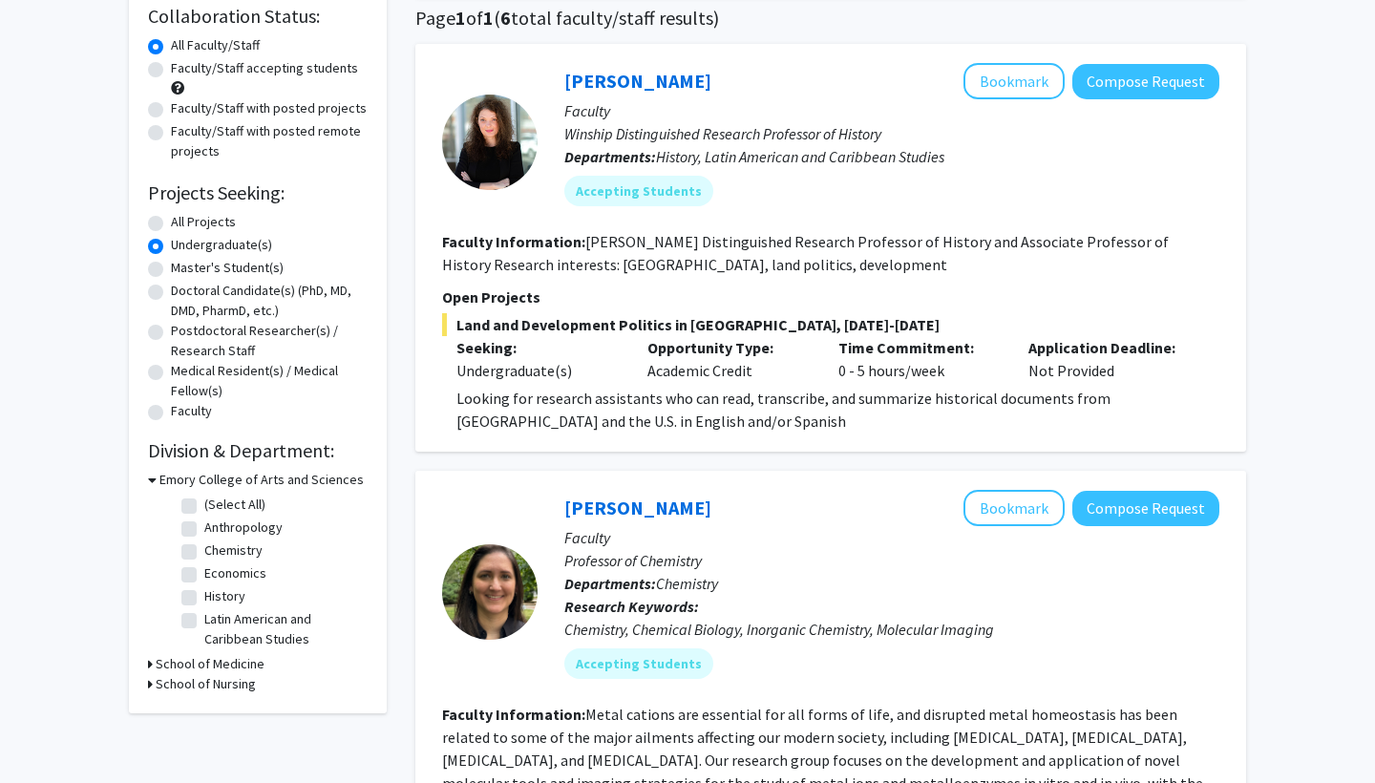
click at [204, 598] on label "History" at bounding box center [224, 596] width 41 height 20
click at [204, 598] on input "History" at bounding box center [210, 592] width 12 height 12
checkbox input "true"
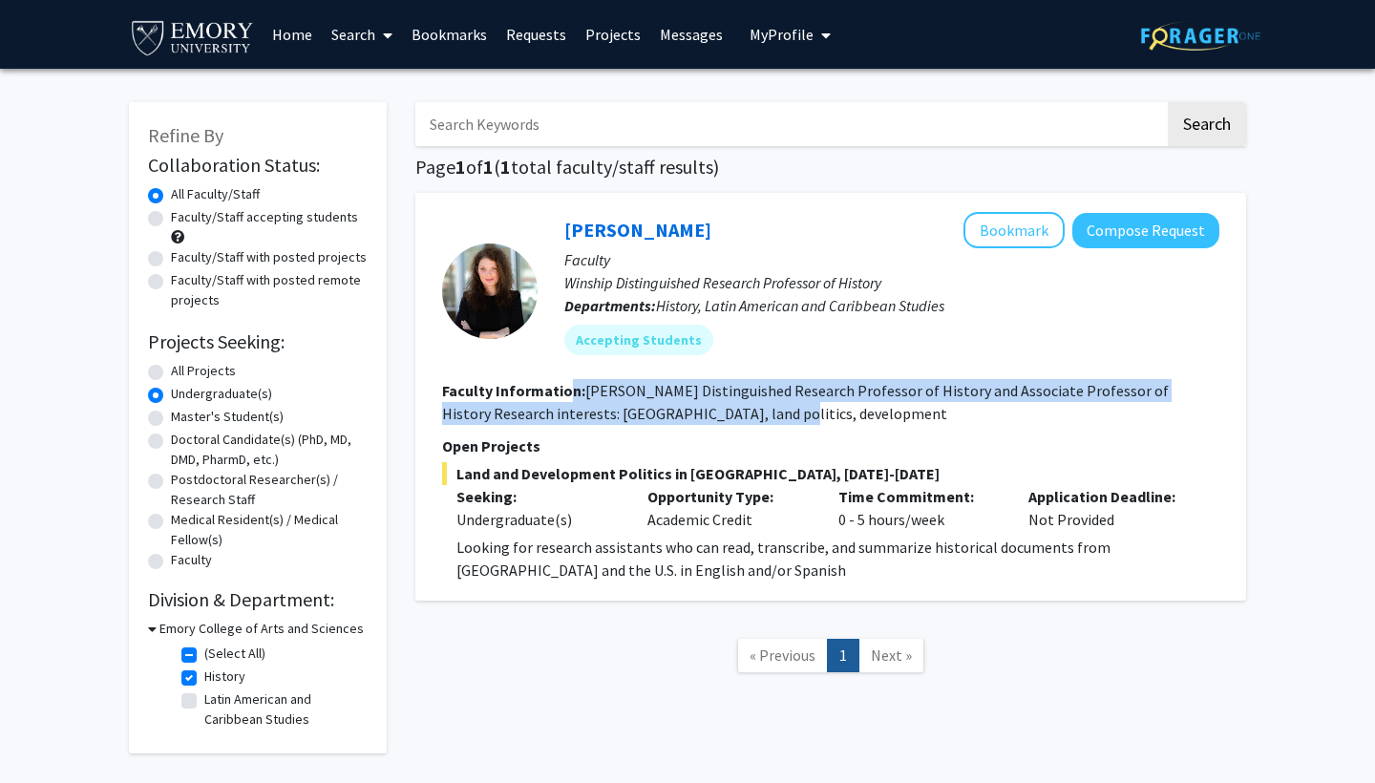
drag, startPoint x: 567, startPoint y: 399, endPoint x: 755, endPoint y: 418, distance: 188.2
click at [759, 418] on section "Faculty Information: [PERSON_NAME] Distinguished Research Professor of History …" at bounding box center [831, 402] width 778 height 46
click at [755, 418] on section "Faculty Information: [PERSON_NAME] Distinguished Research Professor of History …" at bounding box center [831, 402] width 778 height 46
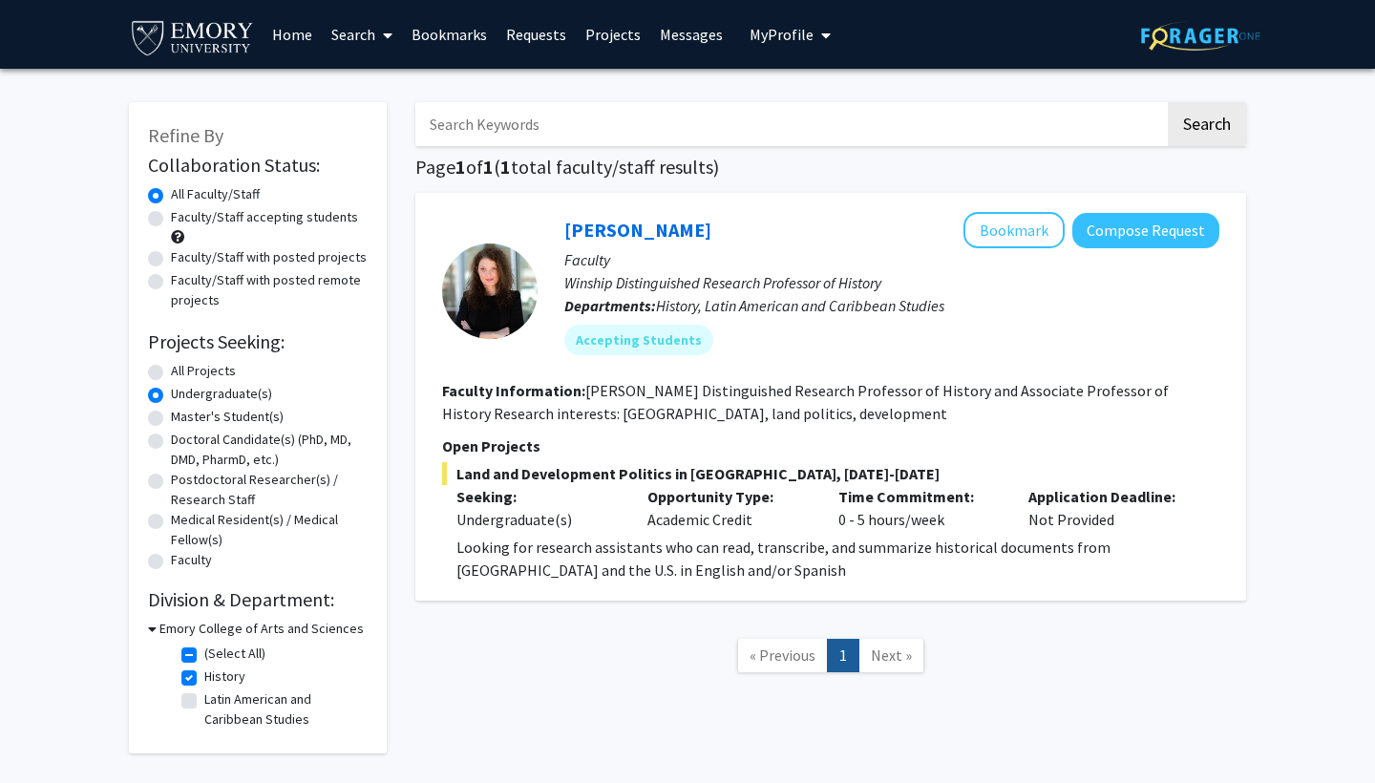
click at [738, 306] on span "History, Latin American and Caribbean Studies" at bounding box center [800, 305] width 288 height 19
drag, startPoint x: 588, startPoint y: 392, endPoint x: 732, endPoint y: 410, distance: 144.4
click at [736, 411] on section "Faculty Information: [PERSON_NAME] Distinguished Research Professor of History …" at bounding box center [831, 402] width 778 height 46
click at [732, 410] on section "Faculty Information: [PERSON_NAME] Distinguished Research Professor of History …" at bounding box center [831, 402] width 778 height 46
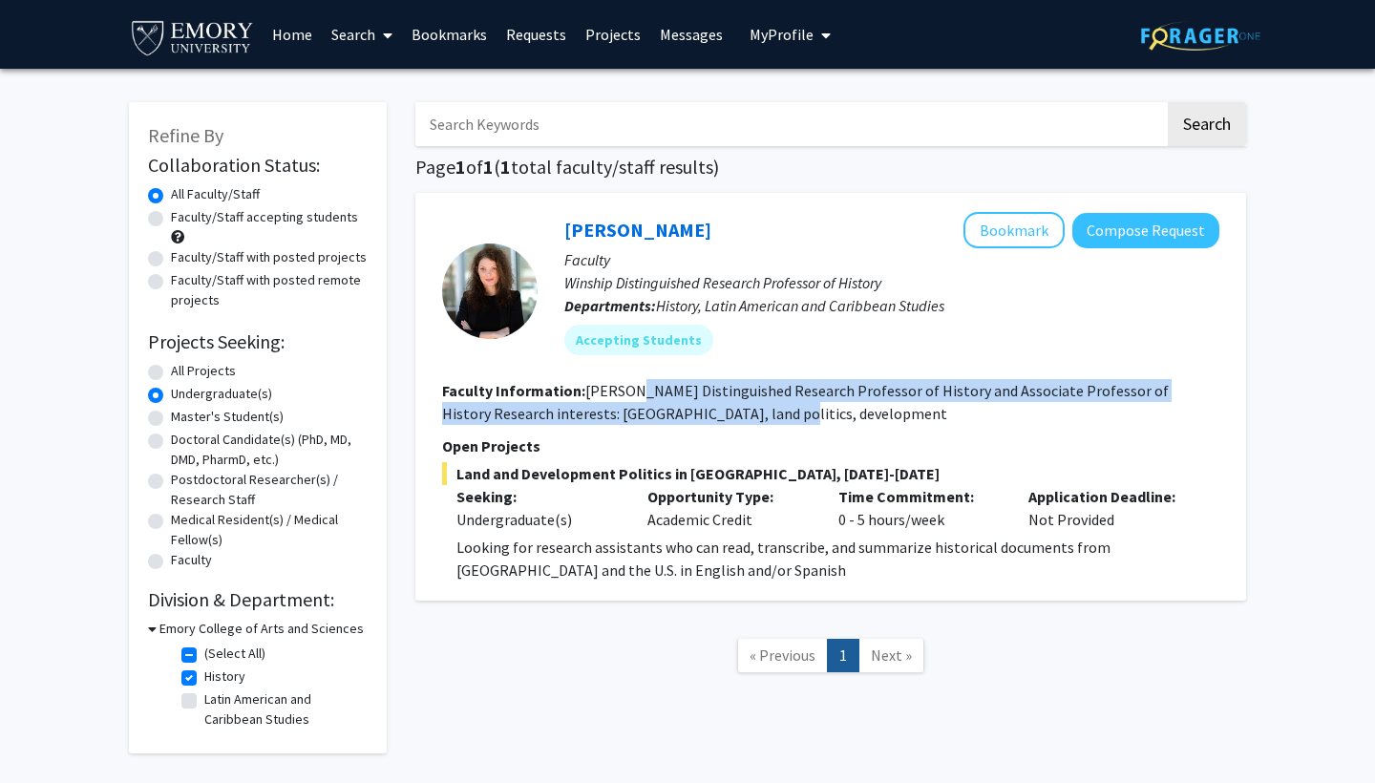
drag, startPoint x: 740, startPoint y: 419, endPoint x: 630, endPoint y: 395, distance: 112.4
click at [632, 395] on section "Faculty Information: [PERSON_NAME] Distinguished Research Professor of History …" at bounding box center [831, 402] width 778 height 46
click at [630, 395] on fg-read-more "[PERSON_NAME] Distinguished Research Professor of History and Associate Profess…" at bounding box center [805, 402] width 727 height 42
drag, startPoint x: 630, startPoint y: 395, endPoint x: 702, endPoint y: 404, distance: 72.2
click at [702, 404] on section "Faculty Information: [PERSON_NAME] Distinguished Research Professor of History …" at bounding box center [831, 402] width 778 height 46
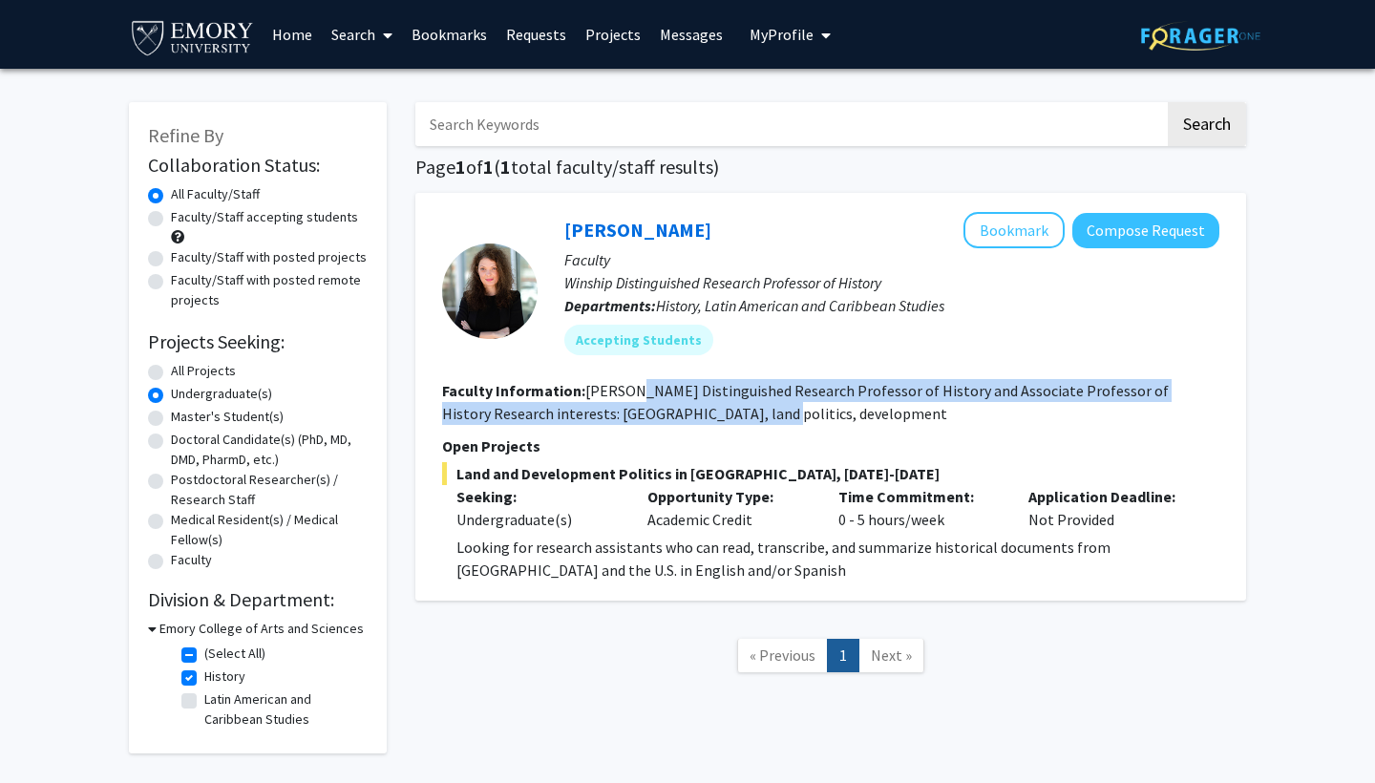
click at [698, 401] on fg-read-more "[PERSON_NAME] Distinguished Research Professor of History and Associate Profess…" at bounding box center [805, 402] width 727 height 42
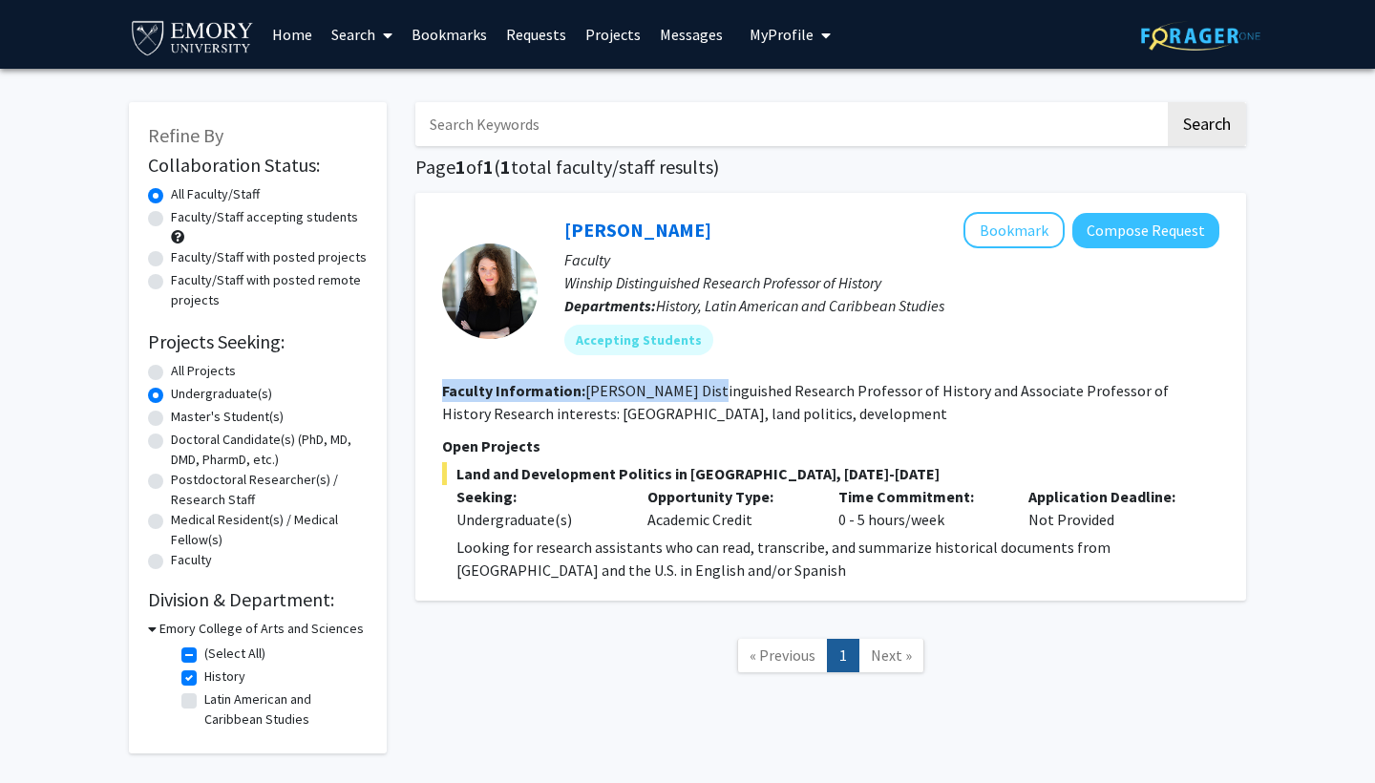
drag, startPoint x: 698, startPoint y: 402, endPoint x: 682, endPoint y: 372, distance: 34.6
click at [682, 372] on fg-search-faculty "[PERSON_NAME] Bookmark Compose Request Faculty [PERSON_NAME] Distinguished Rese…" at bounding box center [831, 397] width 778 height 370
click at [682, 370] on div "[PERSON_NAME] Bookmark Compose Request Faculty [PERSON_NAME] Distinguished Rese…" at bounding box center [879, 291] width 682 height 158
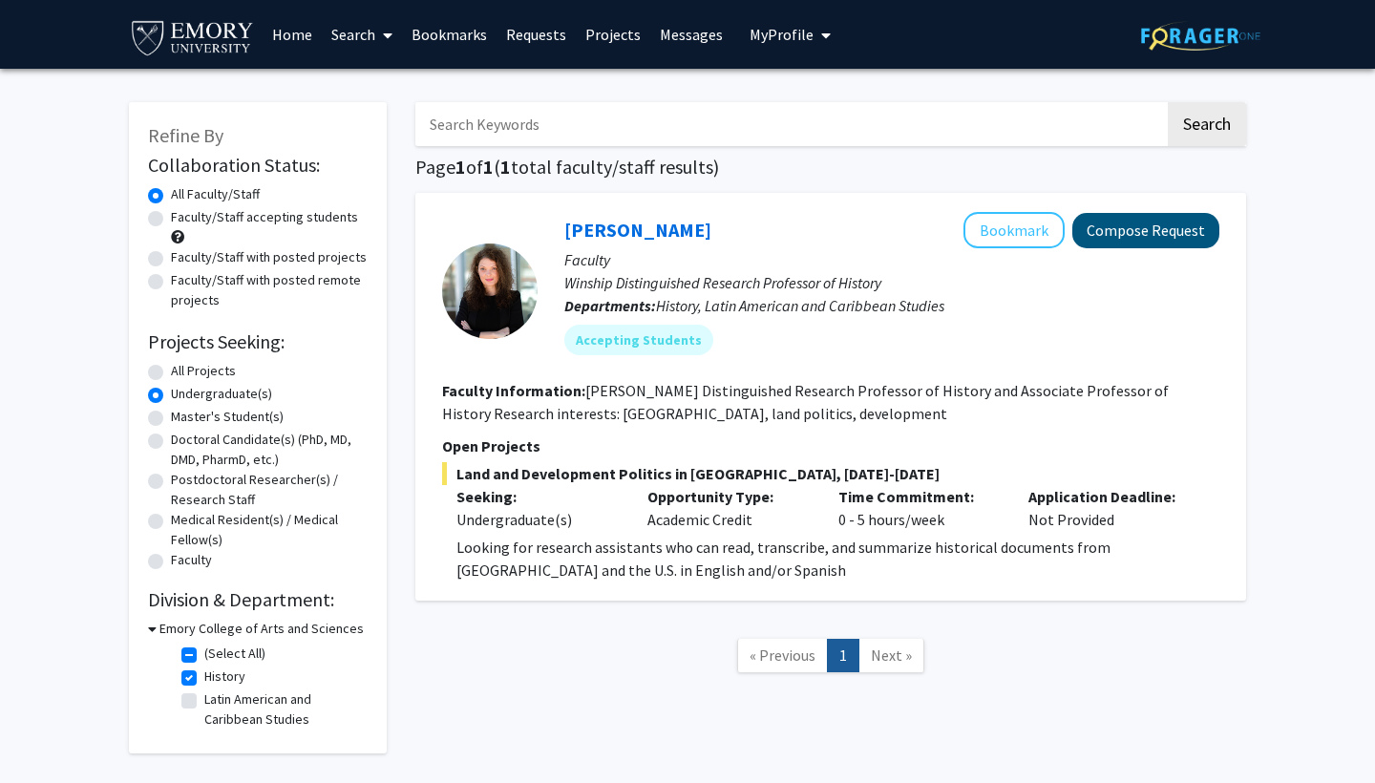
click at [1143, 239] on button "Compose Request" at bounding box center [1146, 230] width 147 height 35
click at [607, 231] on link "[PERSON_NAME]" at bounding box center [638, 230] width 147 height 24
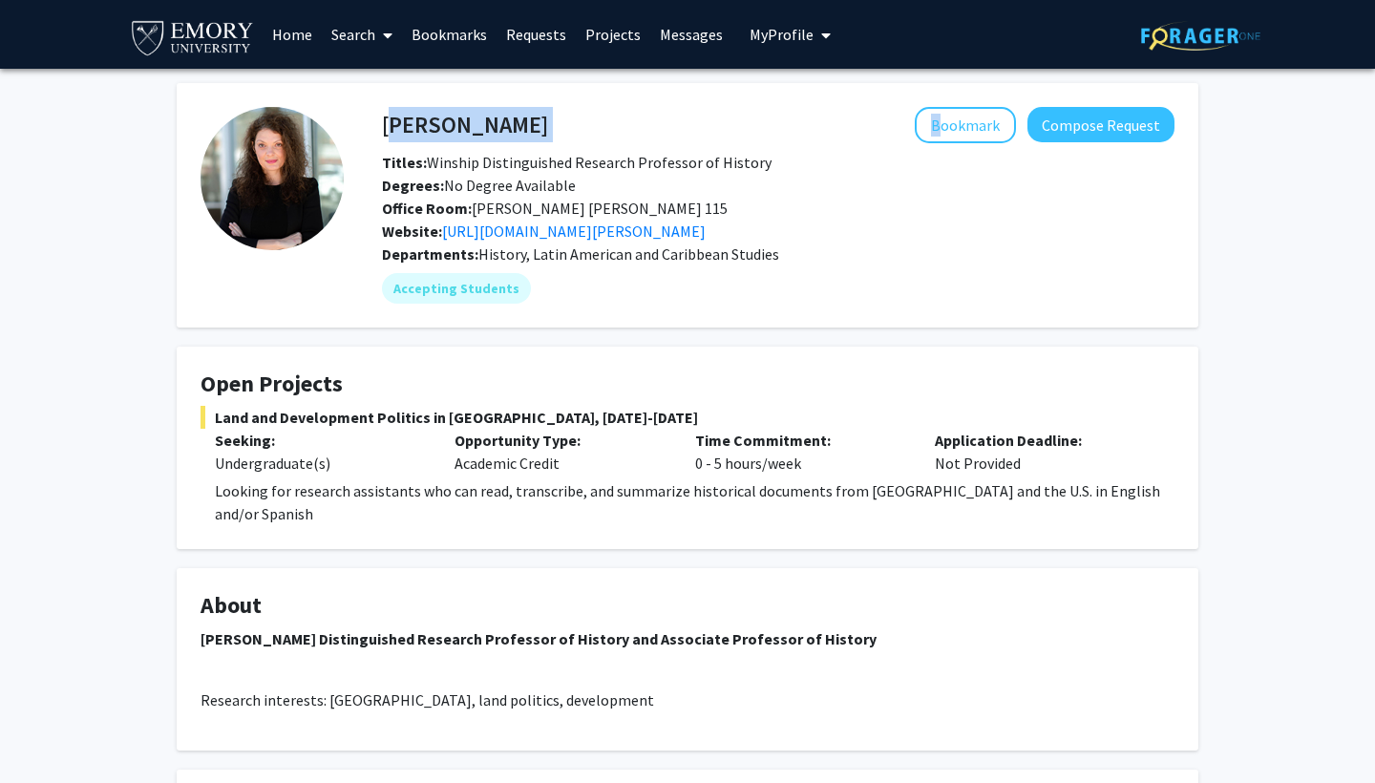
drag, startPoint x: 386, startPoint y: 124, endPoint x: 626, endPoint y: 111, distance: 240.1
click at [628, 114] on div "[PERSON_NAME] Bookmark Compose Request" at bounding box center [778, 125] width 821 height 36
copy div "[PERSON_NAME]"
click at [591, 236] on link "[URL][DOMAIN_NAME][PERSON_NAME]" at bounding box center [574, 231] width 264 height 19
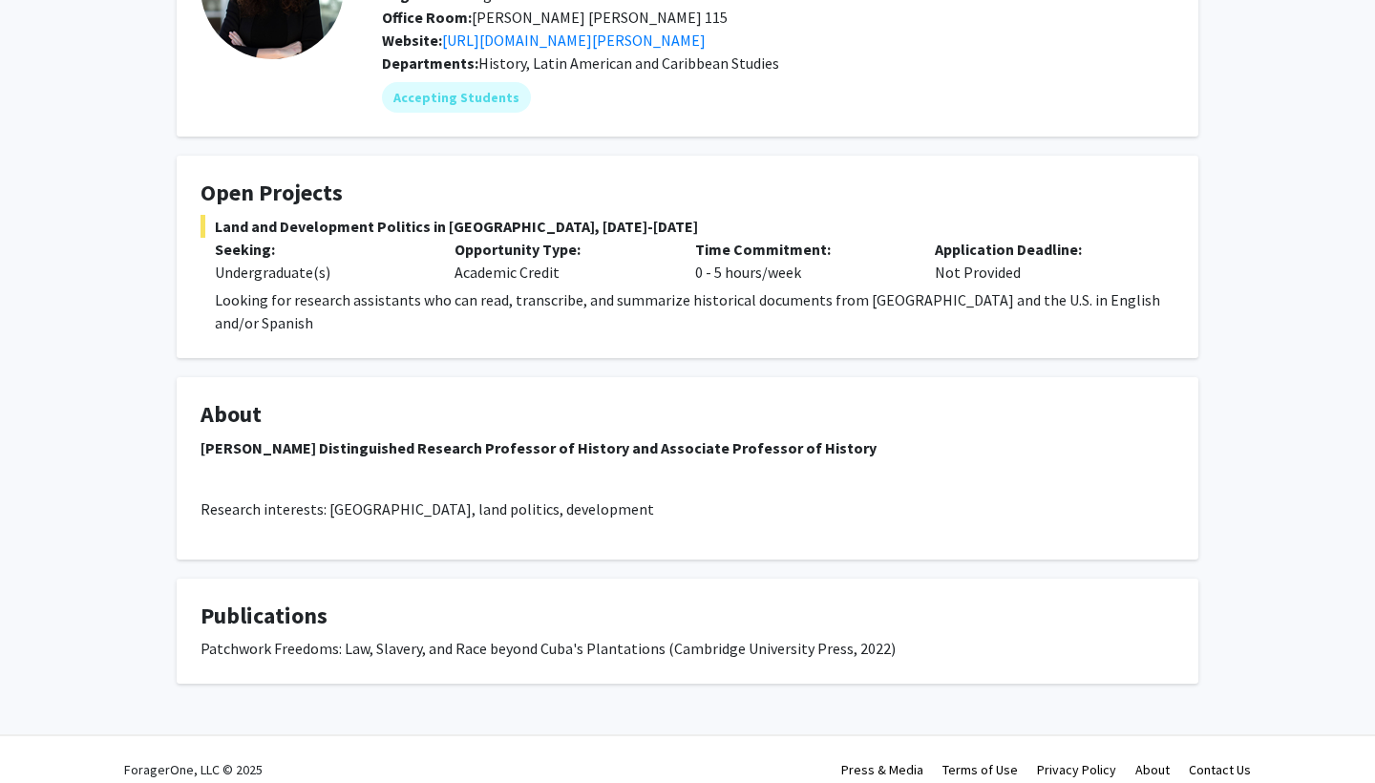
scroll to position [189, 0]
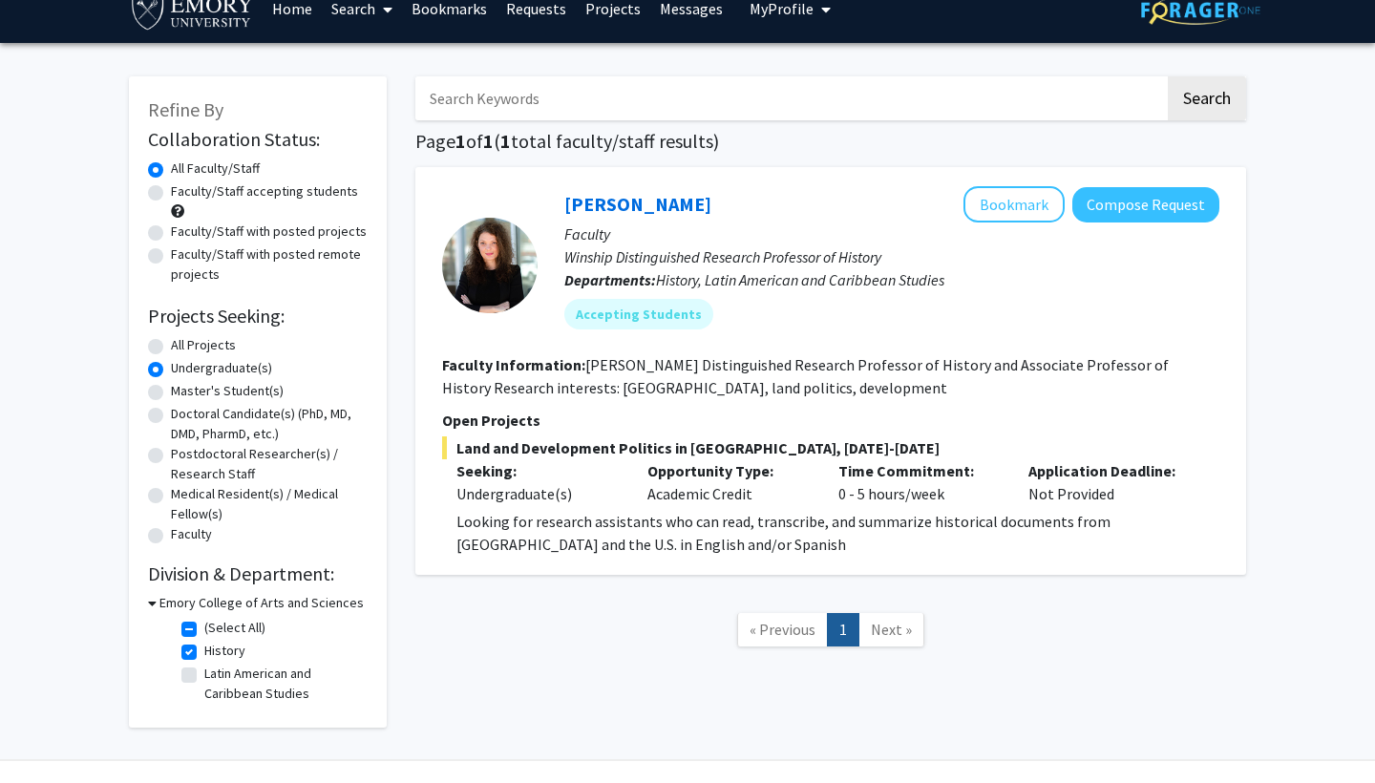
scroll to position [37, 0]
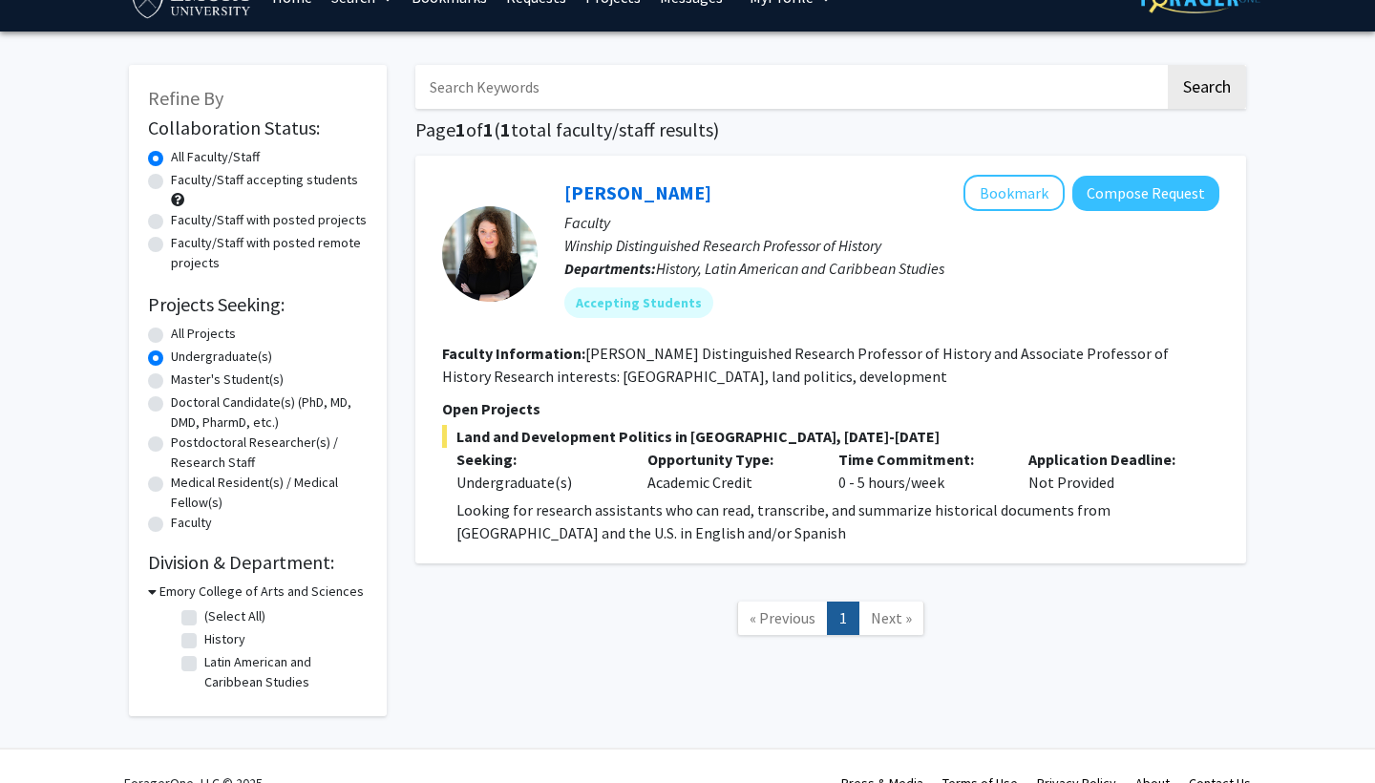
checkbox input "false"
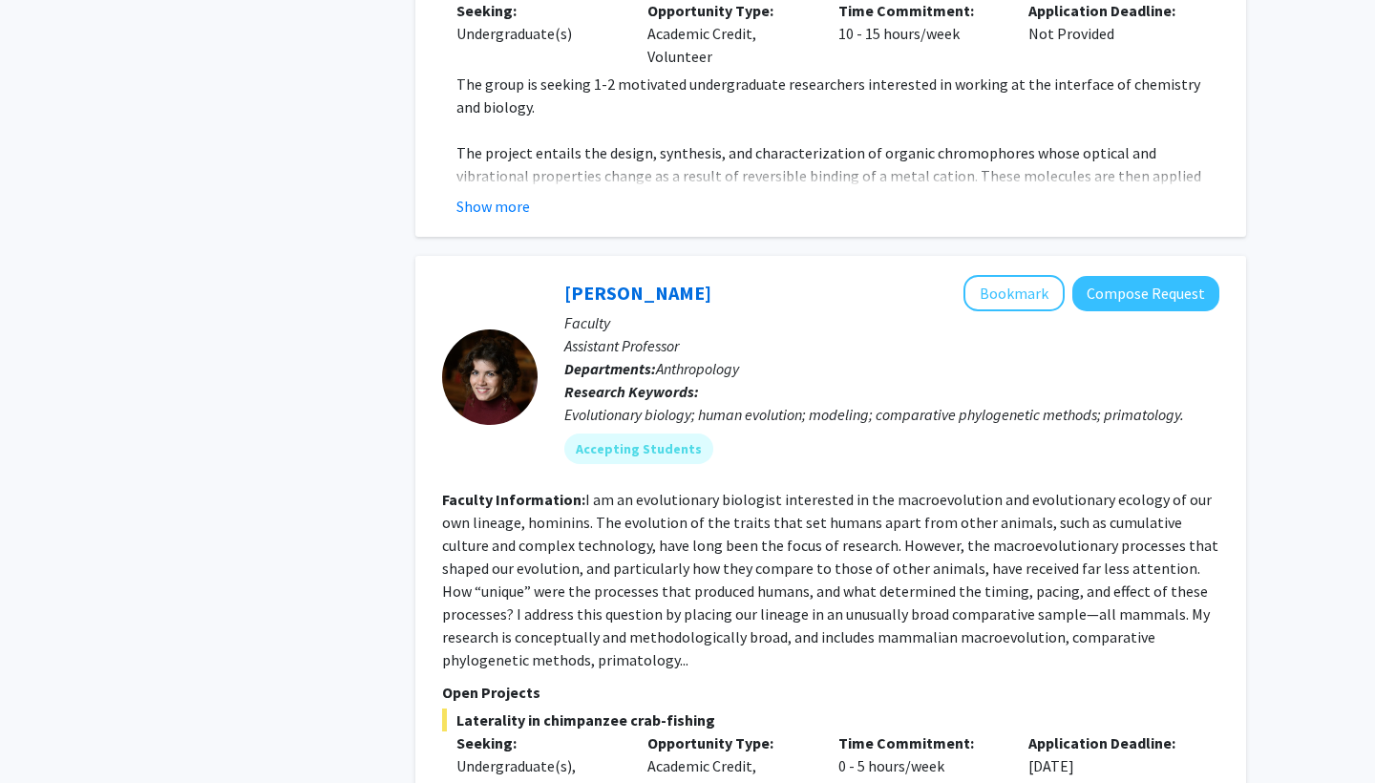
scroll to position [1054, 0]
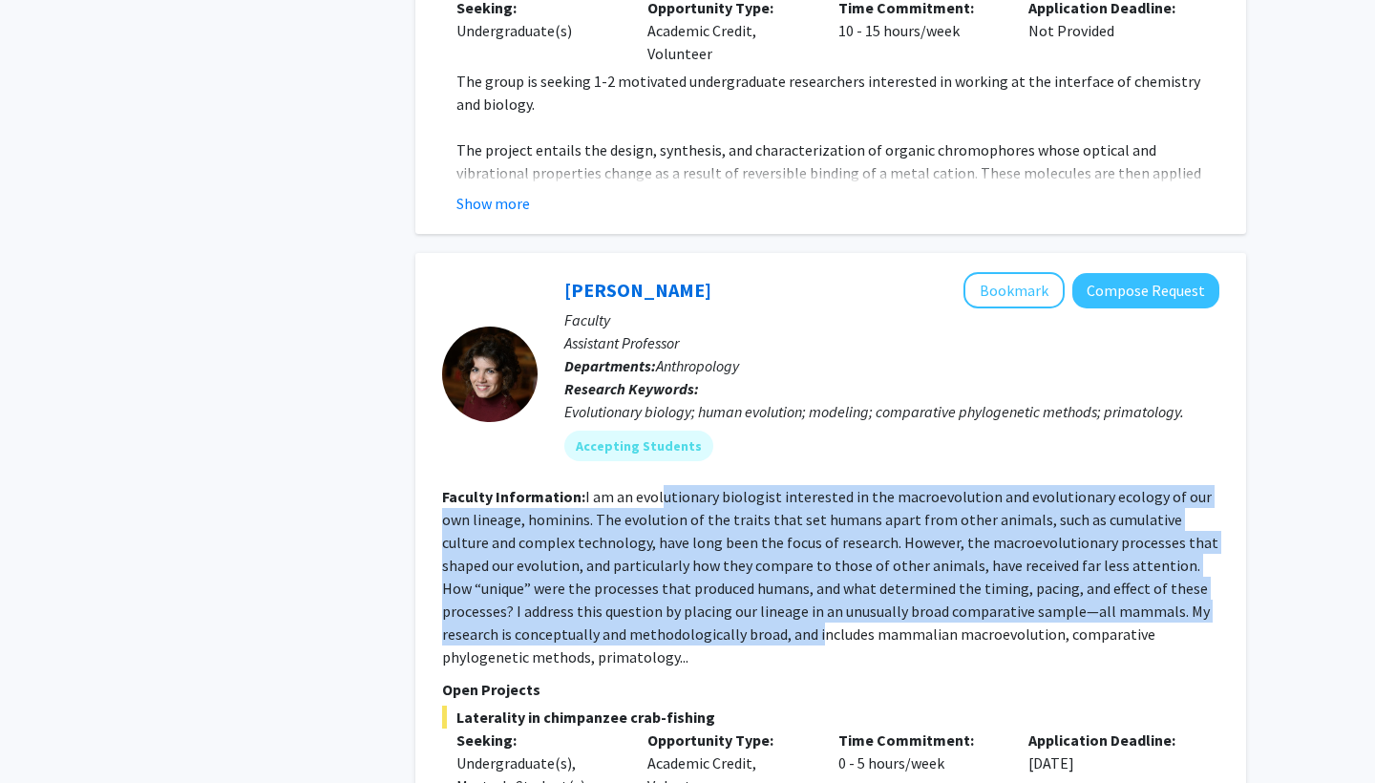
drag, startPoint x: 660, startPoint y: 477, endPoint x: 739, endPoint y: 611, distance: 156.3
click at [744, 612] on fg-read-more "I am an evolutionary biologist interested in the macroevolution and evolutionar…" at bounding box center [830, 577] width 777 height 180
click at [739, 611] on fg-read-more "I am an evolutionary biologist interested in the macroevolution and evolutionar…" at bounding box center [830, 577] width 777 height 180
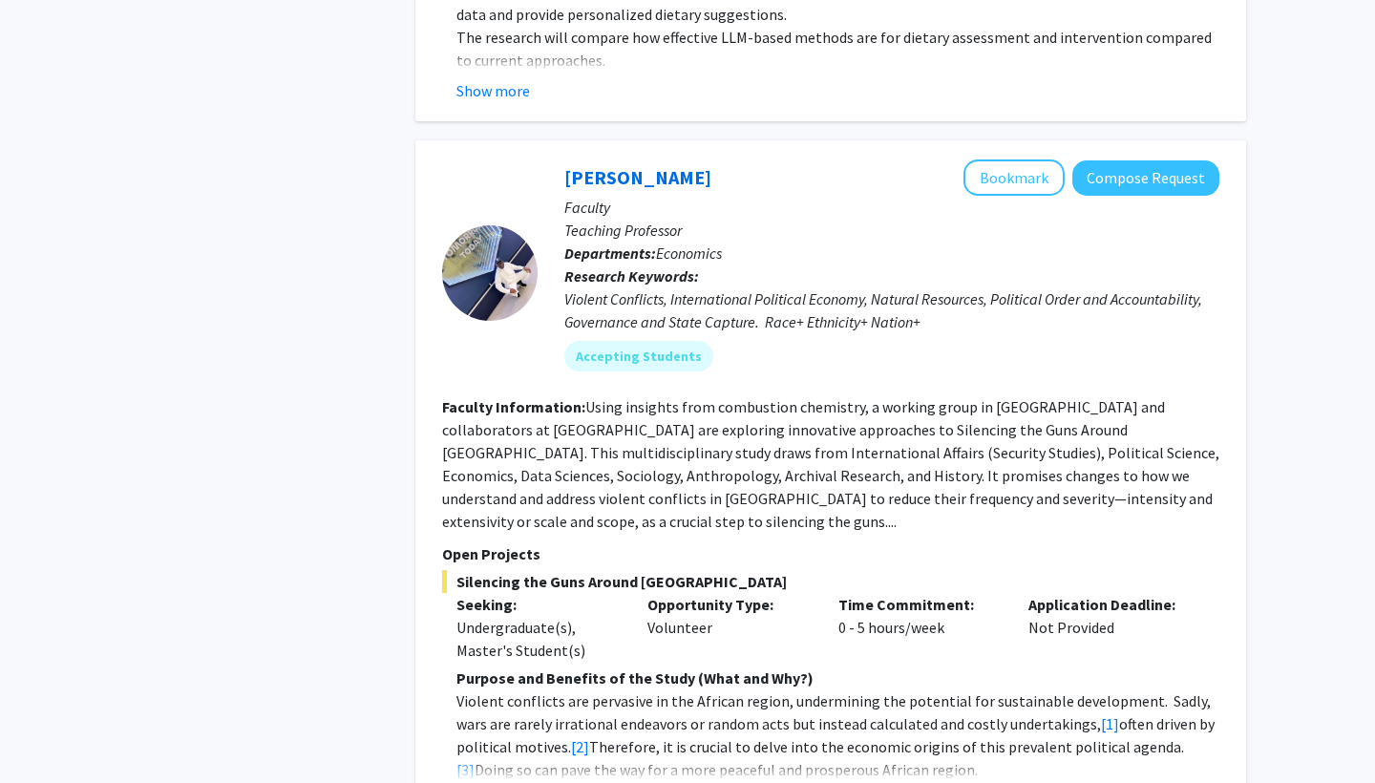
scroll to position [4155, 0]
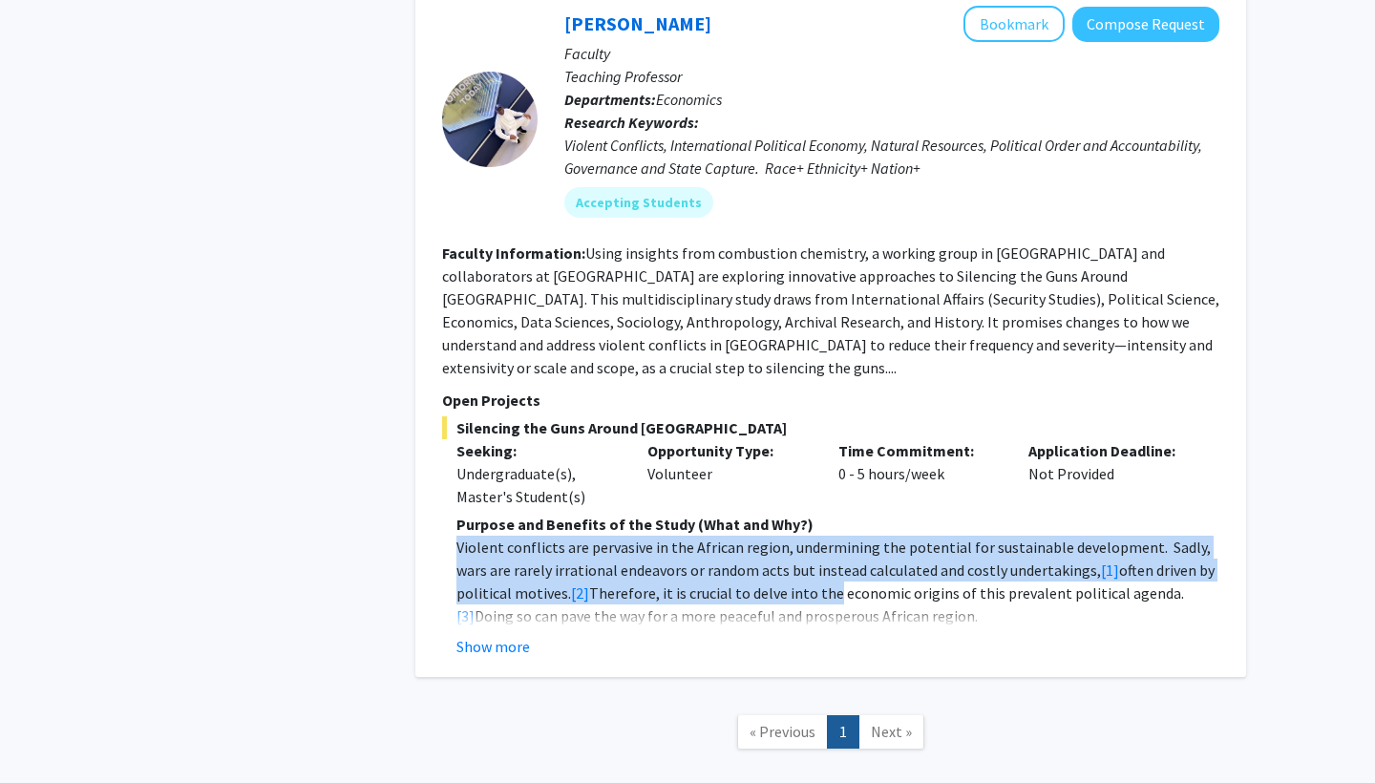
drag, startPoint x: 564, startPoint y: 491, endPoint x: 819, endPoint y: 552, distance: 262.3
click at [820, 554] on p "Violent conflicts are pervasive in the African region, undermining the potentia…" at bounding box center [838, 582] width 763 height 92
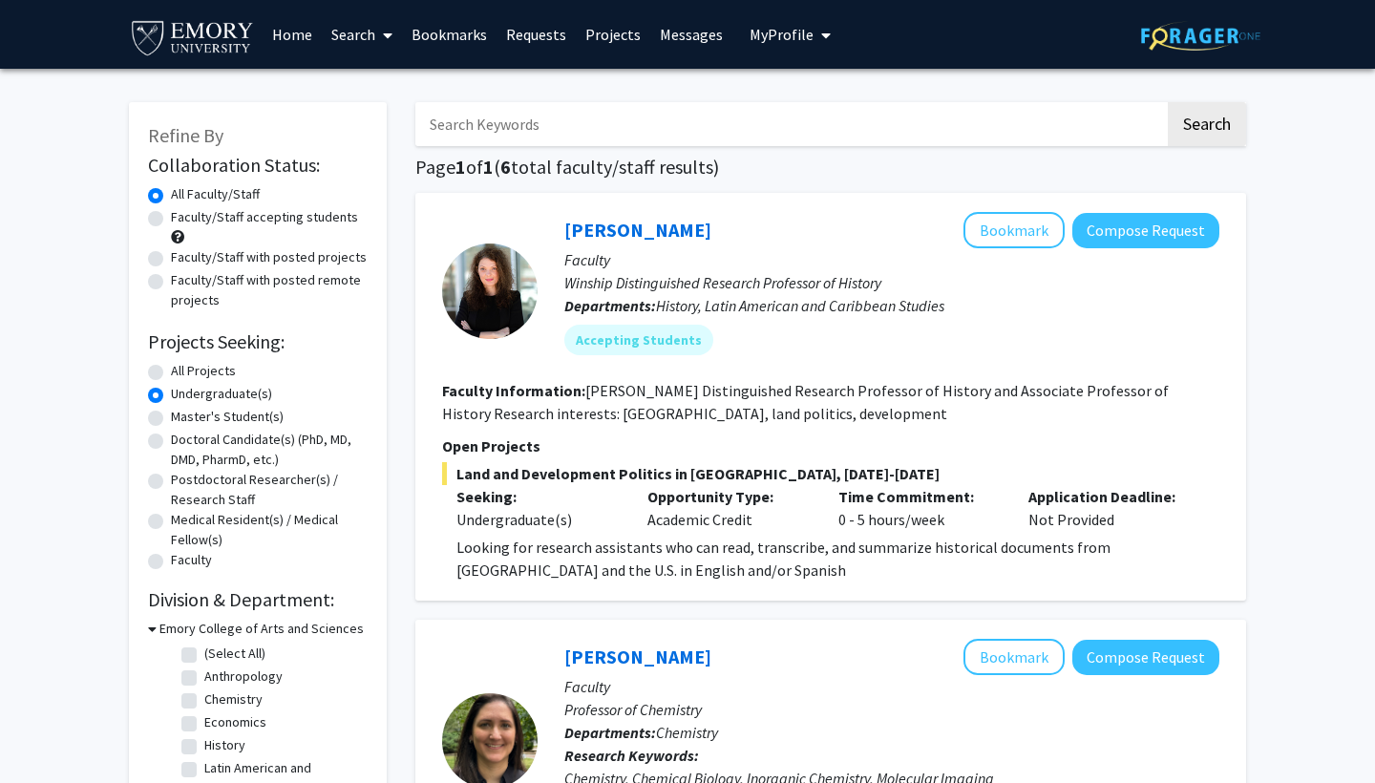
scroll to position [0, 0]
click at [171, 221] on label "Faculty/Staff accepting students" at bounding box center [264, 217] width 187 height 20
click at [171, 220] on input "Faculty/Staff accepting students" at bounding box center [177, 213] width 12 height 12
radio input "true"
click at [652, 231] on link "[PERSON_NAME]" at bounding box center [638, 230] width 147 height 24
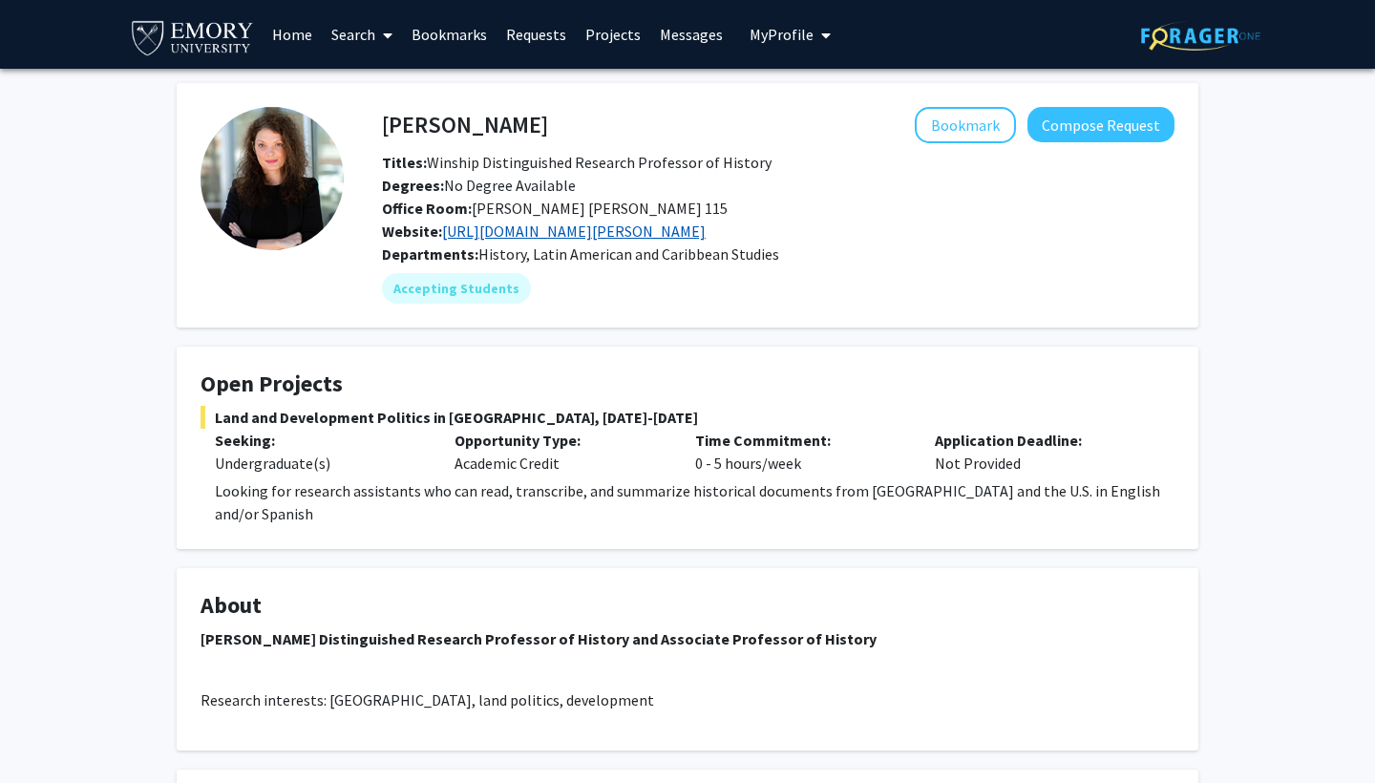
click at [601, 228] on link "[URL][DOMAIN_NAME][PERSON_NAME]" at bounding box center [574, 231] width 264 height 19
click at [1135, 133] on button "Compose Request" at bounding box center [1101, 124] width 147 height 35
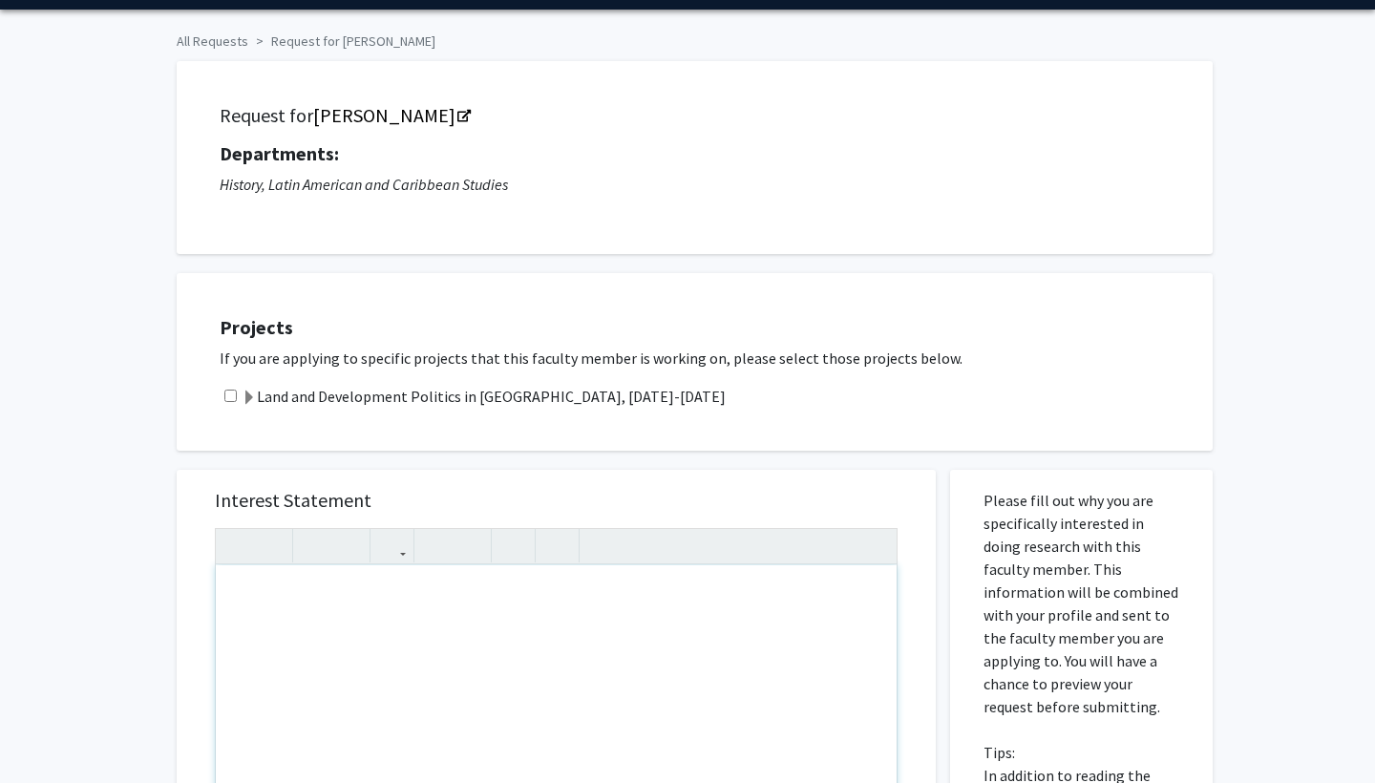
scroll to position [12, 0]
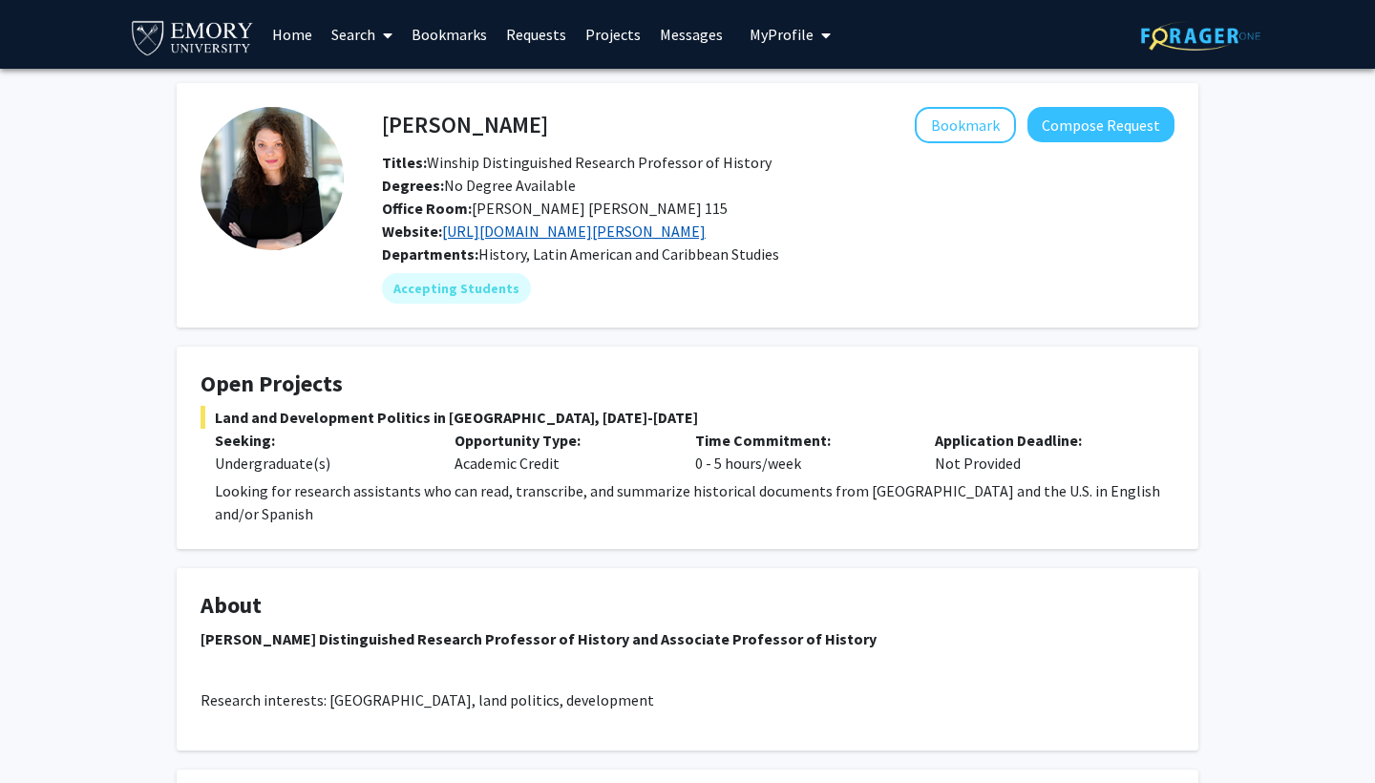
click at [501, 234] on link "[URL][DOMAIN_NAME][PERSON_NAME]" at bounding box center [574, 231] width 264 height 19
click at [382, 41] on span at bounding box center [383, 35] width 17 height 67
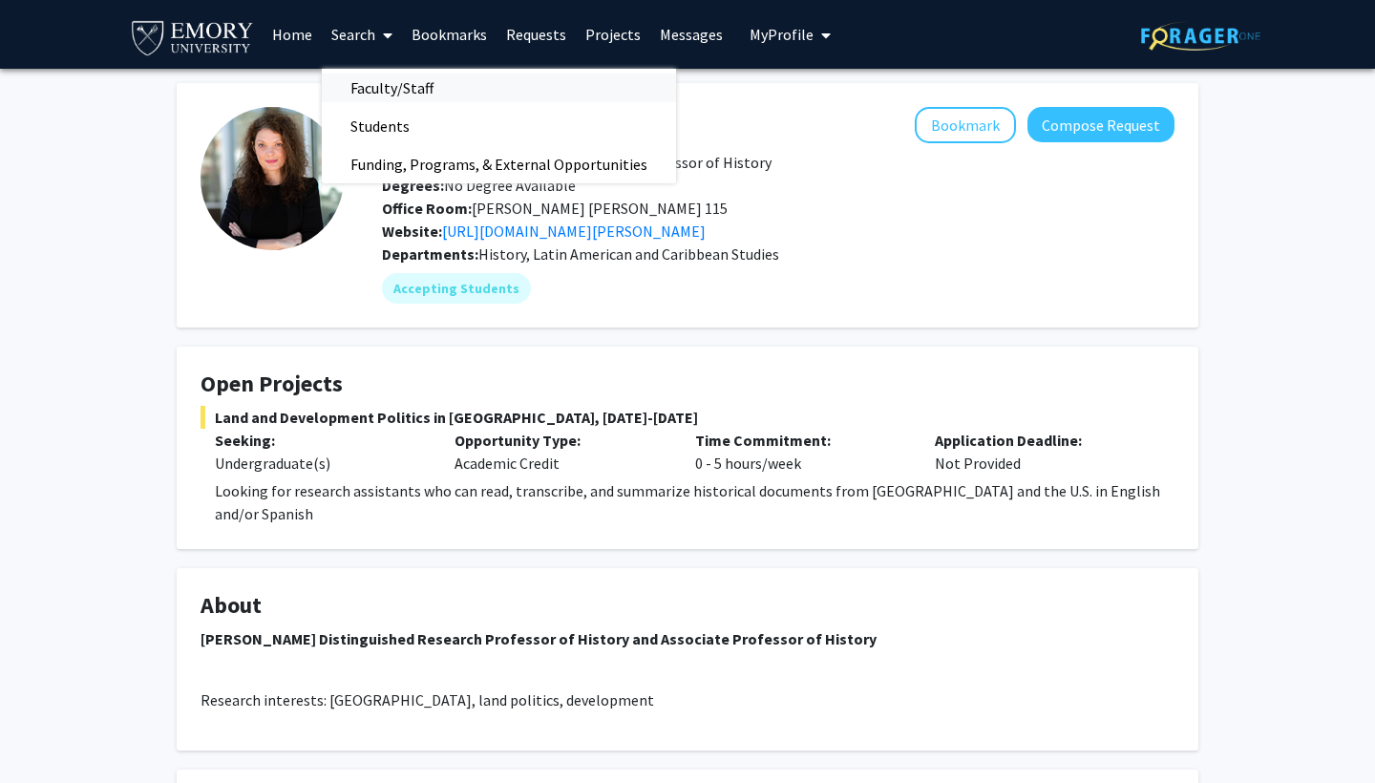
click at [441, 87] on span "Faculty/Staff" at bounding box center [392, 88] width 140 height 38
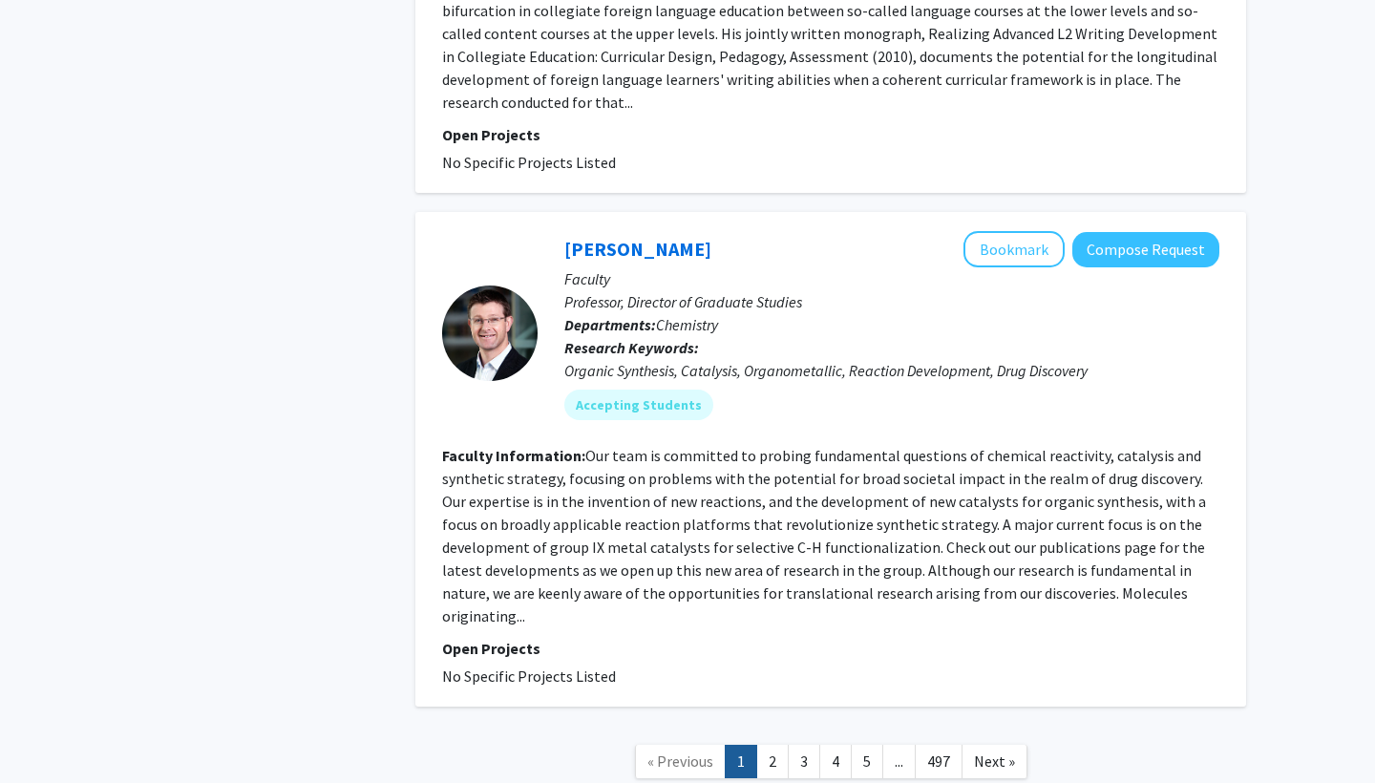
scroll to position [6090, 0]
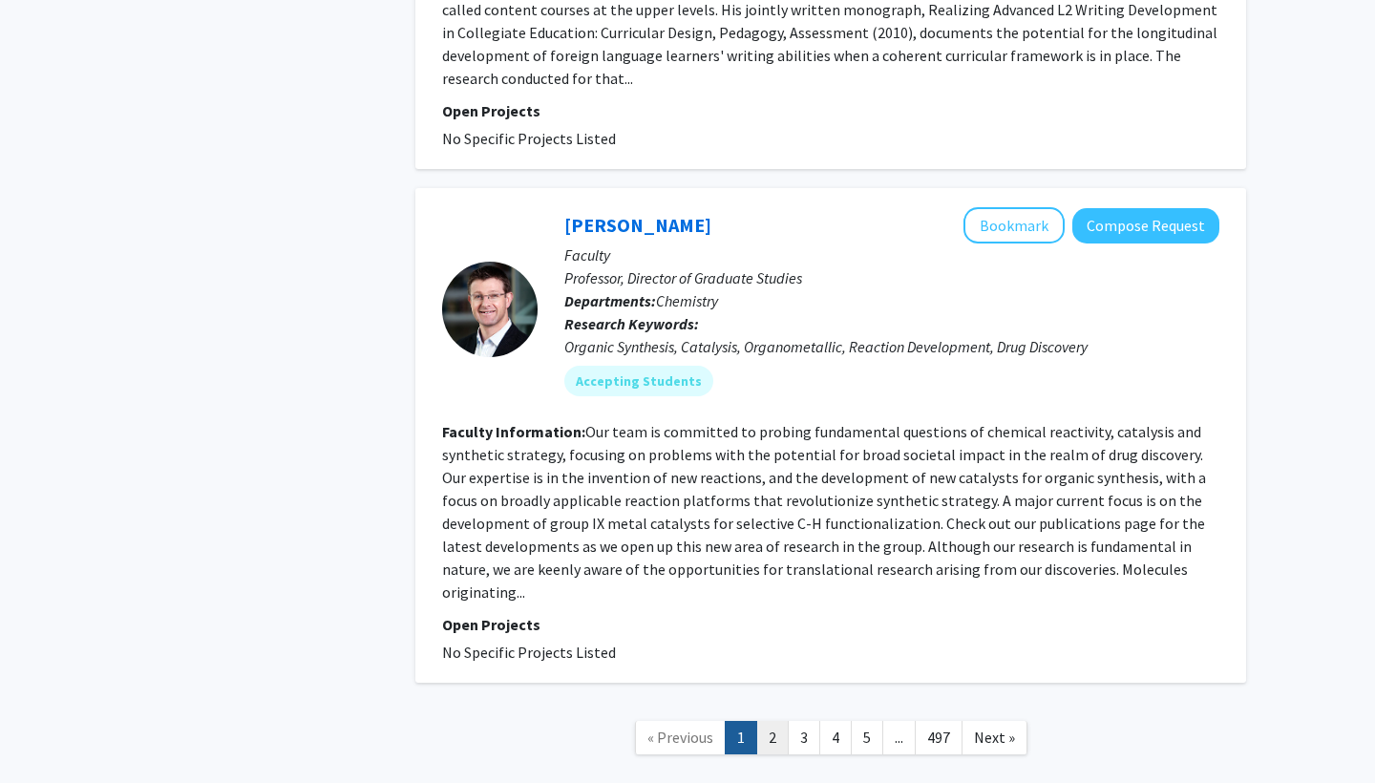
click at [770, 721] on link "2" at bounding box center [773, 737] width 32 height 33
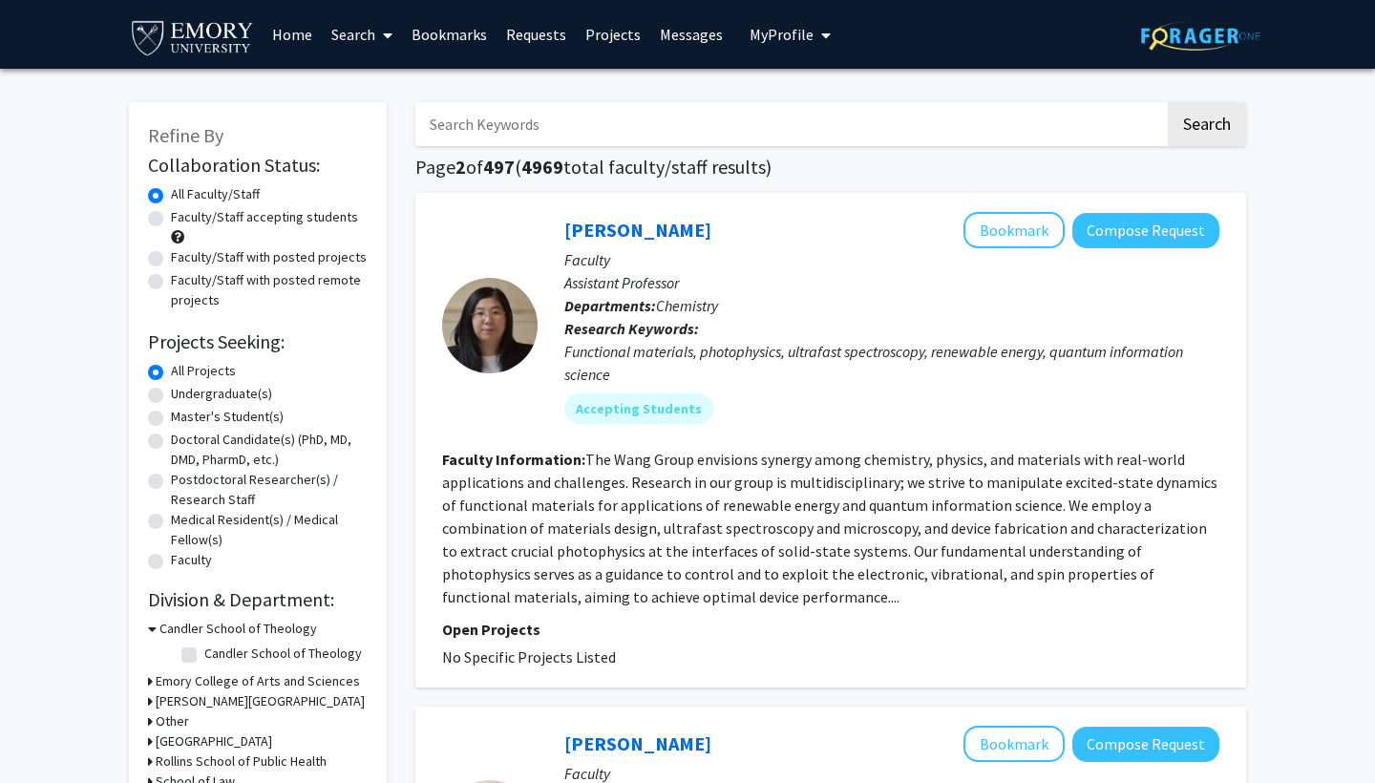
click at [171, 396] on label "Undergraduate(s)" at bounding box center [221, 394] width 101 height 20
click at [171, 396] on input "Undergraduate(s)" at bounding box center [177, 390] width 12 height 12
radio input "true"
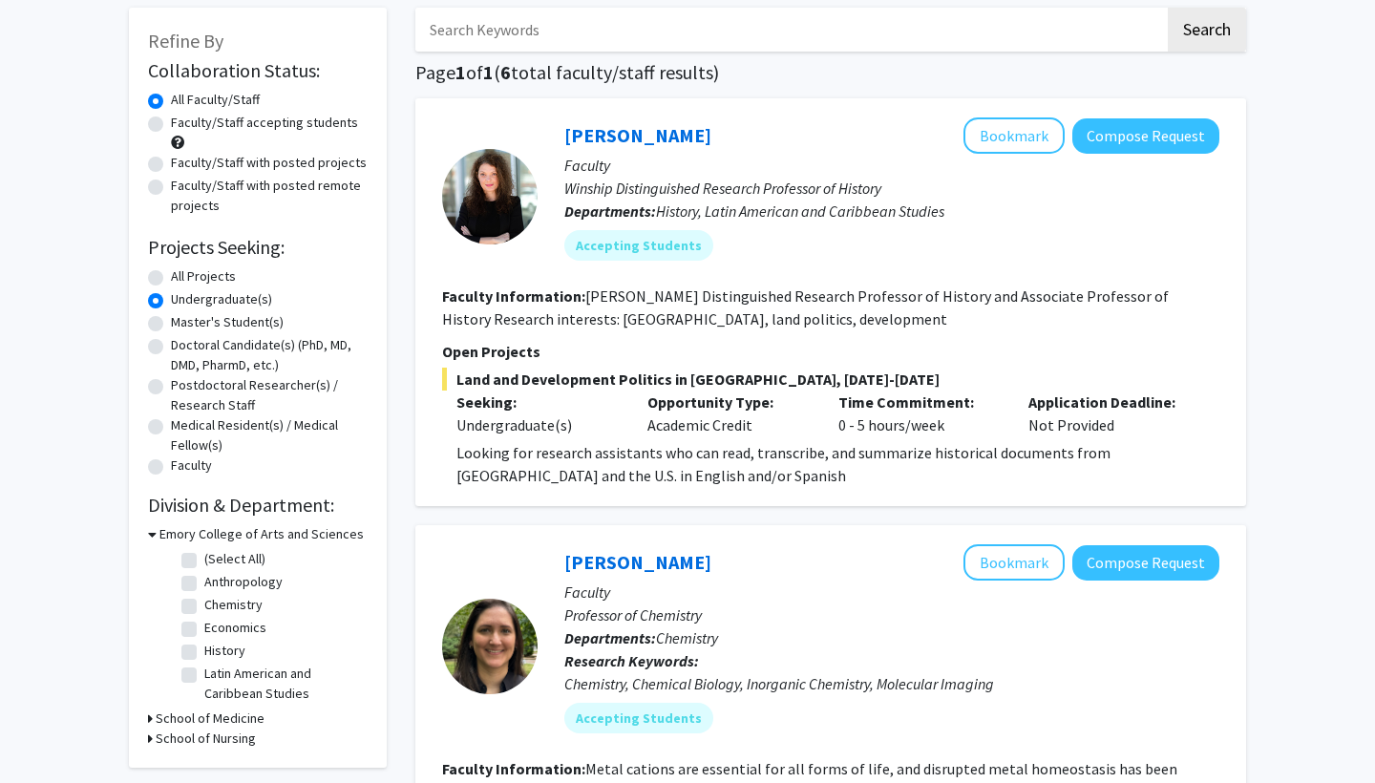
scroll to position [122, 0]
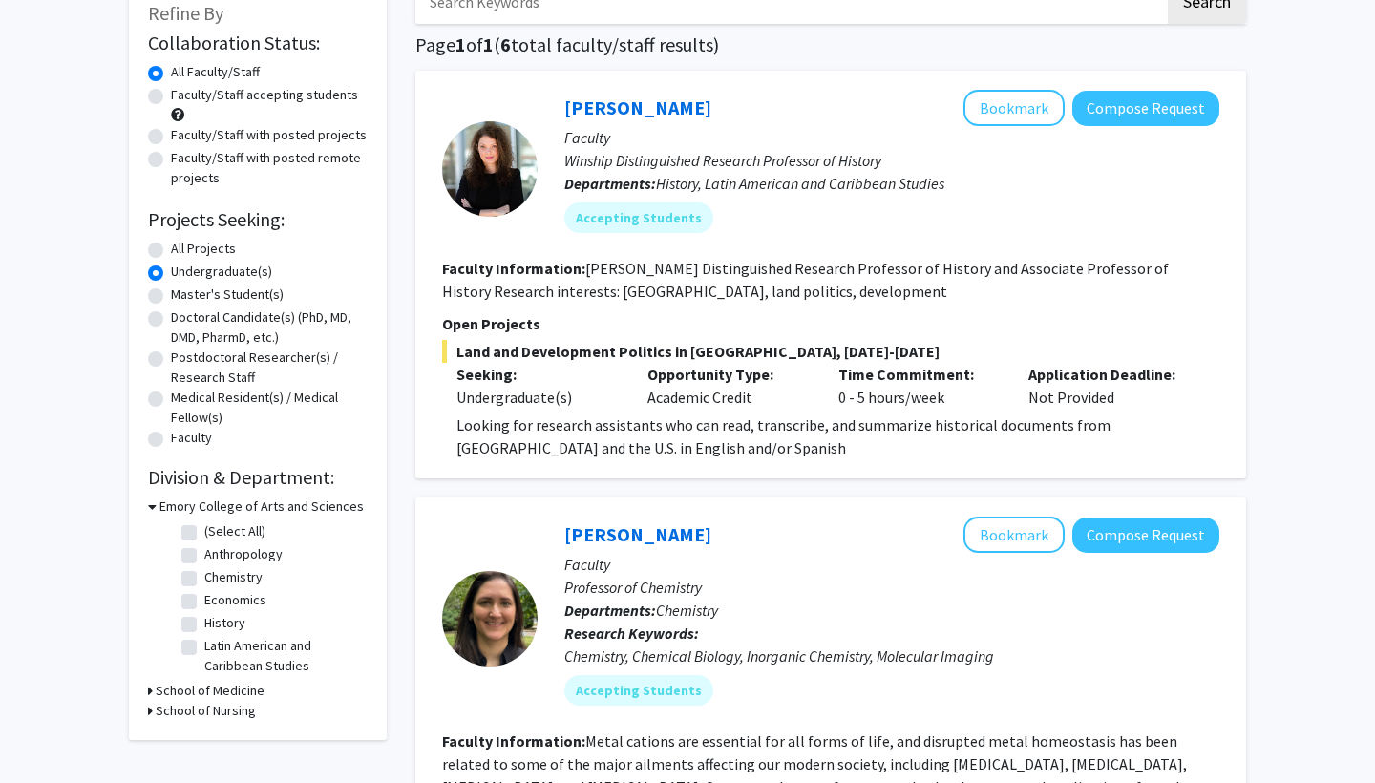
click at [204, 627] on label "History" at bounding box center [224, 623] width 41 height 20
click at [204, 626] on input "History" at bounding box center [210, 619] width 12 height 12
checkbox input "true"
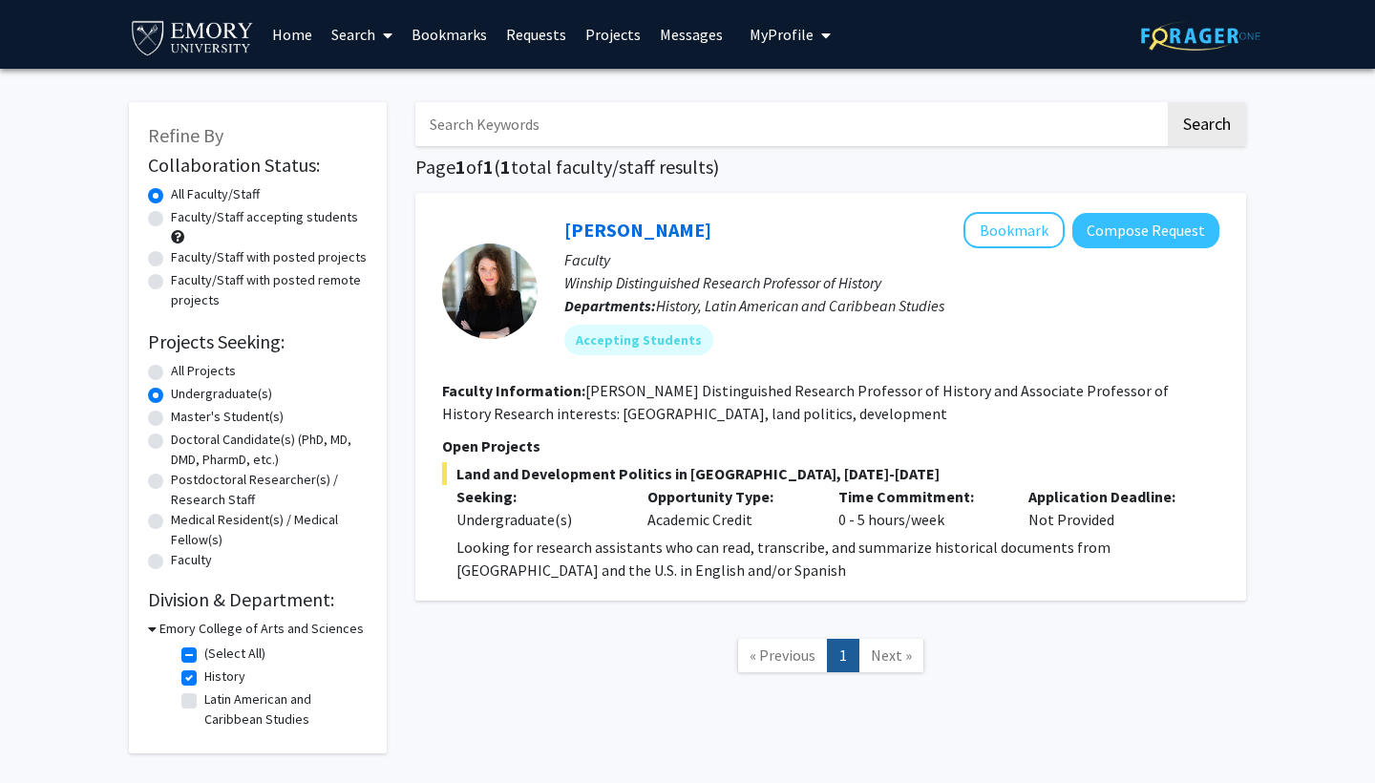
click at [171, 373] on label "All Projects" at bounding box center [203, 371] width 65 height 20
click at [171, 373] on input "All Projects" at bounding box center [177, 367] width 12 height 12
radio input "true"
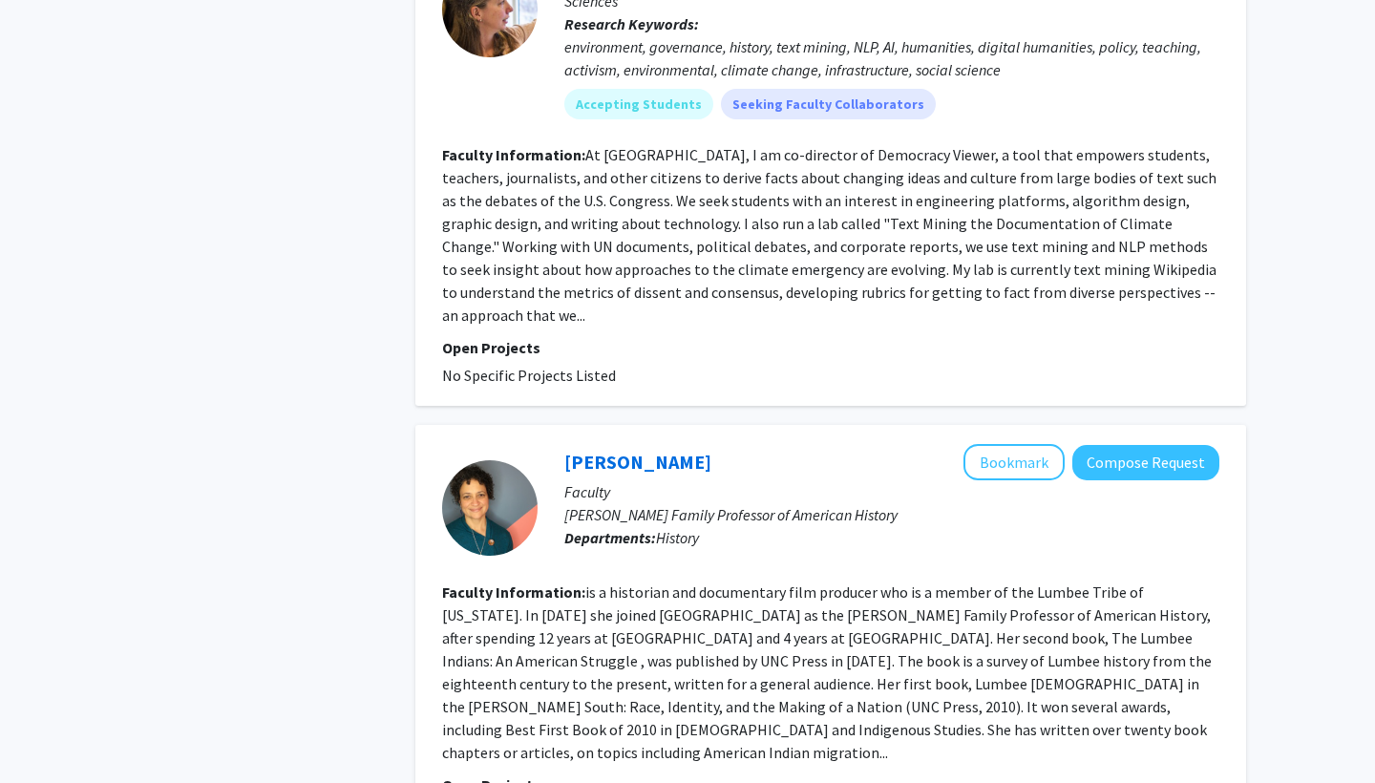
scroll to position [1989, 0]
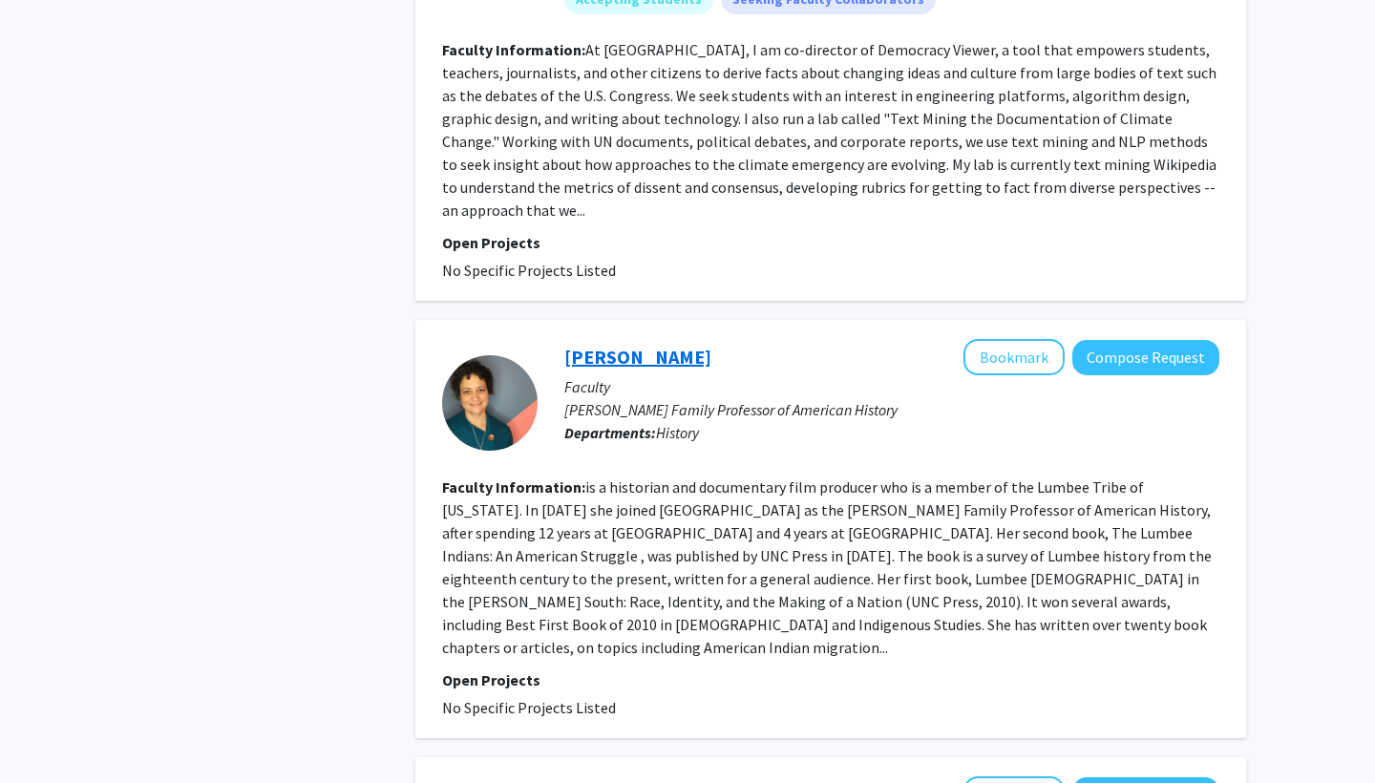
click at [679, 345] on link "[PERSON_NAME]" at bounding box center [638, 357] width 147 height 24
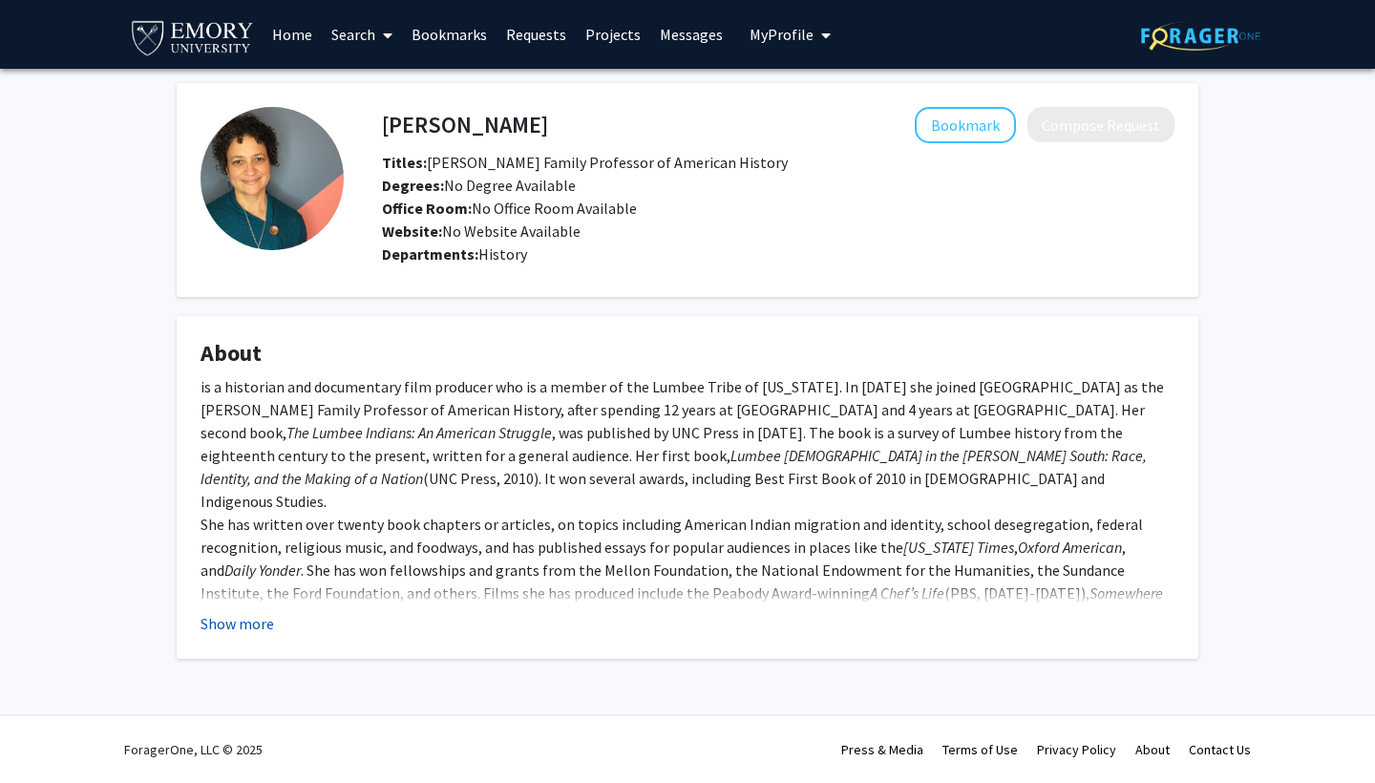
click at [231, 621] on button "Show more" at bounding box center [238, 623] width 74 height 23
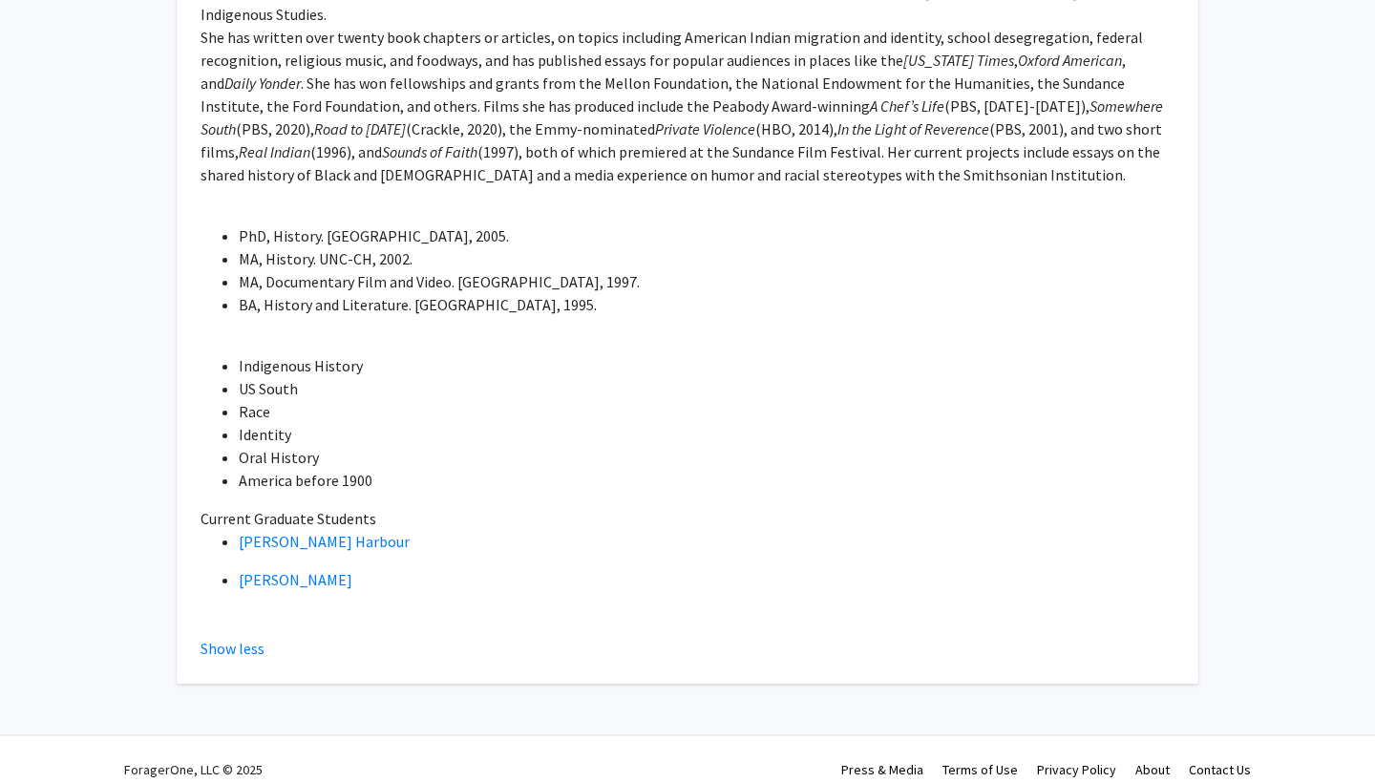
scroll to position [486, 0]
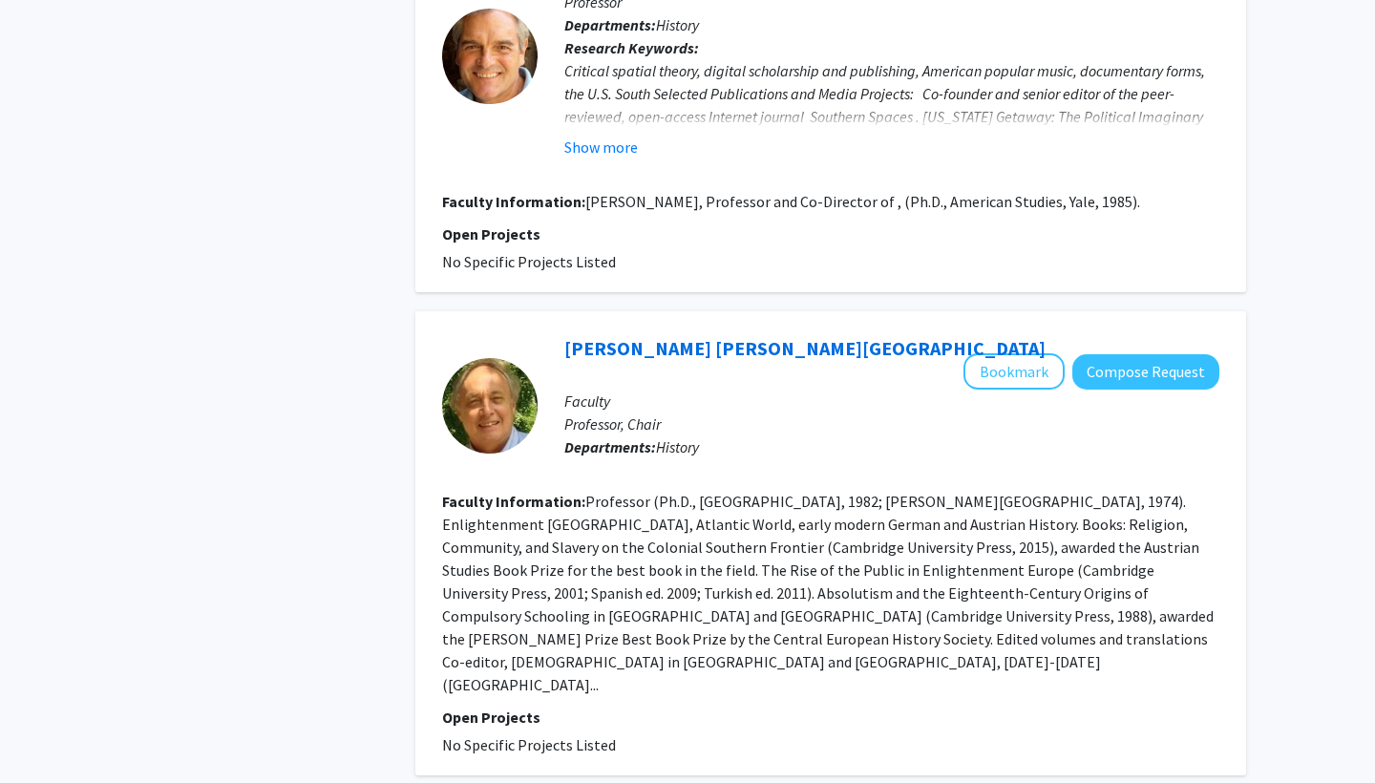
scroll to position [3823, 0]
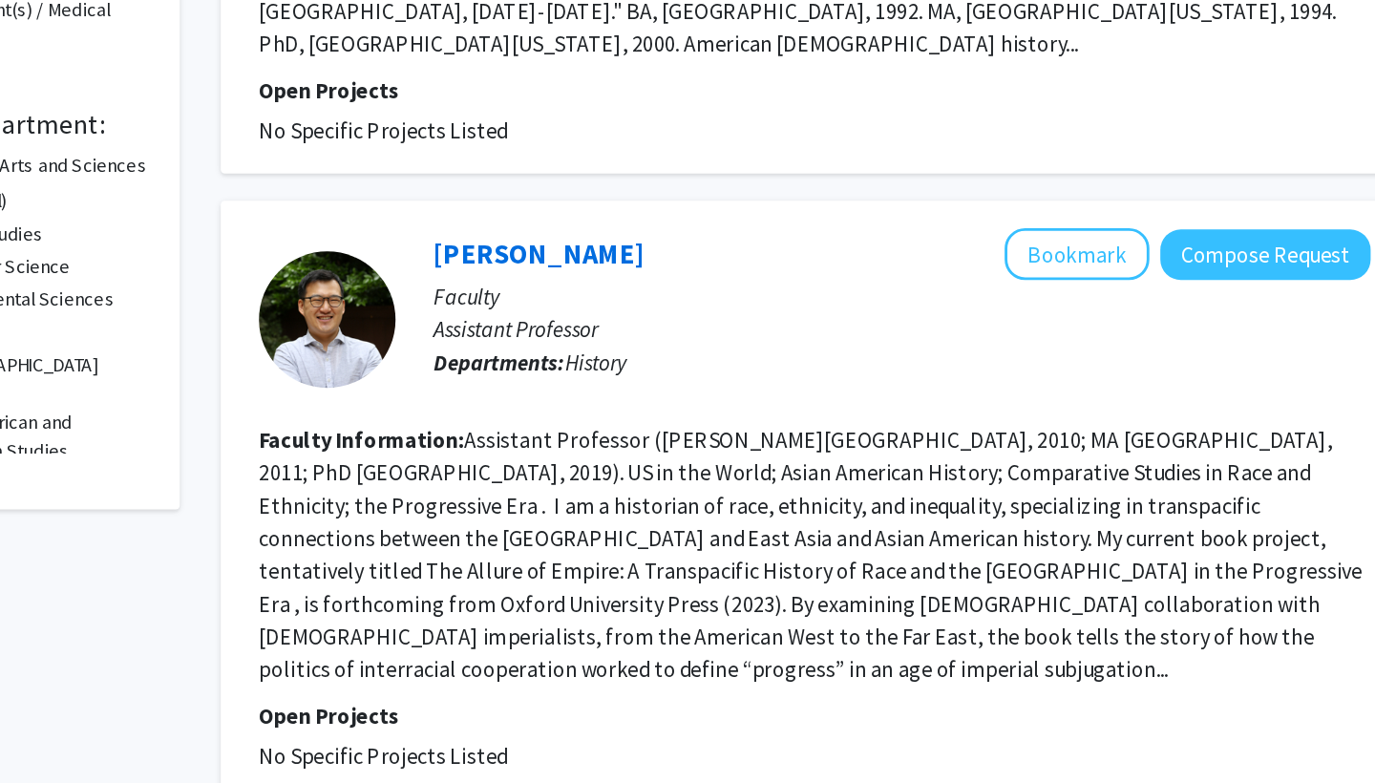
scroll to position [410, 0]
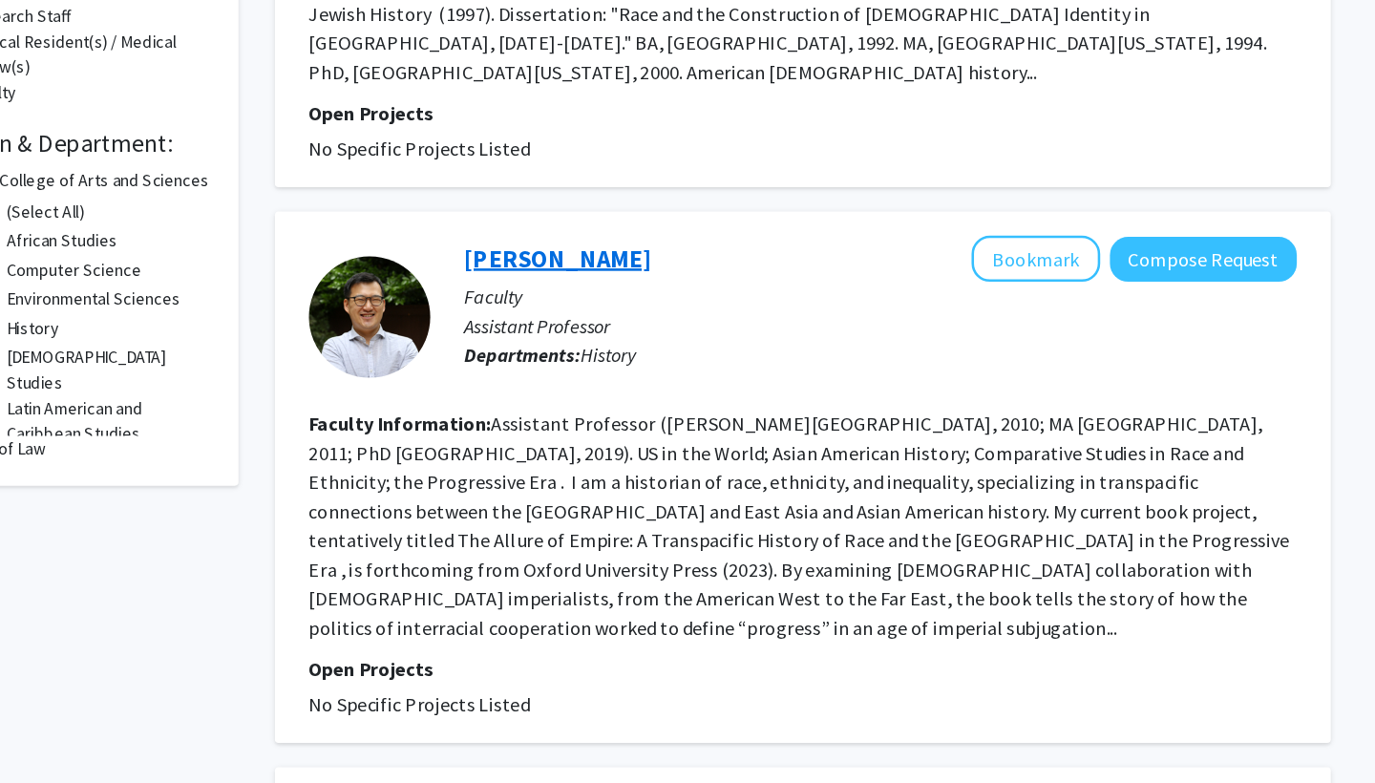
click at [565, 268] on link "[PERSON_NAME]" at bounding box center [638, 280] width 147 height 24
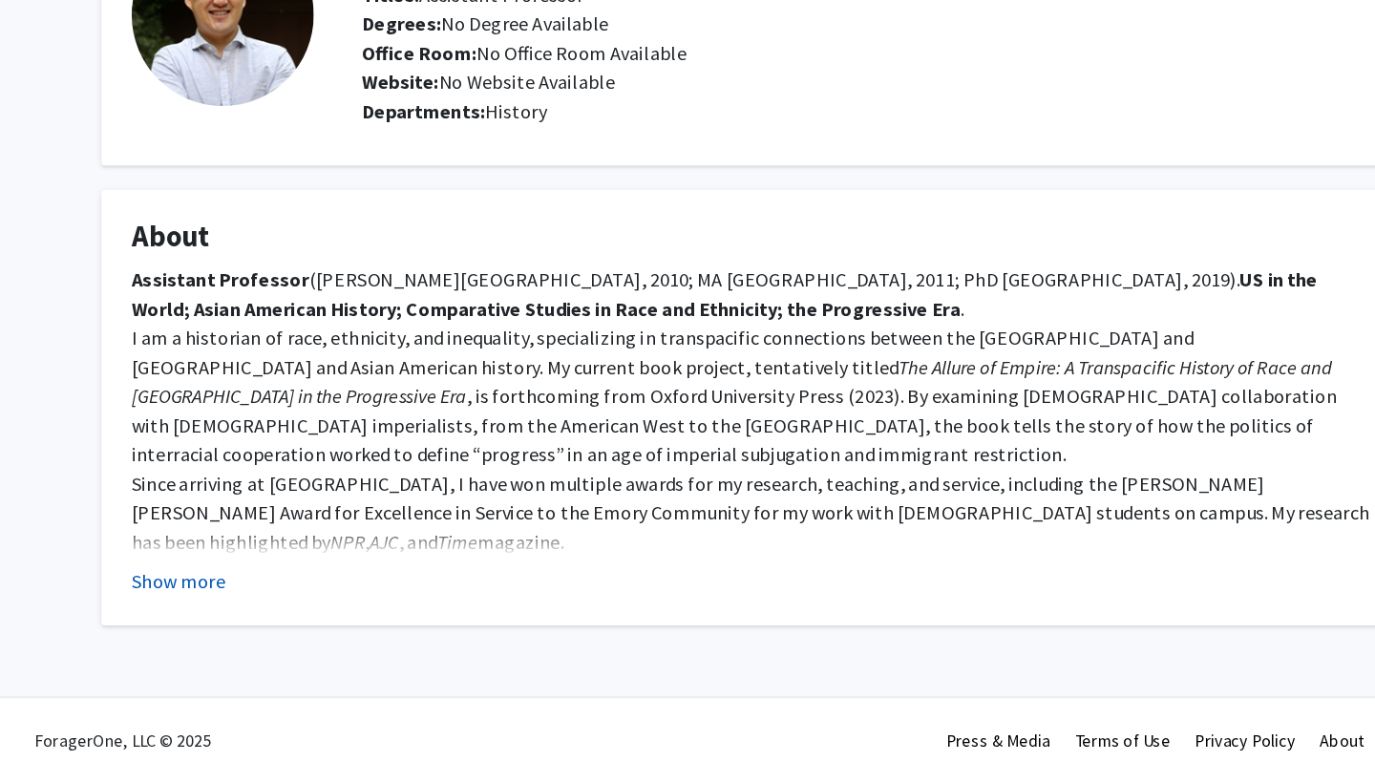
click at [201, 612] on button "Show more" at bounding box center [238, 623] width 74 height 23
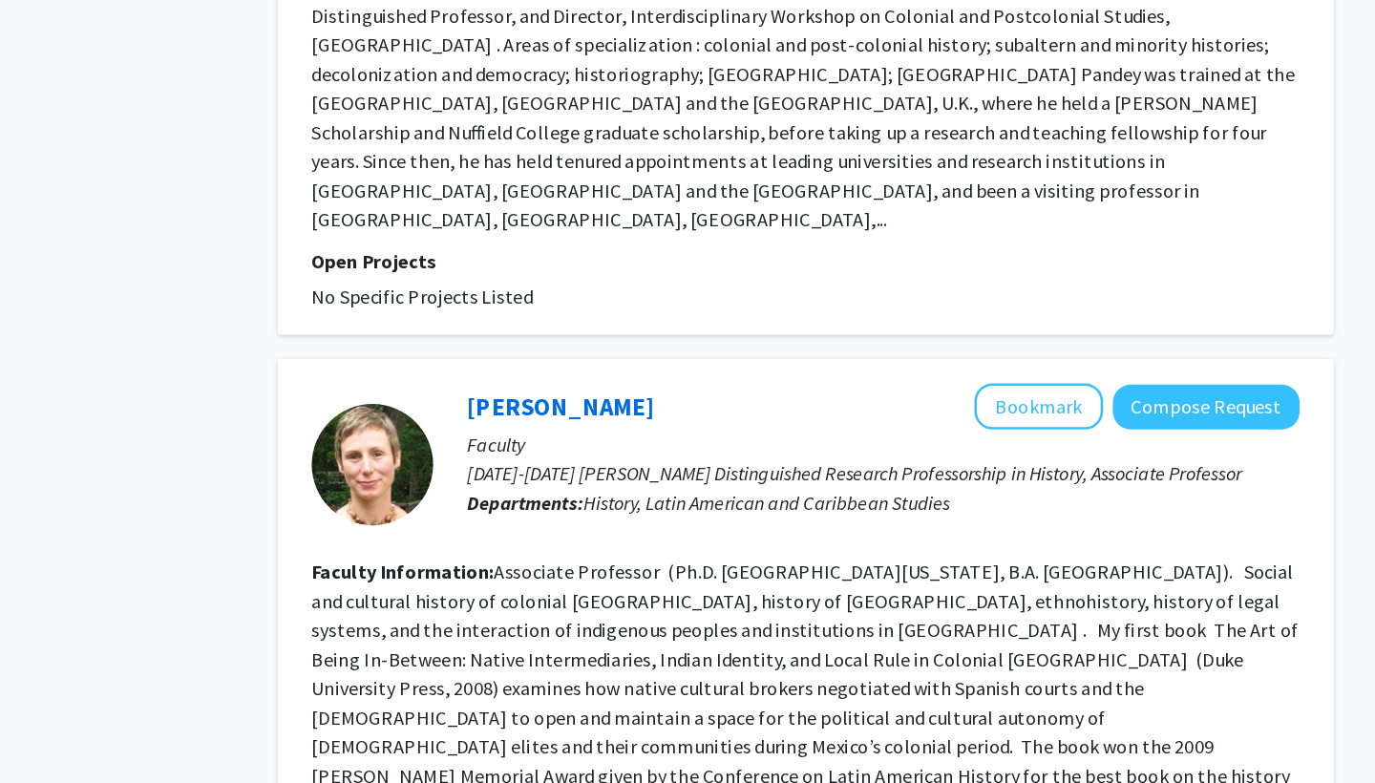
scroll to position [3772, 0]
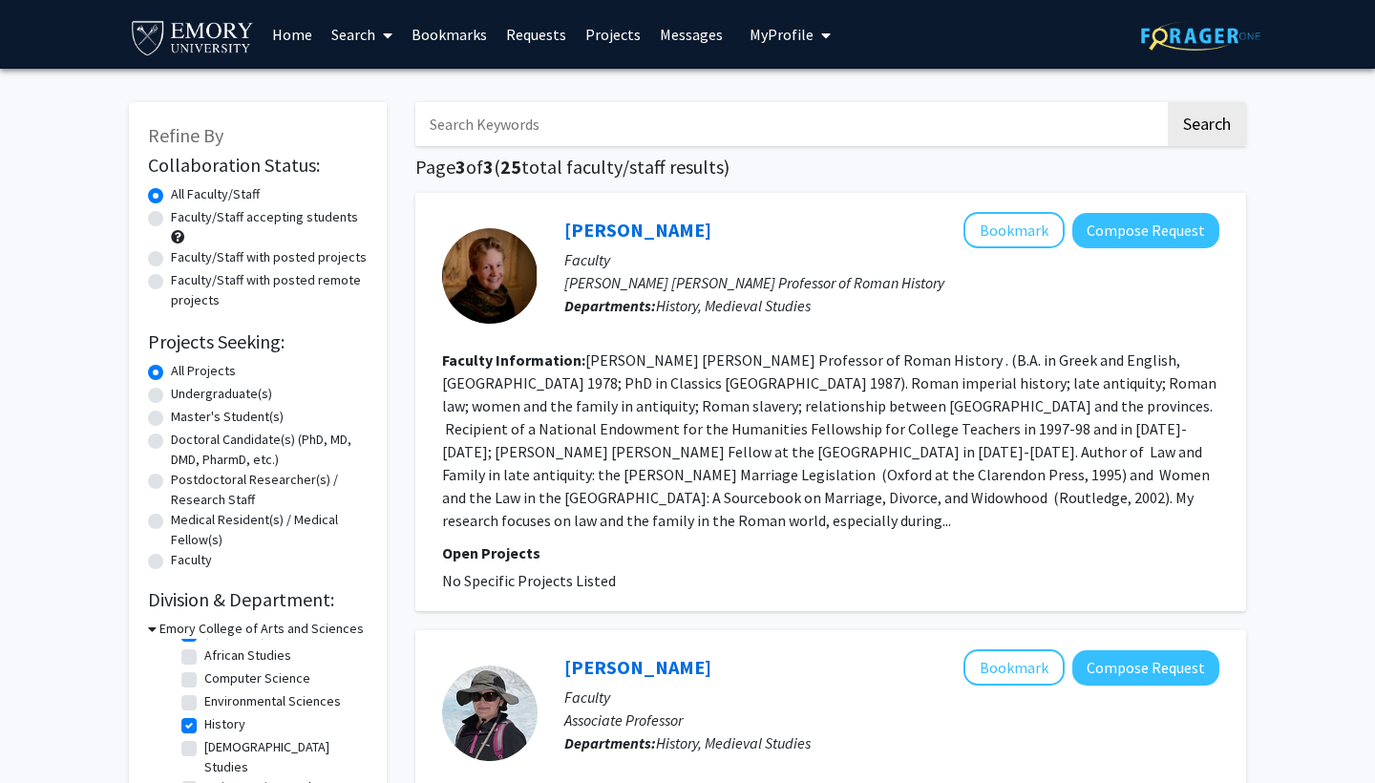
scroll to position [50, 0]
click at [204, 696] on label "History" at bounding box center [224, 696] width 41 height 20
click at [204, 696] on input "History" at bounding box center [210, 692] width 12 height 12
checkbox input "false"
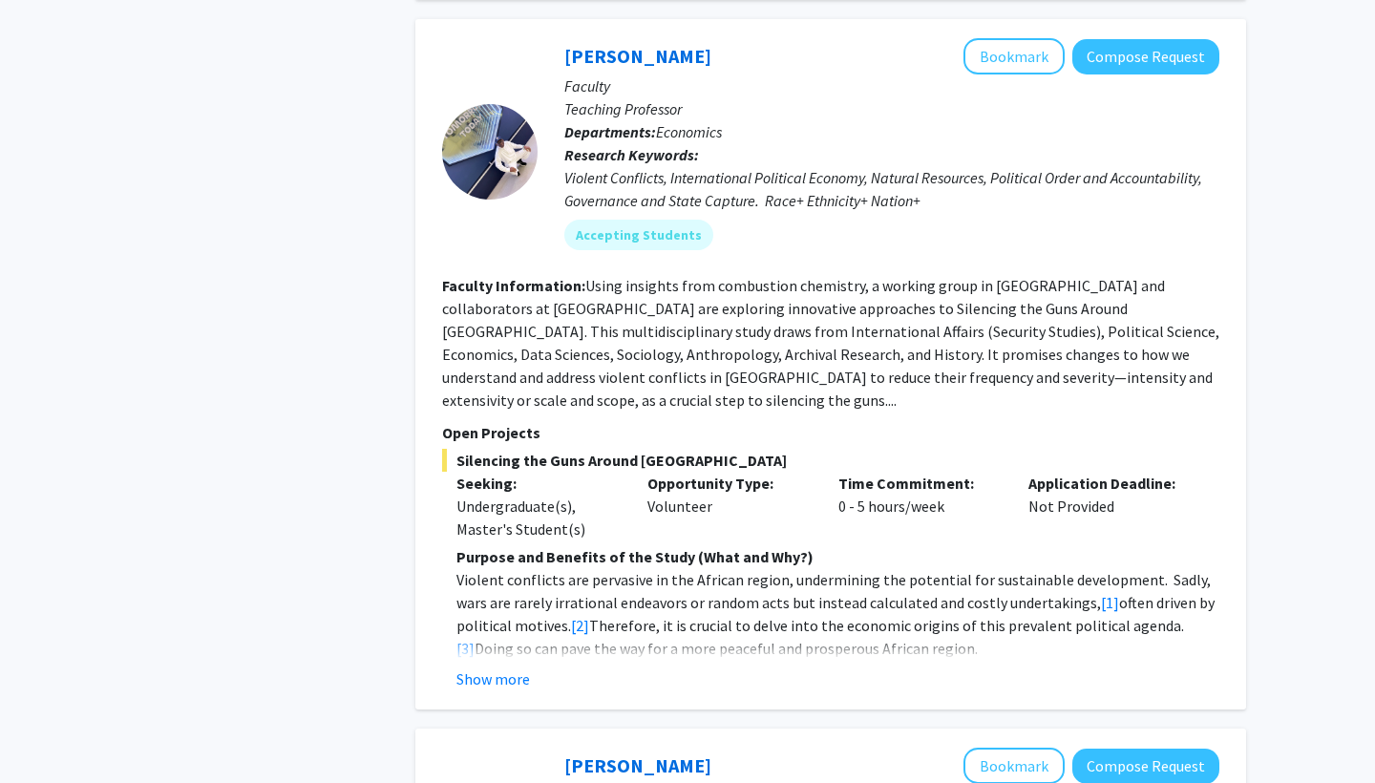
scroll to position [4126, 0]
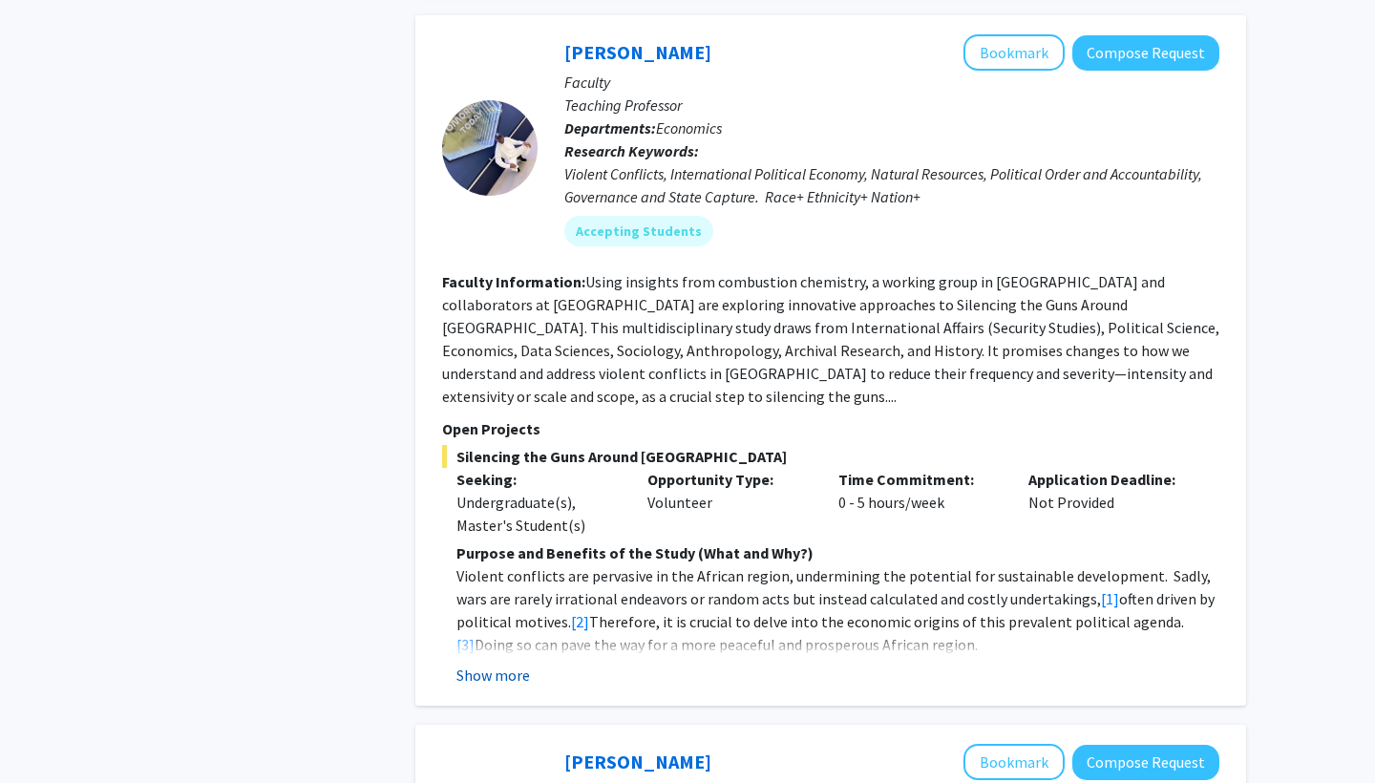
click at [502, 664] on button "Show more" at bounding box center [494, 675] width 74 height 23
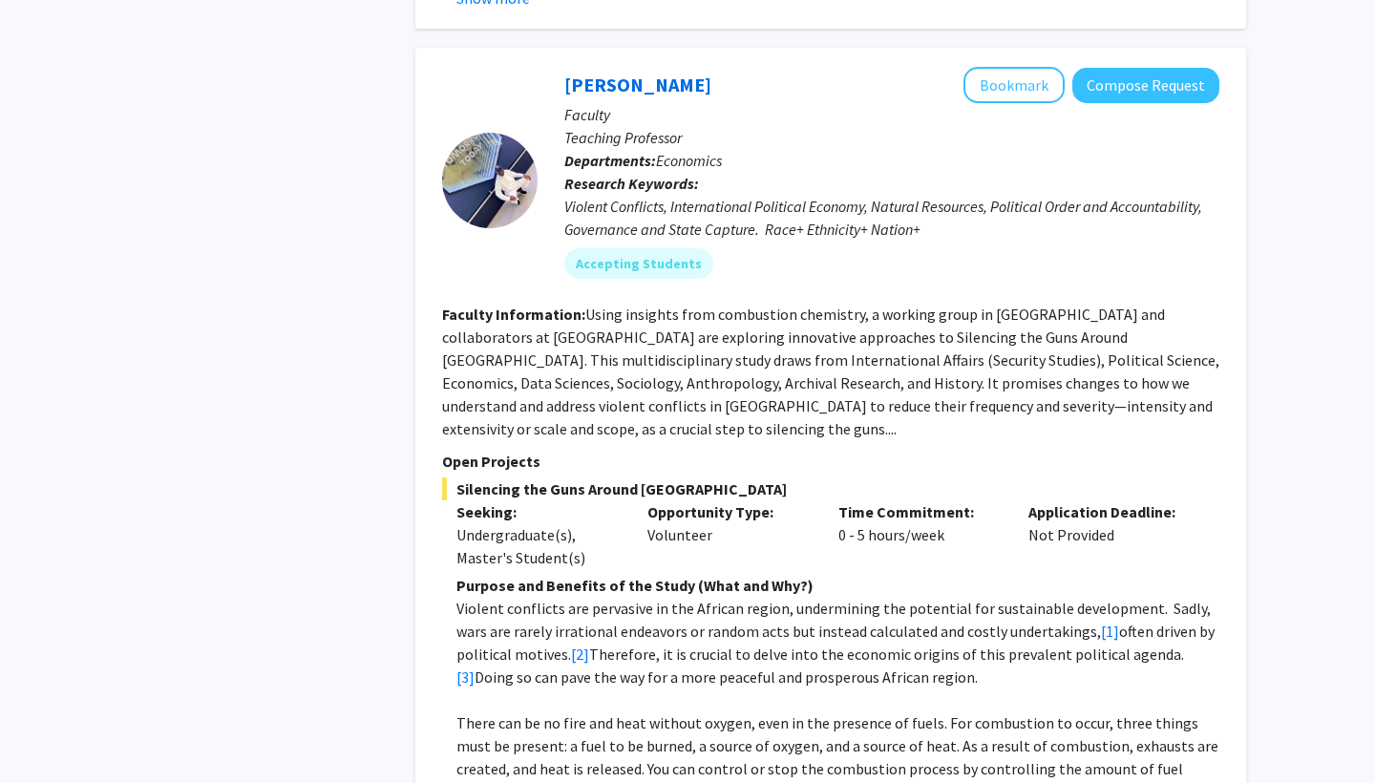
scroll to position [4019, 0]
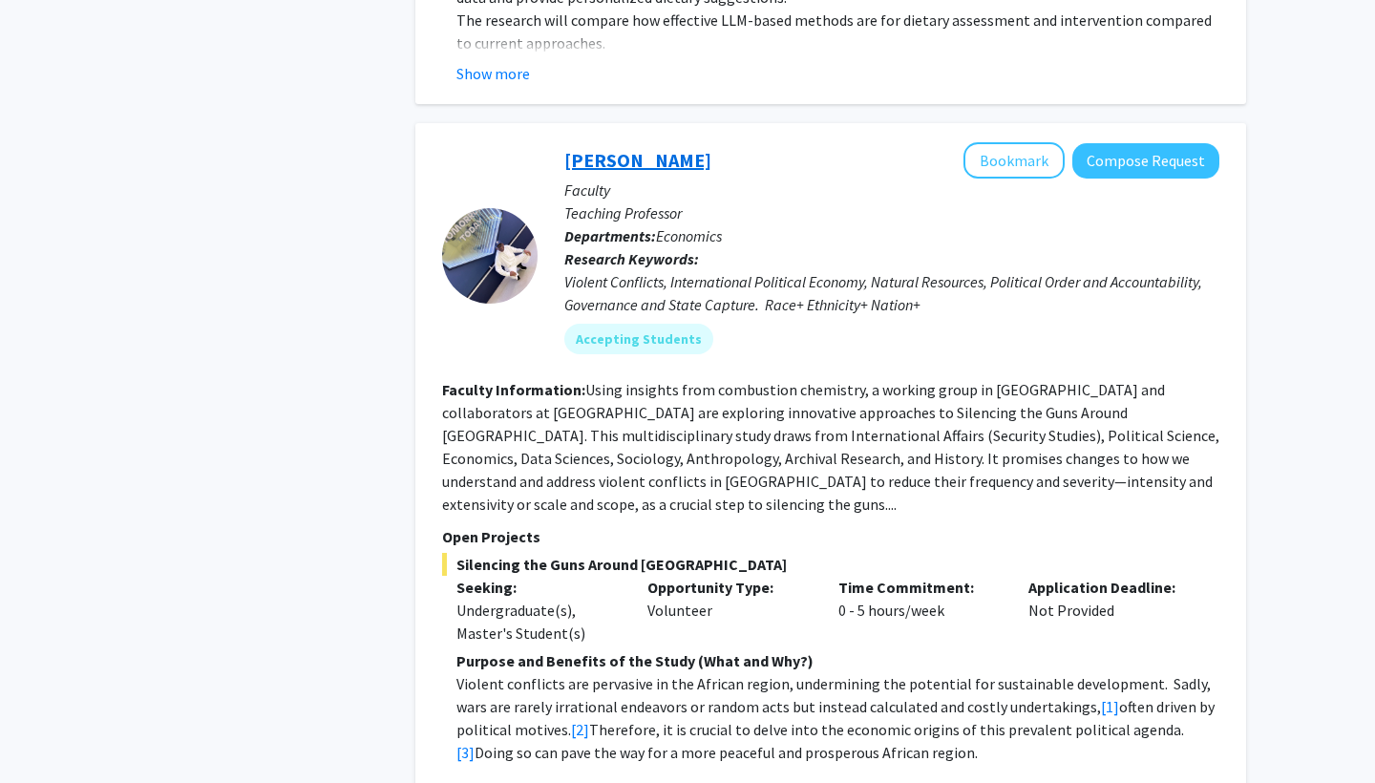
click at [630, 148] on link "[PERSON_NAME]" at bounding box center [638, 160] width 147 height 24
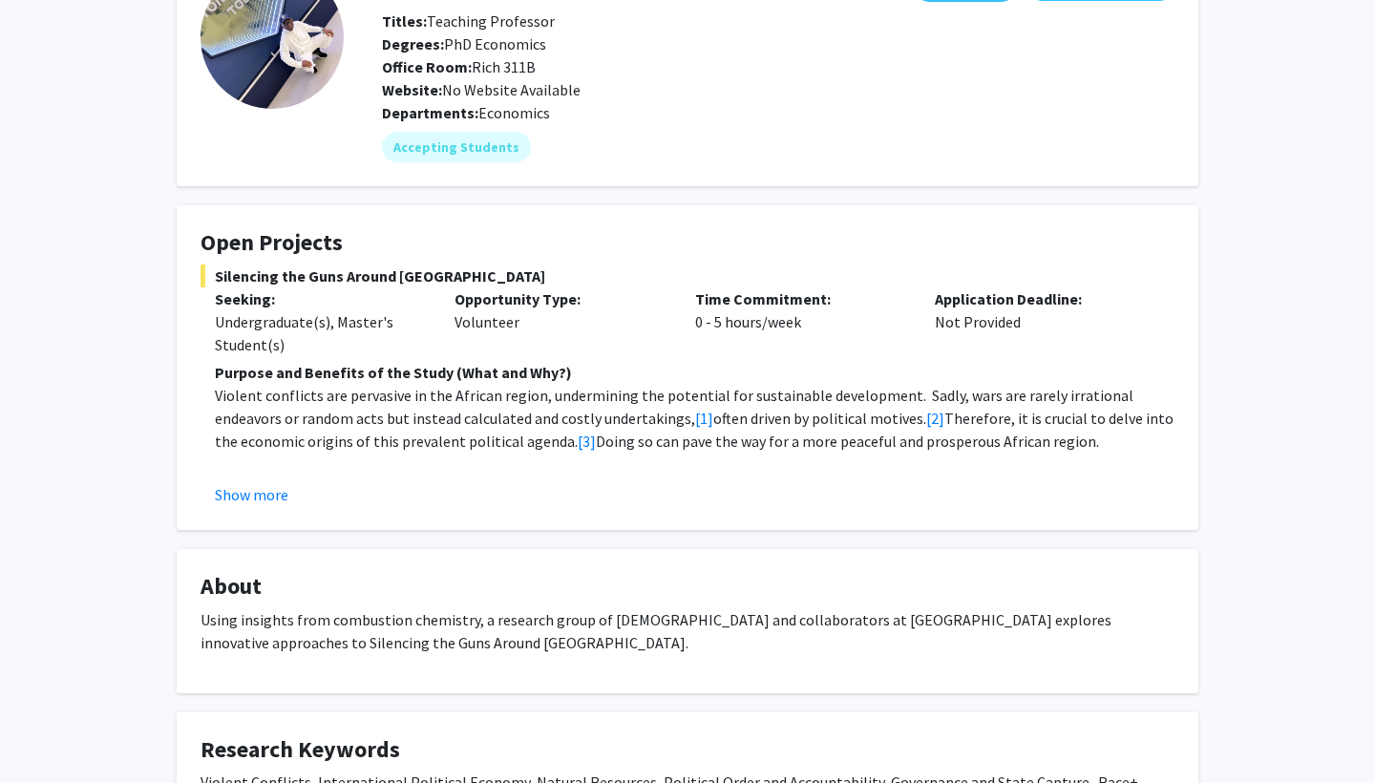
scroll to position [146, 0]
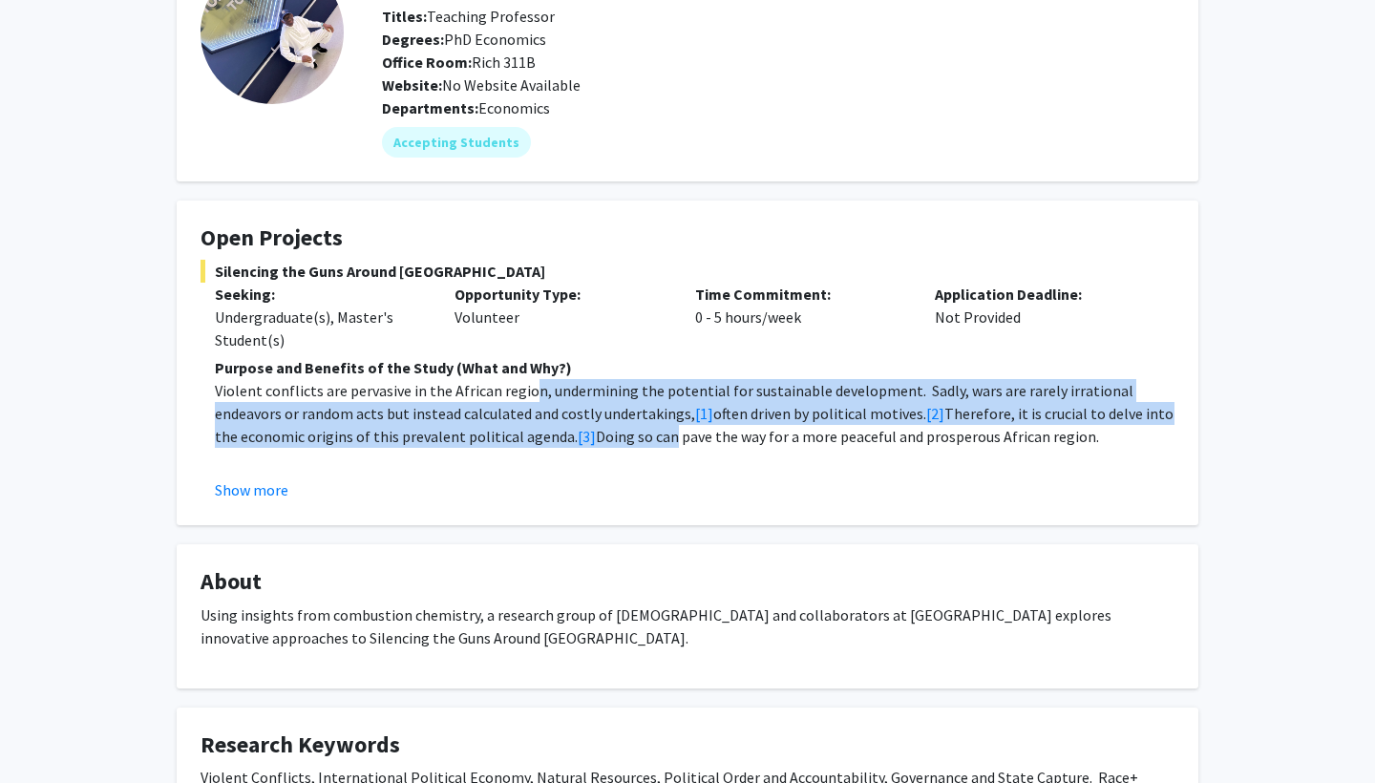
drag, startPoint x: 525, startPoint y: 389, endPoint x: 550, endPoint y: 430, distance: 48.0
click at [564, 436] on p "Violent conflicts are pervasive in the African region, undermining the potentia…" at bounding box center [695, 413] width 960 height 69
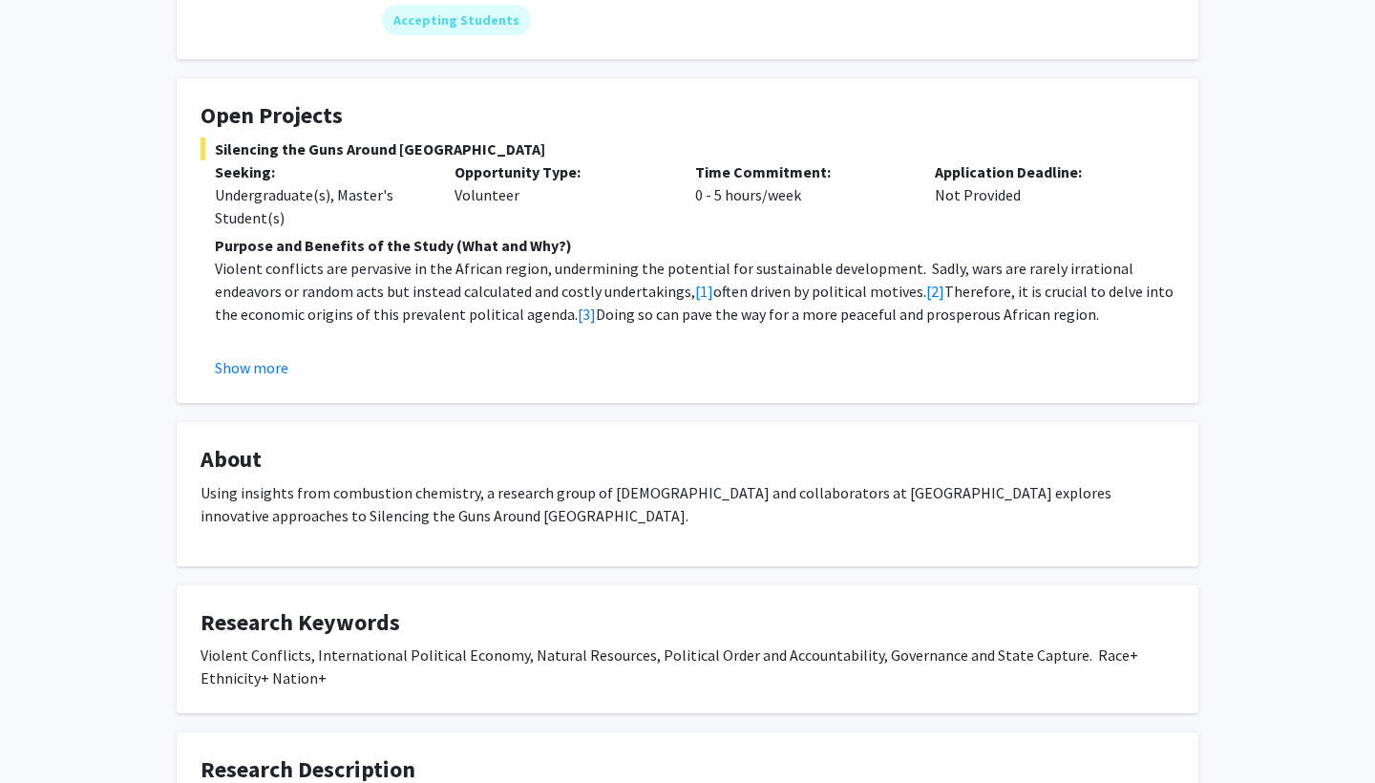
click at [550, 430] on fg-card "About Using insights from combustion chemistry, a research group of [DEMOGRAPHI…" at bounding box center [688, 494] width 1022 height 144
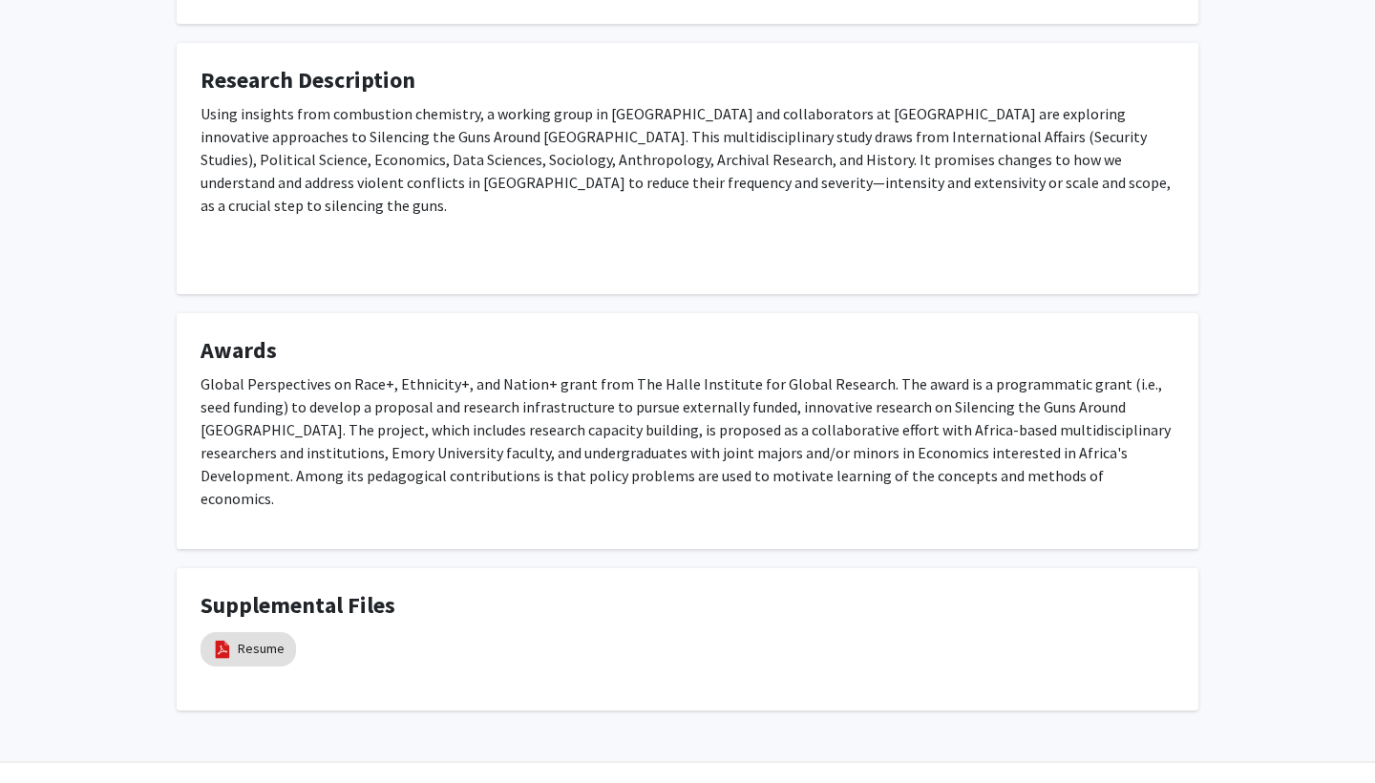
scroll to position [957, 0]
click at [236, 633] on mat-chip "Resume" at bounding box center [249, 650] width 96 height 34
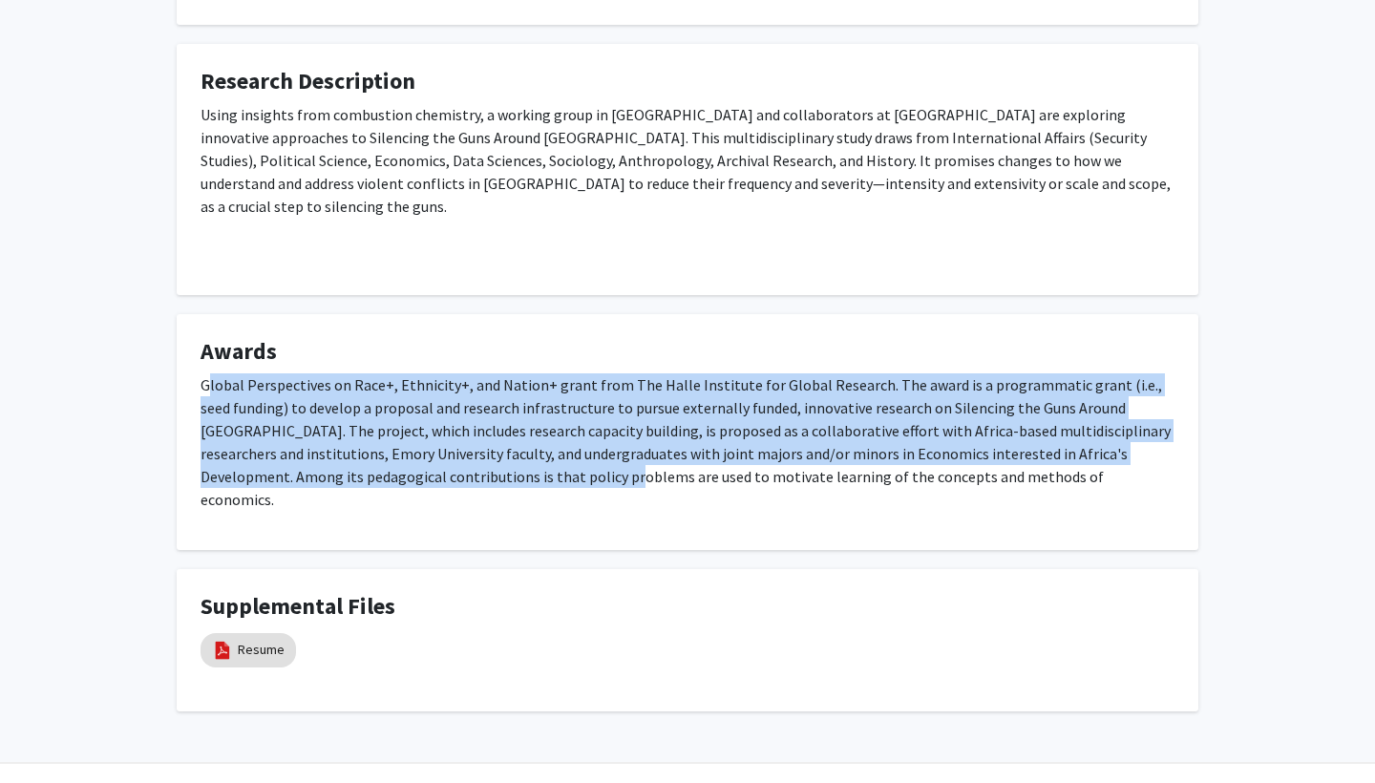
drag, startPoint x: 207, startPoint y: 362, endPoint x: 441, endPoint y: 442, distance: 247.4
click at [450, 444] on p "Global Perspectives on Race+, Ethnicity+, and Nation+ grant from The Halle Inst…" at bounding box center [688, 442] width 974 height 138
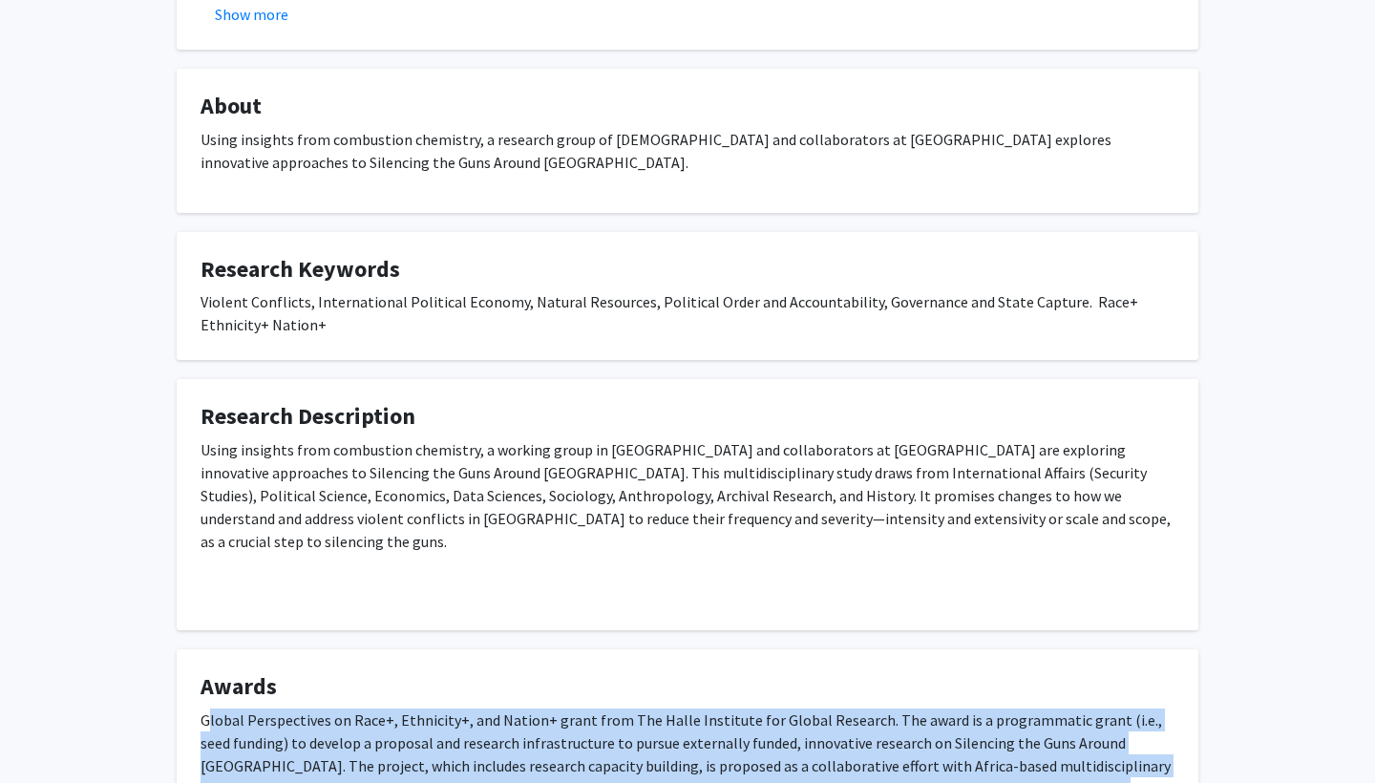
scroll to position [586, 0]
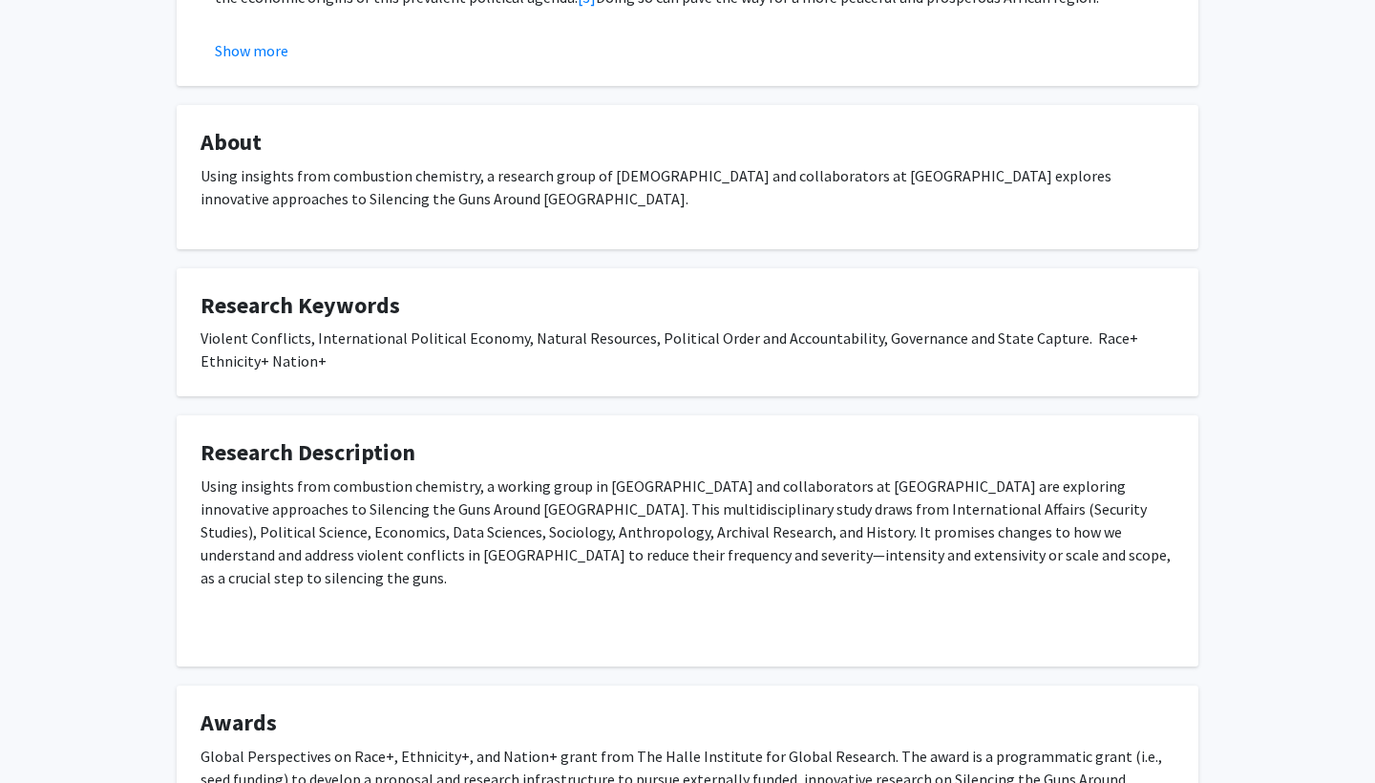
click at [458, 505] on p "Using insights from combustion chemistry, a working group in [GEOGRAPHIC_DATA] …" at bounding box center [688, 532] width 974 height 115
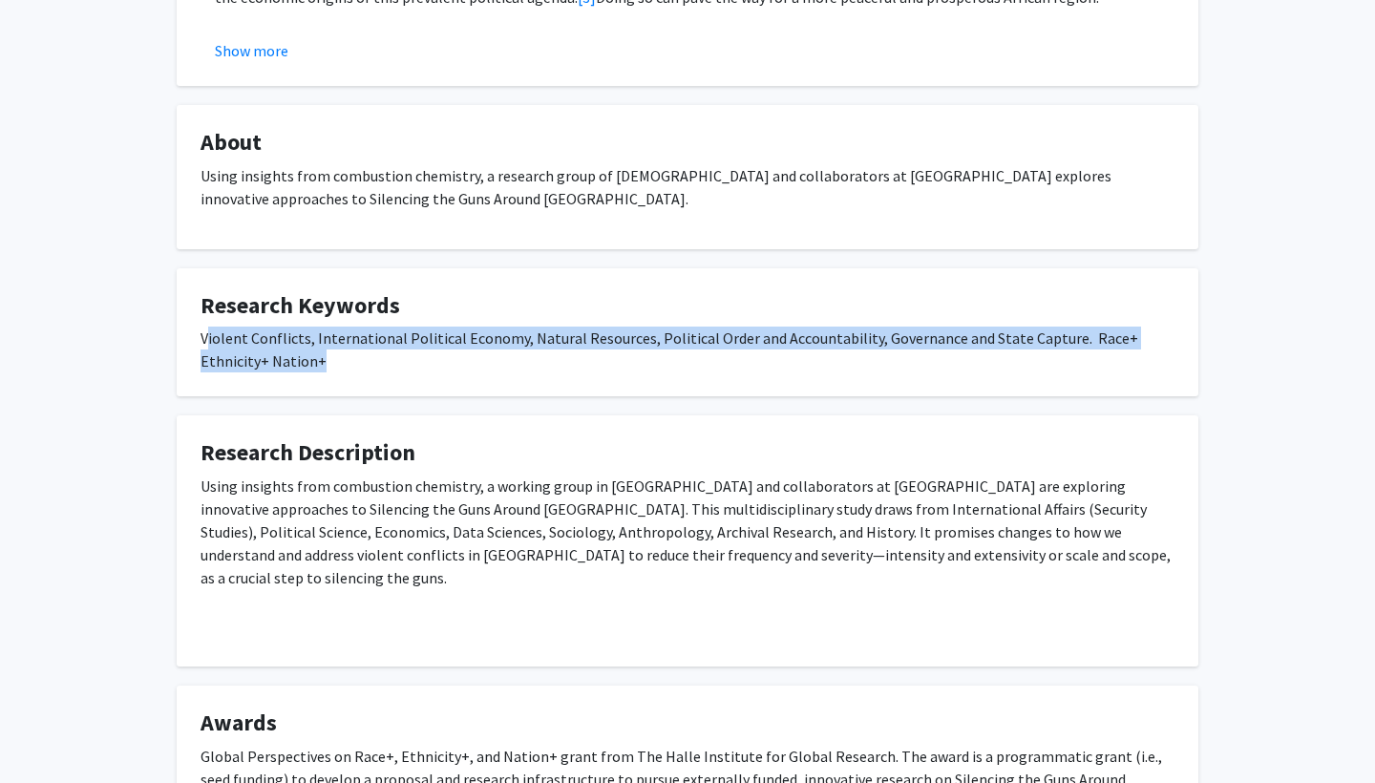
drag, startPoint x: 210, startPoint y: 345, endPoint x: 291, endPoint y: 368, distance: 84.4
click at [291, 368] on div "Violent Conflicts, International Political Economy, Natural Resources, Politica…" at bounding box center [688, 350] width 974 height 46
click at [291, 369] on div "Violent Conflicts, International Political Economy, Natural Resources, Politica…" at bounding box center [688, 350] width 974 height 46
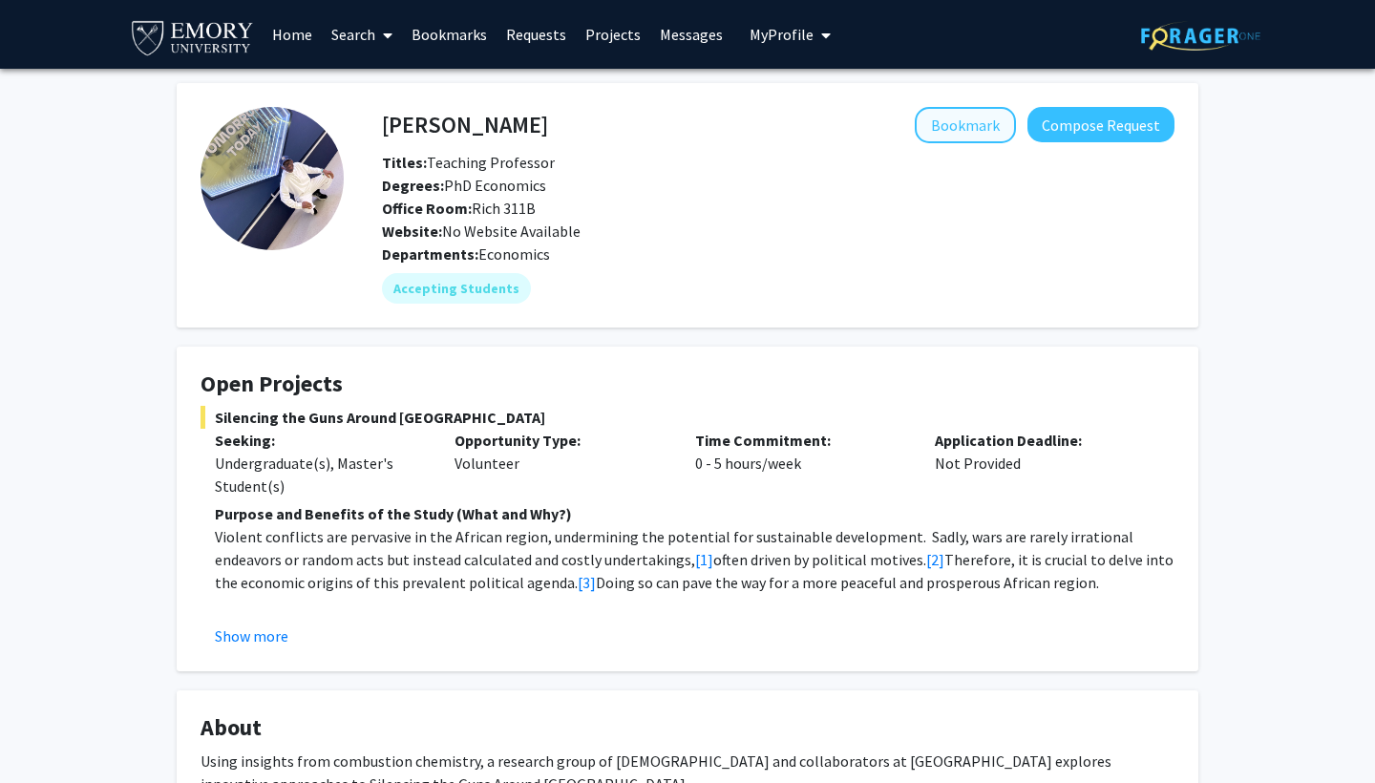
scroll to position [0, 0]
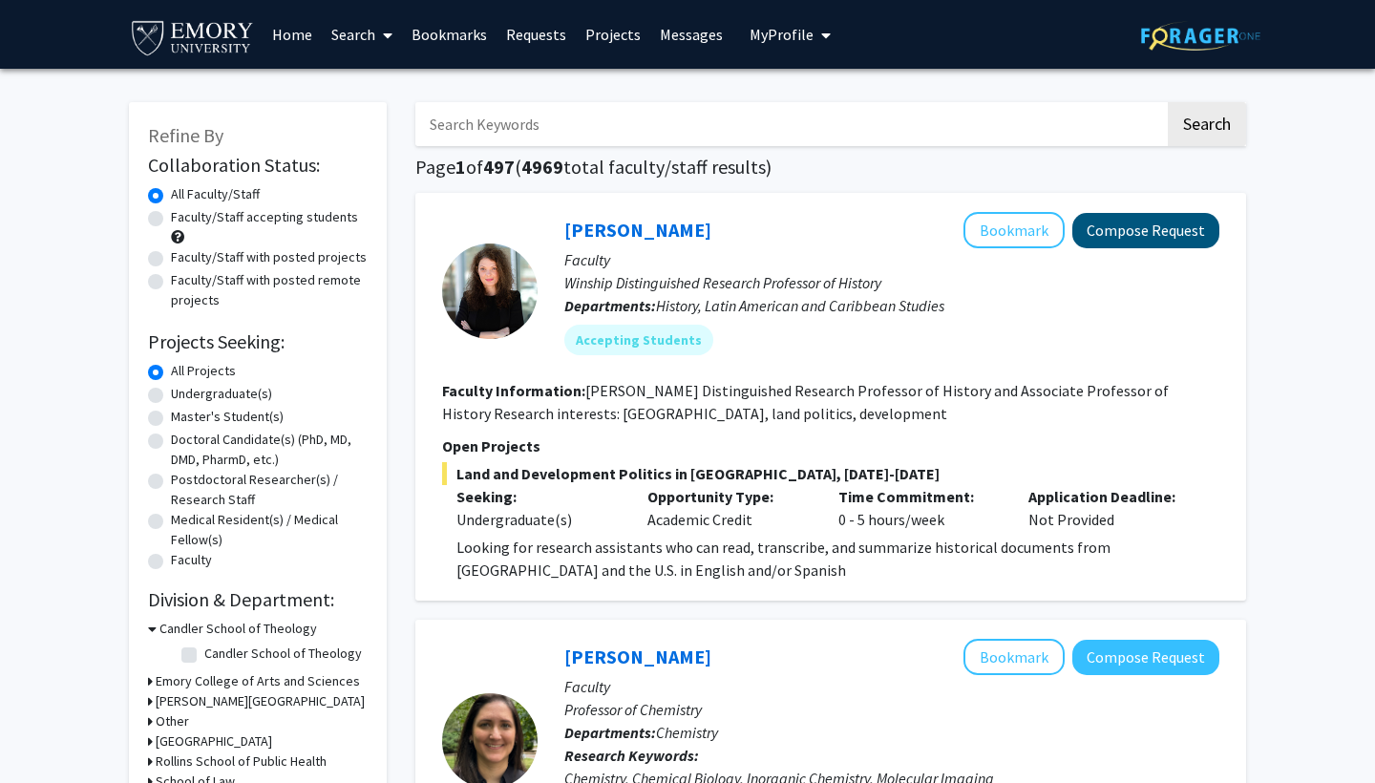
click at [1135, 226] on button "Compose Request" at bounding box center [1146, 230] width 147 height 35
click at [613, 233] on link "[PERSON_NAME]" at bounding box center [638, 230] width 147 height 24
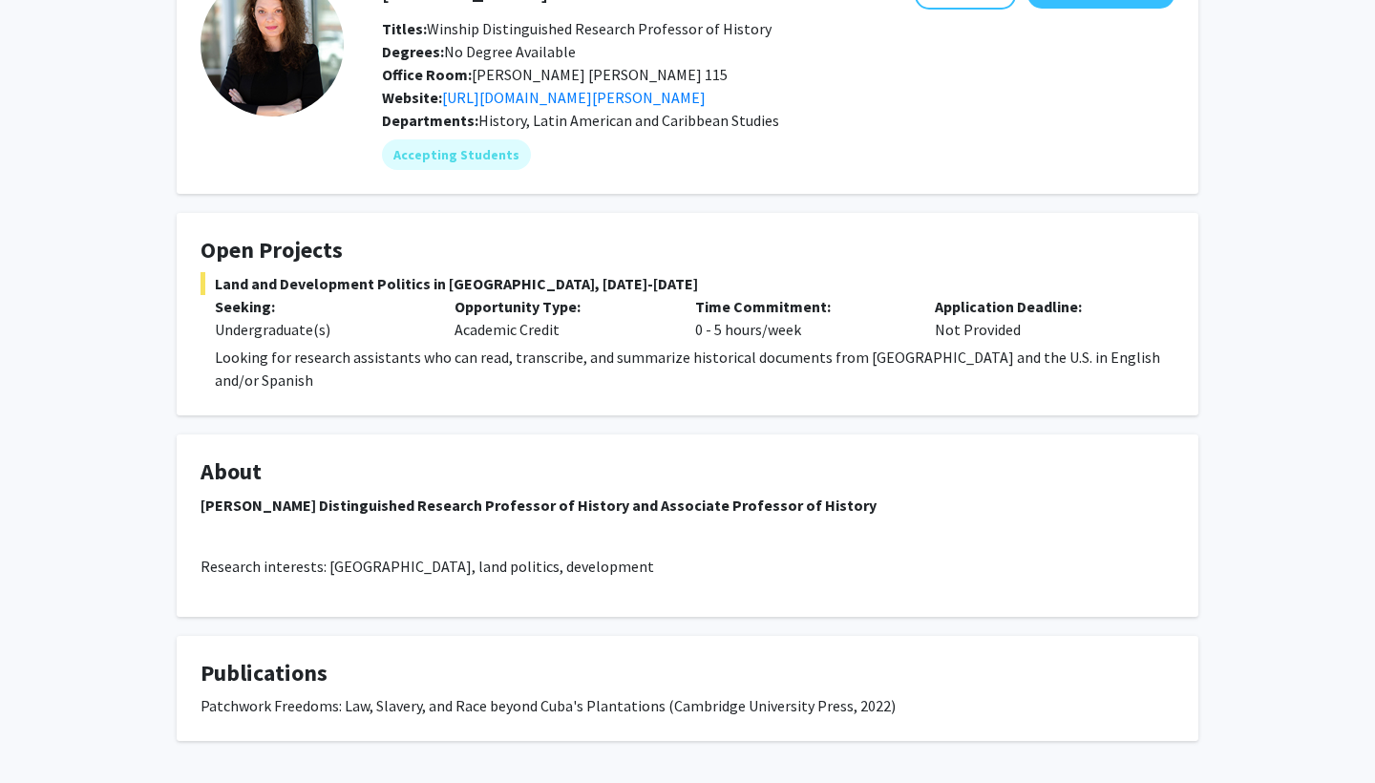
scroll to position [63, 0]
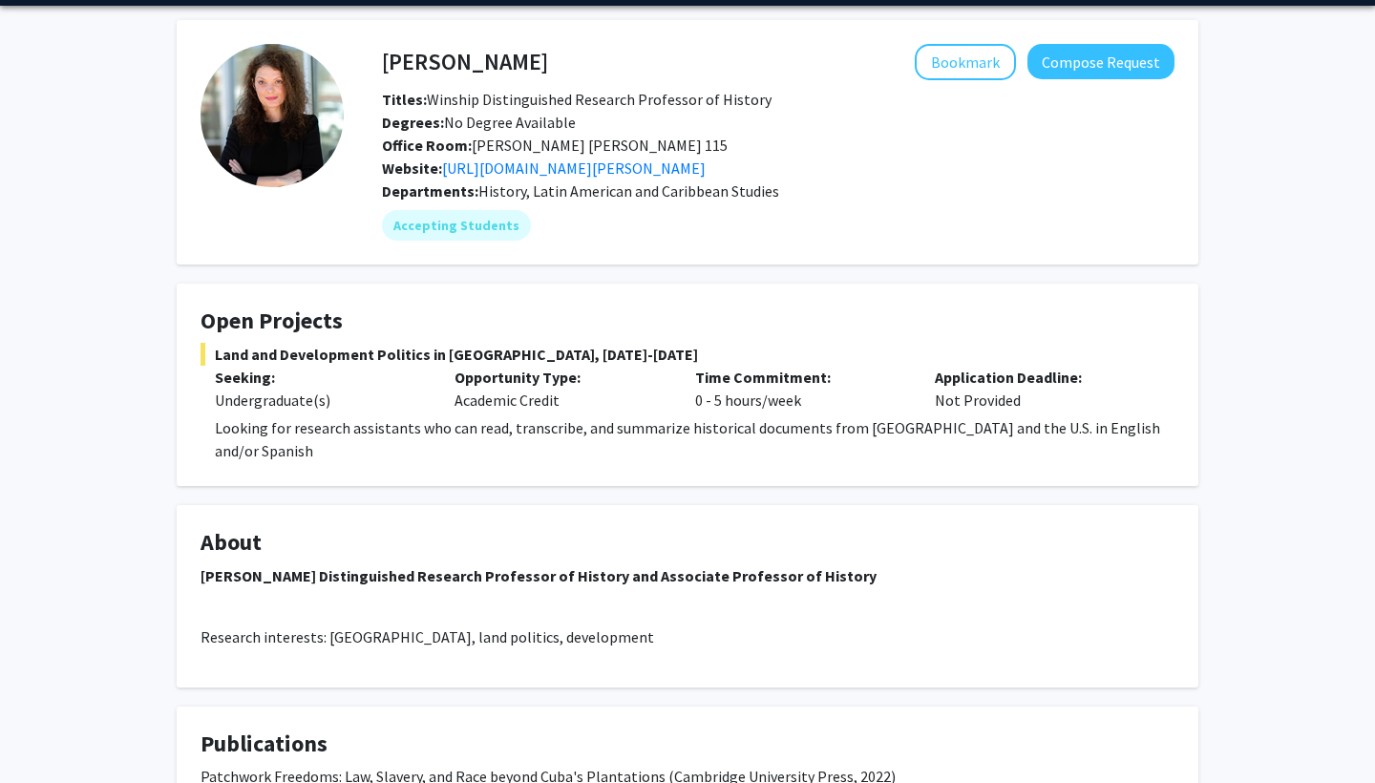
drag, startPoint x: 668, startPoint y: 176, endPoint x: 703, endPoint y: 208, distance: 48.0
click at [703, 207] on div "[PERSON_NAME] Bookmark Compose Request Titles: [PERSON_NAME] Distinguished Rese…" at bounding box center [759, 142] width 831 height 197
click at [1111, 64] on button "Compose Request" at bounding box center [1101, 61] width 147 height 35
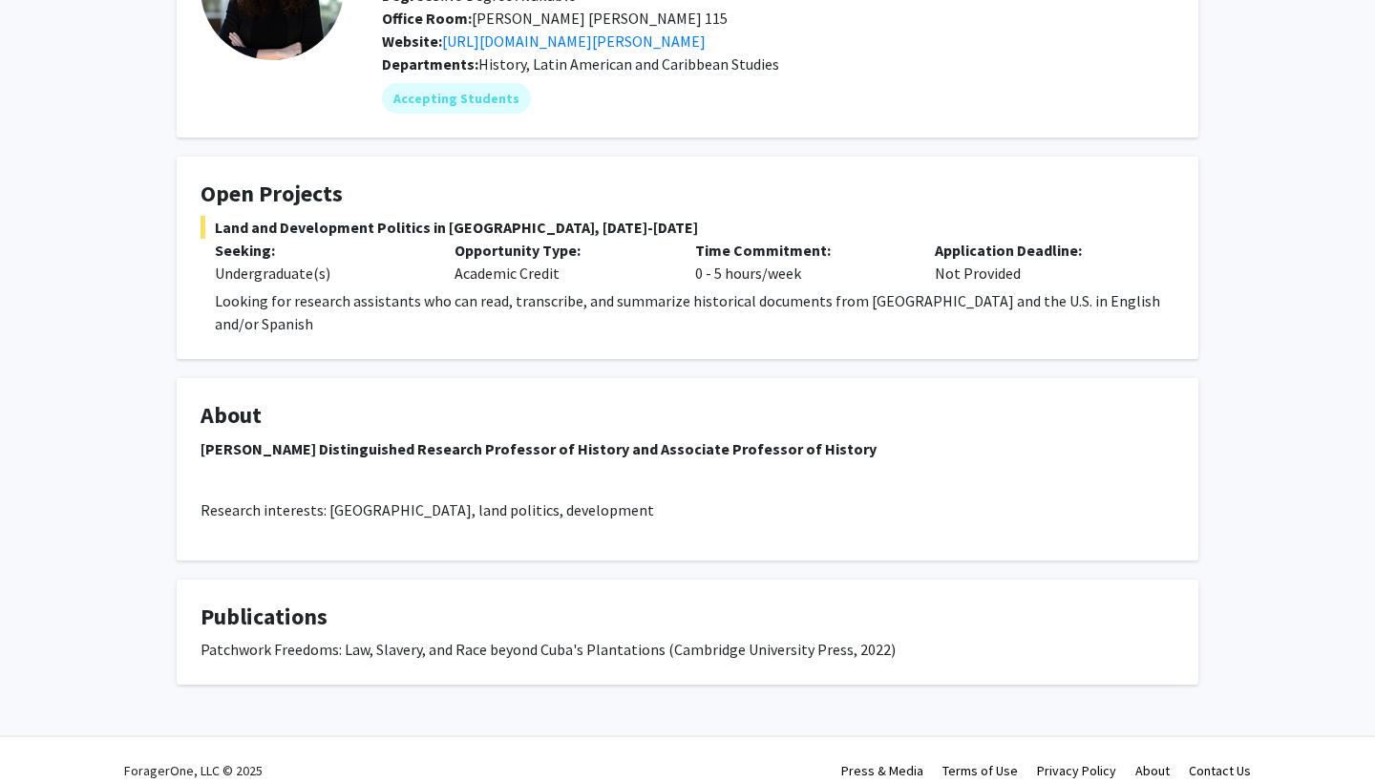
scroll to position [189, 0]
drag, startPoint x: 334, startPoint y: 627, endPoint x: 452, endPoint y: 622, distance: 117.6
click at [456, 639] on div "Patchwork Freedoms: Law, Slavery, and Race beyond Cuba's Plantations (Cambridge…" at bounding box center [688, 650] width 974 height 23
click at [452, 639] on div "Patchwork Freedoms: Law, Slavery, and Race beyond Cuba's Plantations (Cambridge…" at bounding box center [688, 650] width 974 height 23
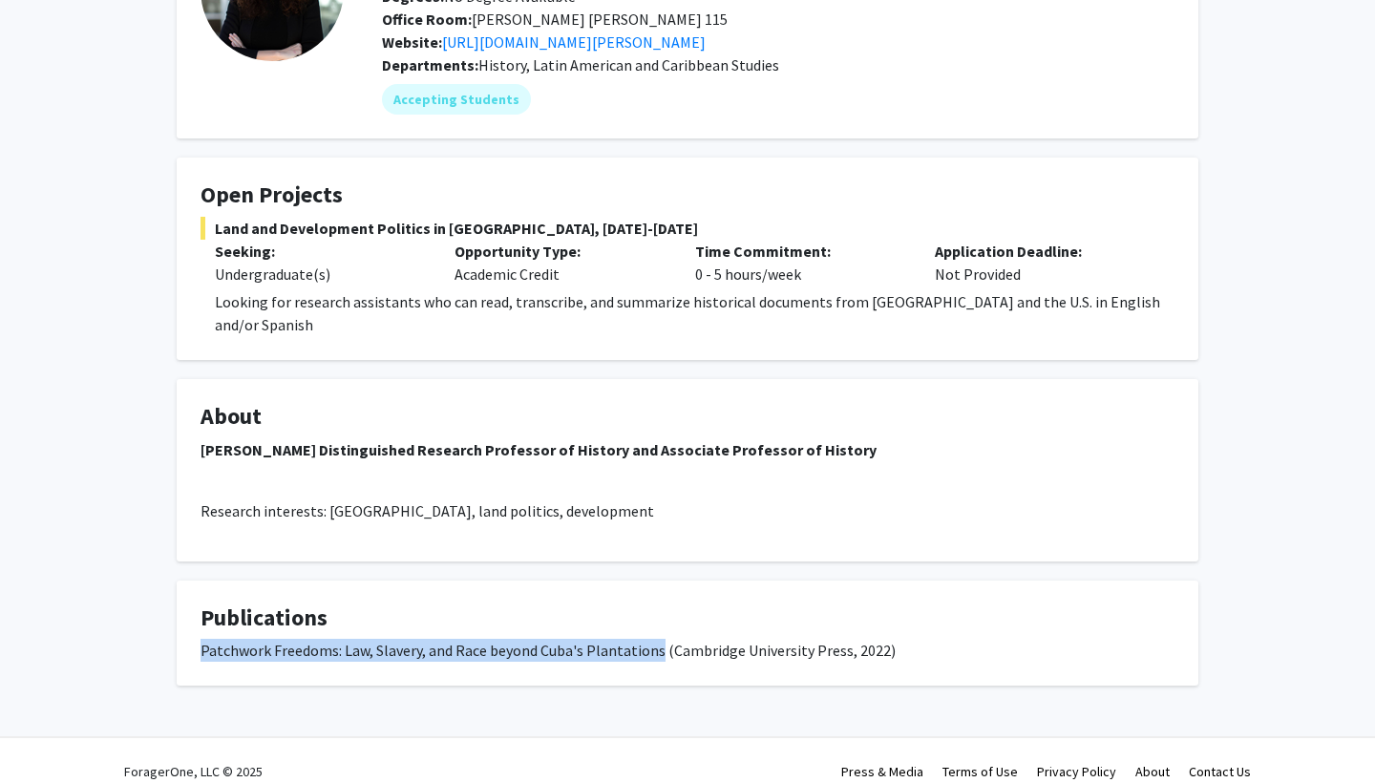
drag, startPoint x: 658, startPoint y: 630, endPoint x: 208, endPoint y: 623, distance: 450.0
click at [203, 639] on div "Patchwork Freedoms: Law, Slavery, and Race beyond Cuba's Plantations (Cambridge…" at bounding box center [688, 650] width 974 height 23
copy div "Patchwork Freedoms: Law, Slavery, and Race beyond Cuba's Plantations"
